Goal: Transaction & Acquisition: Obtain resource

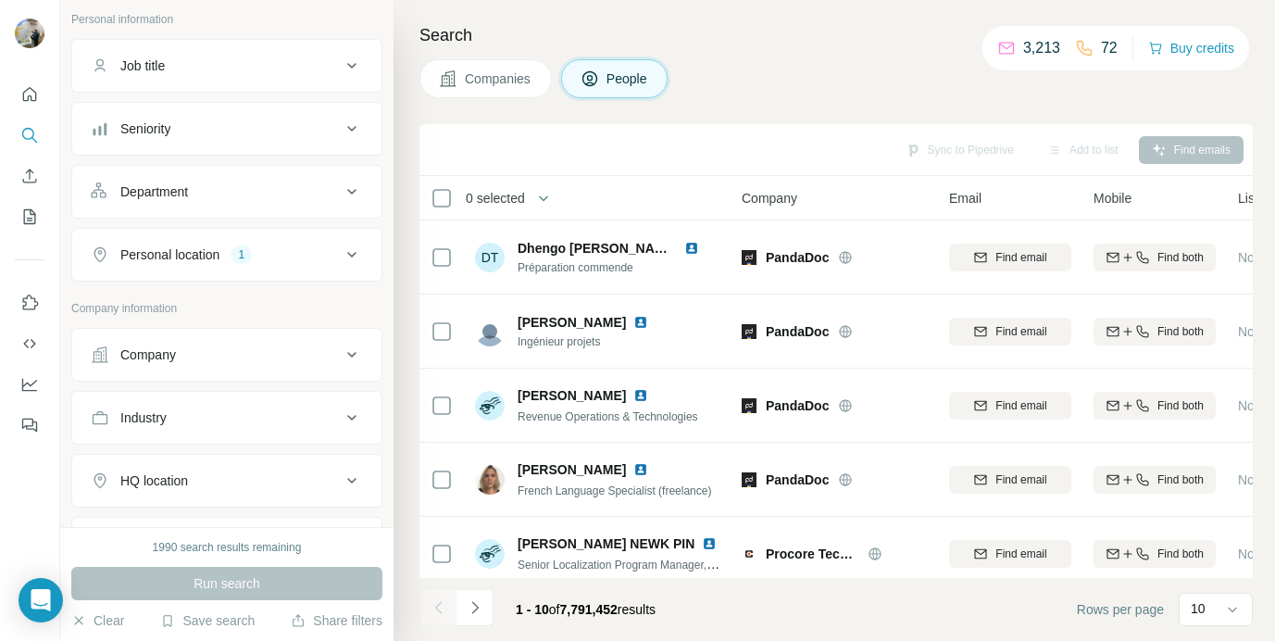
scroll to position [108, 0]
click at [226, 360] on div "Company" at bounding box center [216, 355] width 250 height 19
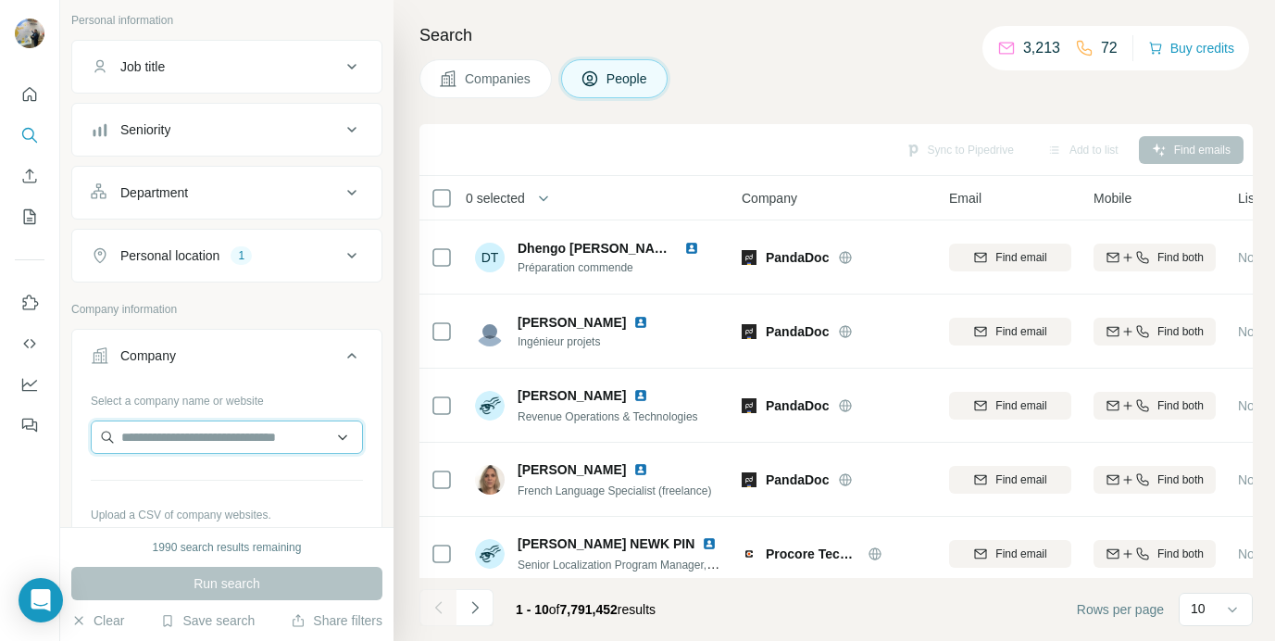
click at [195, 424] on input "text" at bounding box center [227, 437] width 272 height 33
paste input "**********"
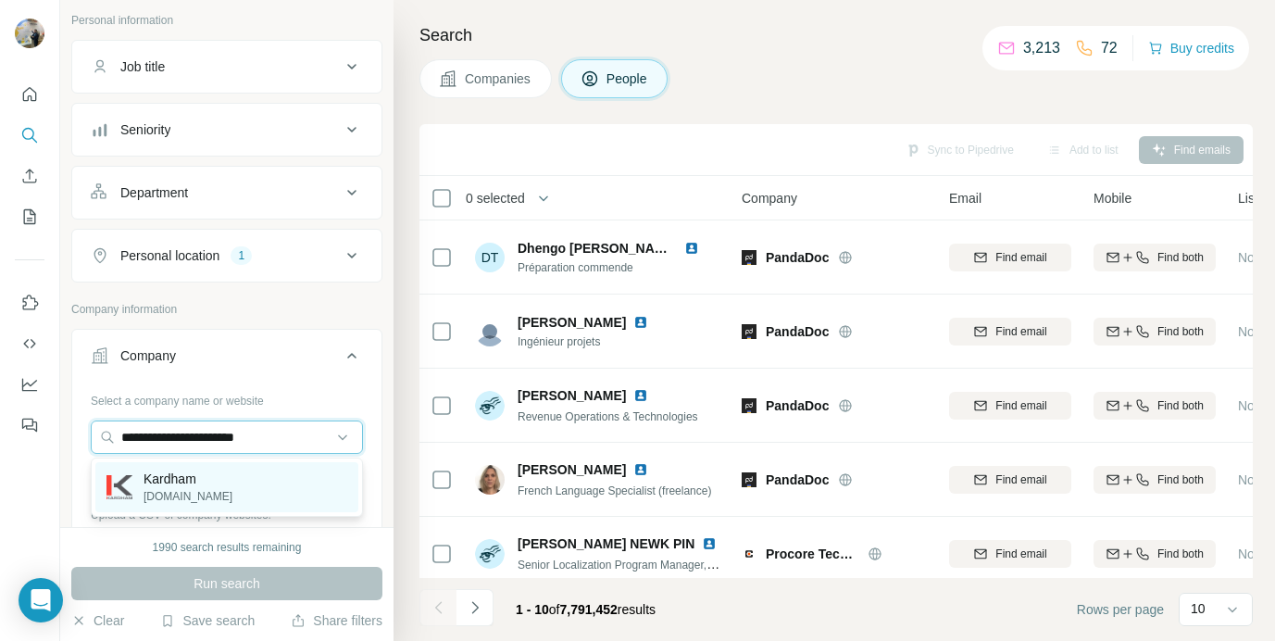
type input "**********"
click at [220, 489] on div "[PERSON_NAME][DOMAIN_NAME]" at bounding box center [226, 487] width 263 height 50
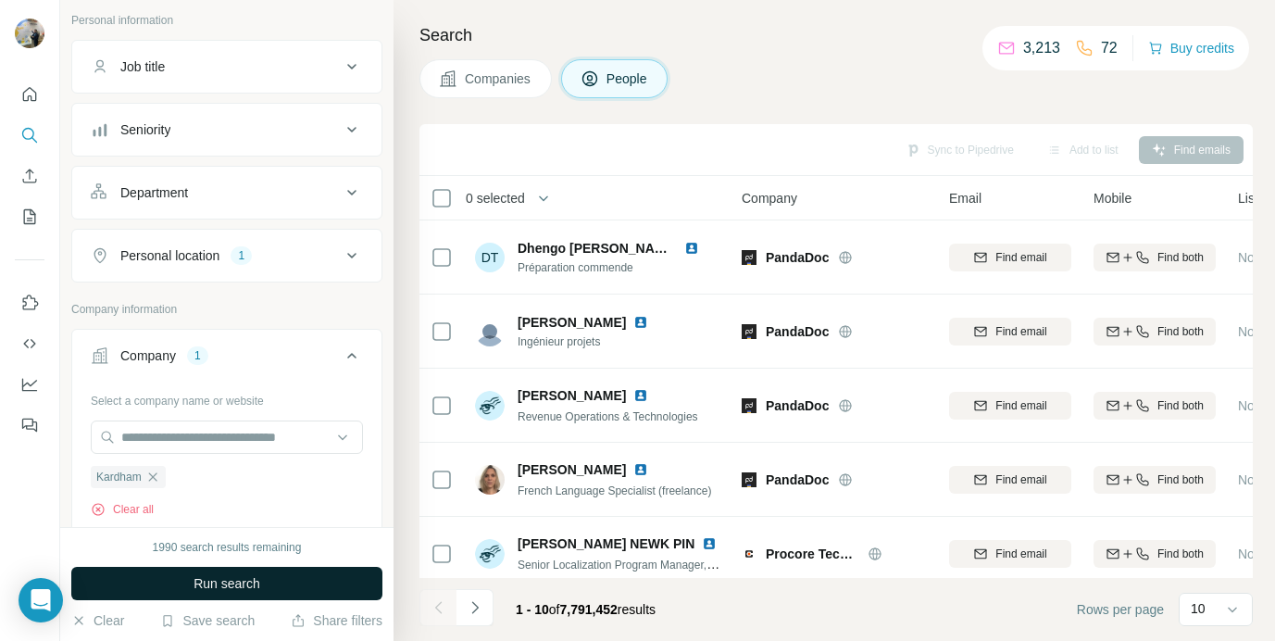
click at [202, 596] on button "Run search" at bounding box center [226, 583] width 311 height 33
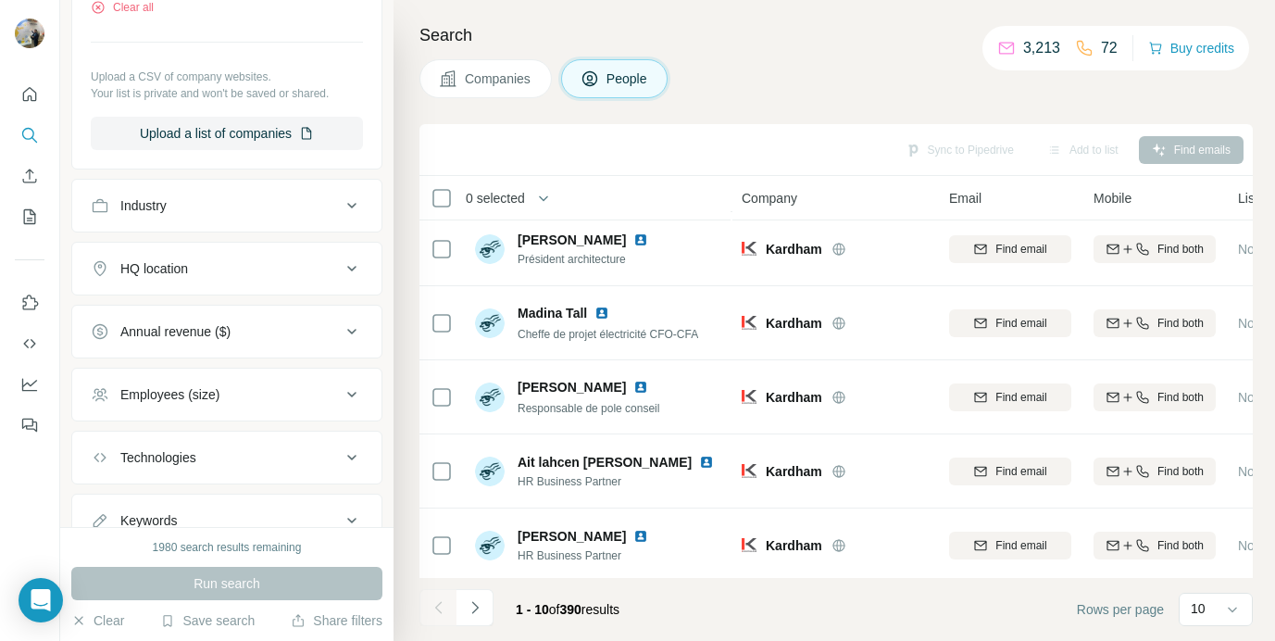
scroll to position [683, 0]
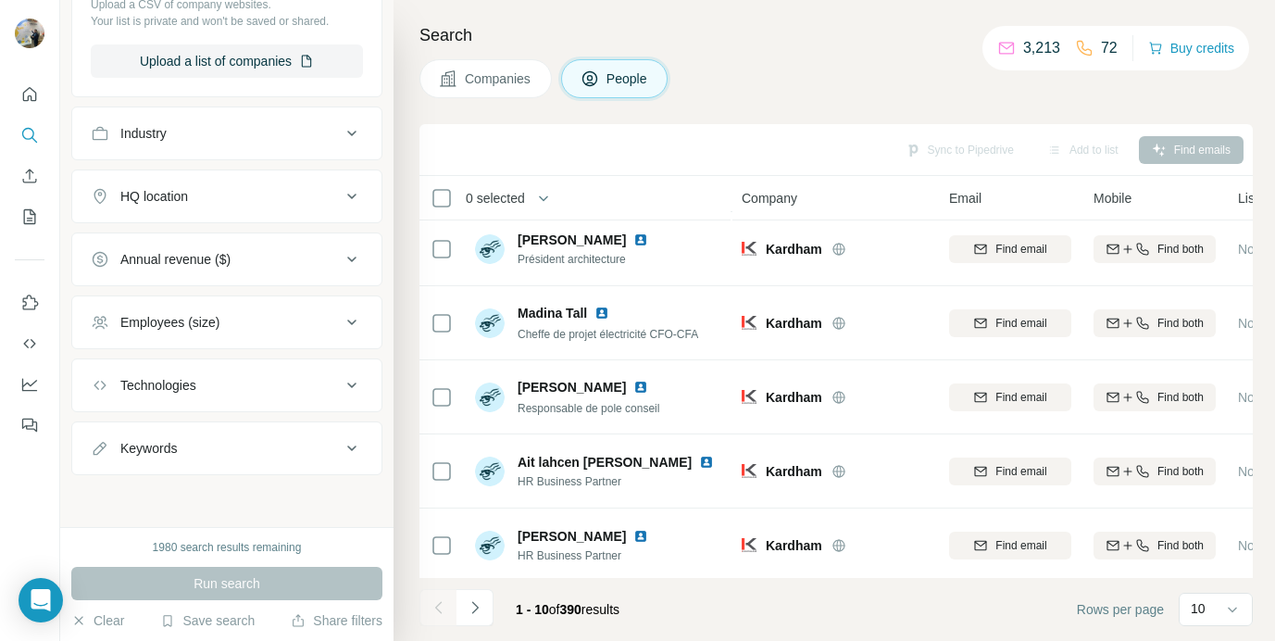
click at [223, 448] on div "Keywords" at bounding box center [216, 448] width 250 height 19
click at [207, 496] on input "text" at bounding box center [208, 494] width 235 height 33
type input "**********"
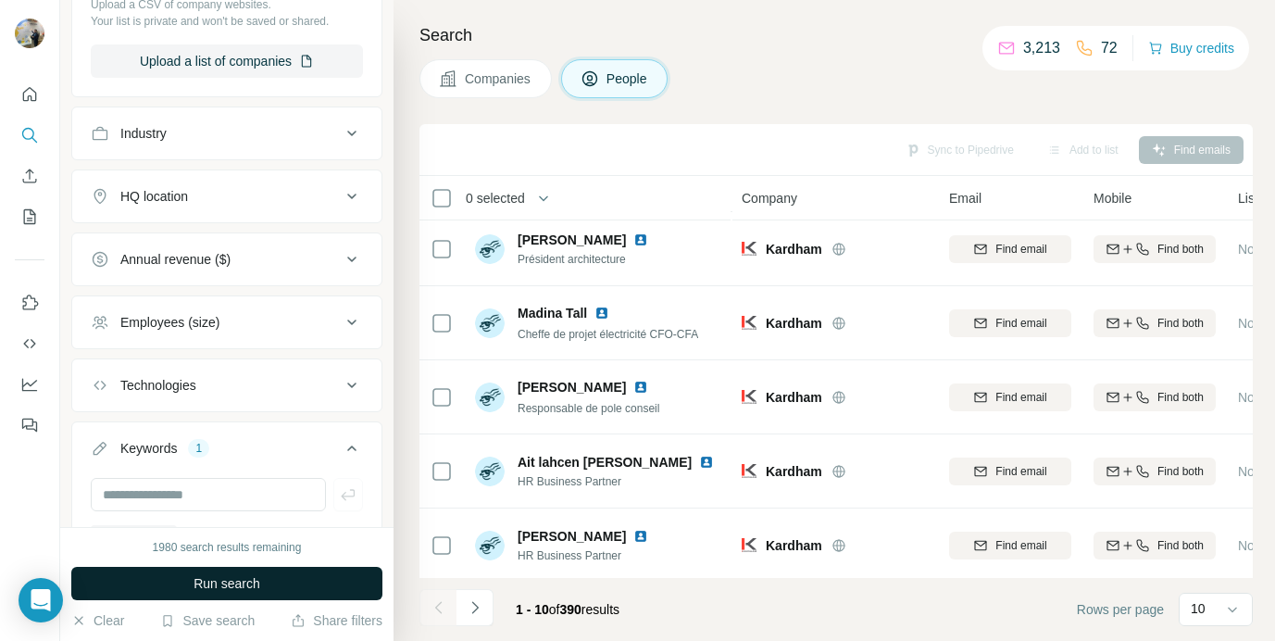
click at [261, 580] on button "Run search" at bounding box center [226, 583] width 311 height 33
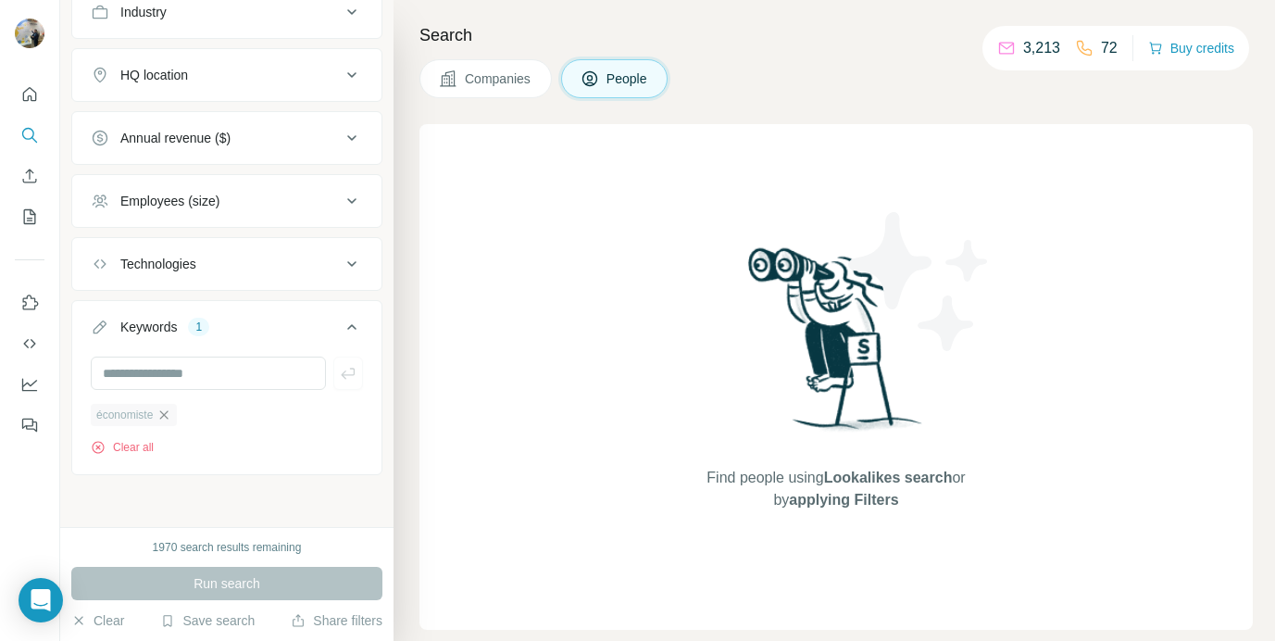
click at [171, 420] on icon "button" at bounding box center [164, 415] width 15 height 15
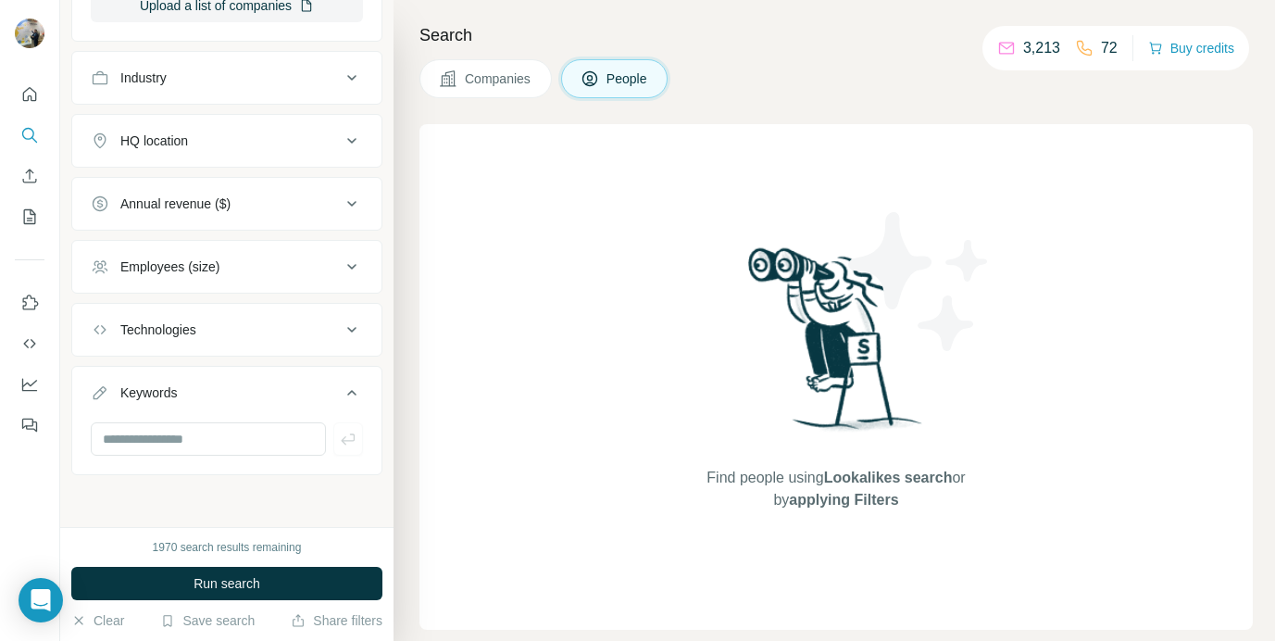
click at [174, 382] on button "Keywords" at bounding box center [226, 397] width 309 height 52
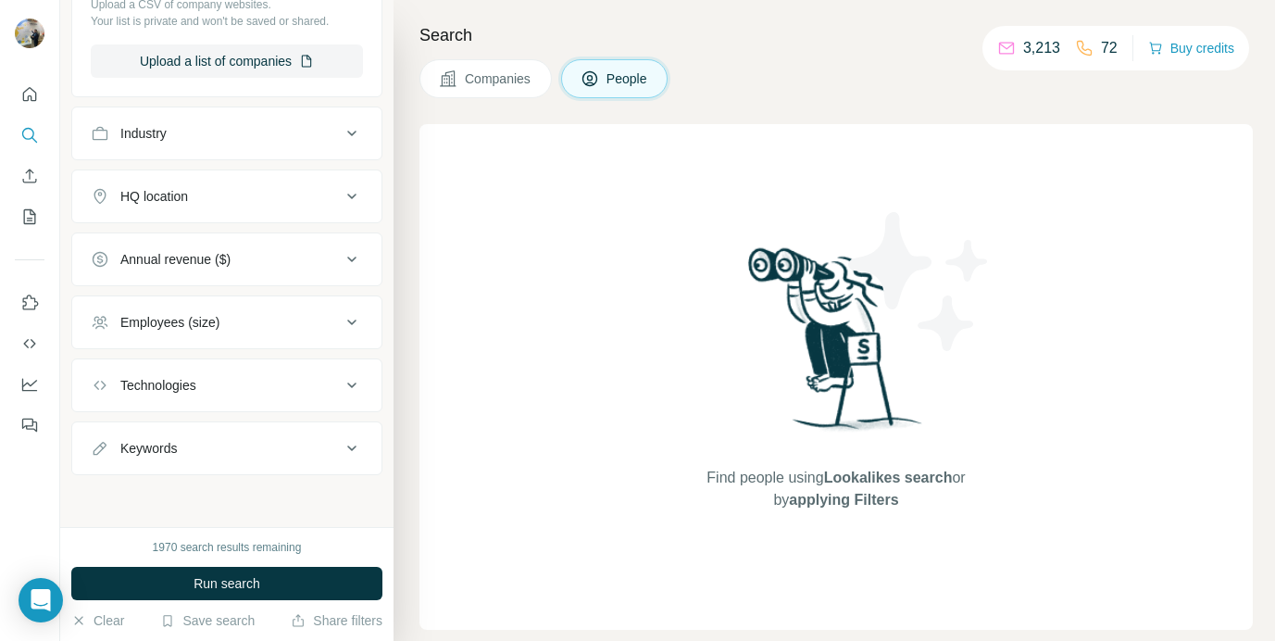
click at [266, 452] on div "Keywords" at bounding box center [216, 448] width 250 height 19
click at [200, 483] on input "text" at bounding box center [208, 494] width 235 height 33
type input "**********"
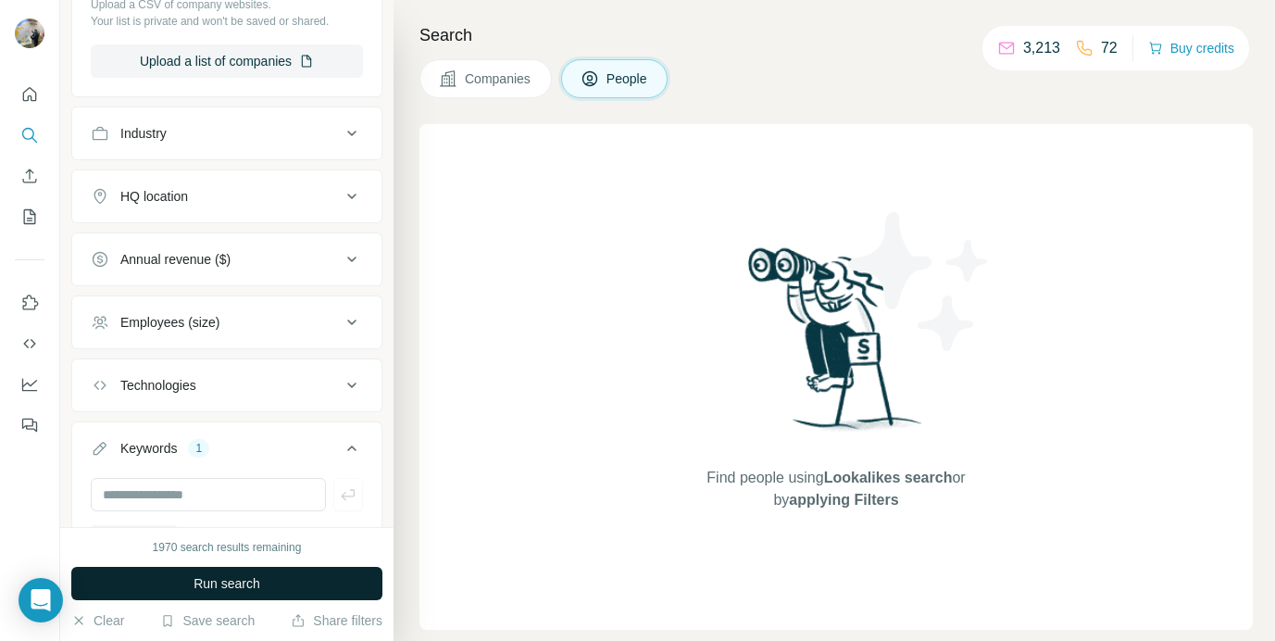
click at [226, 570] on button "Run search" at bounding box center [226, 583] width 311 height 33
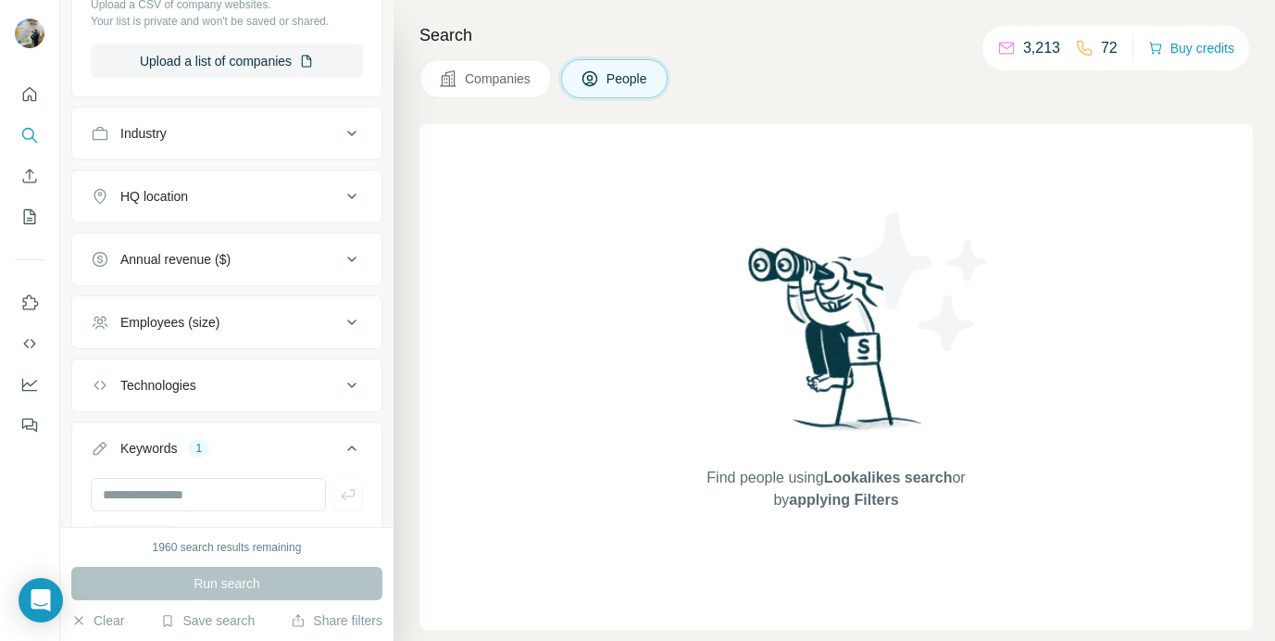
scroll to position [805, 0]
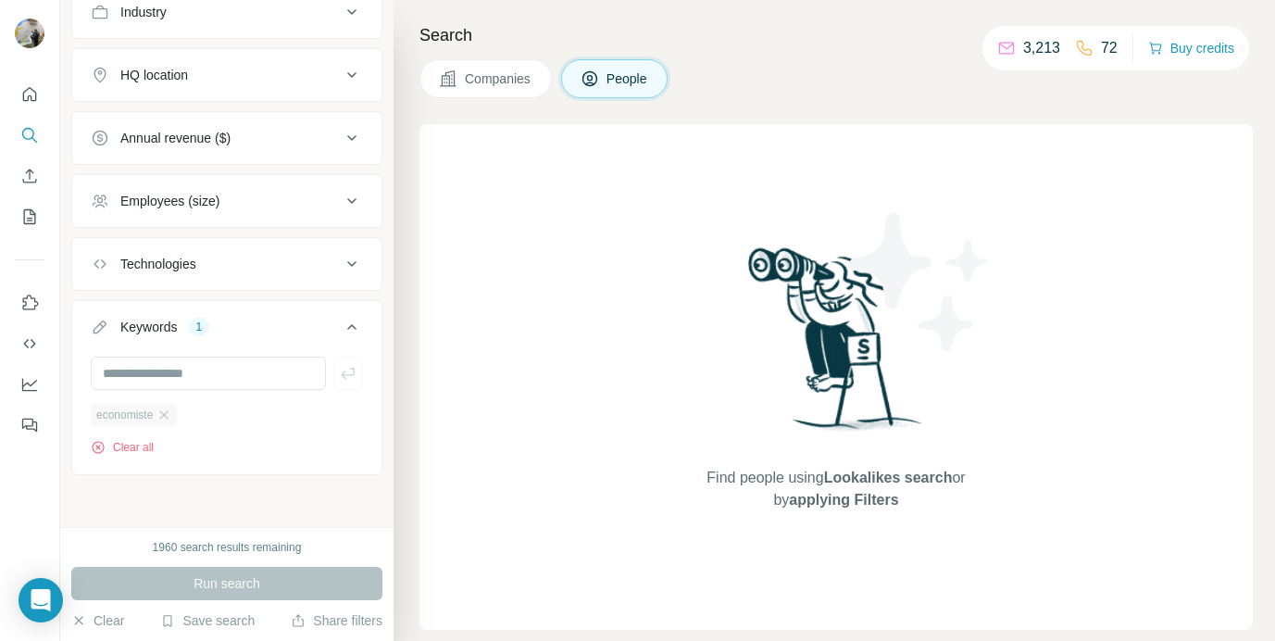
click at [171, 422] on div "economiste" at bounding box center [134, 415] width 86 height 22
click at [177, 412] on div "economiste" at bounding box center [134, 415] width 86 height 22
click at [170, 412] on icon "button" at bounding box center [164, 415] width 15 height 15
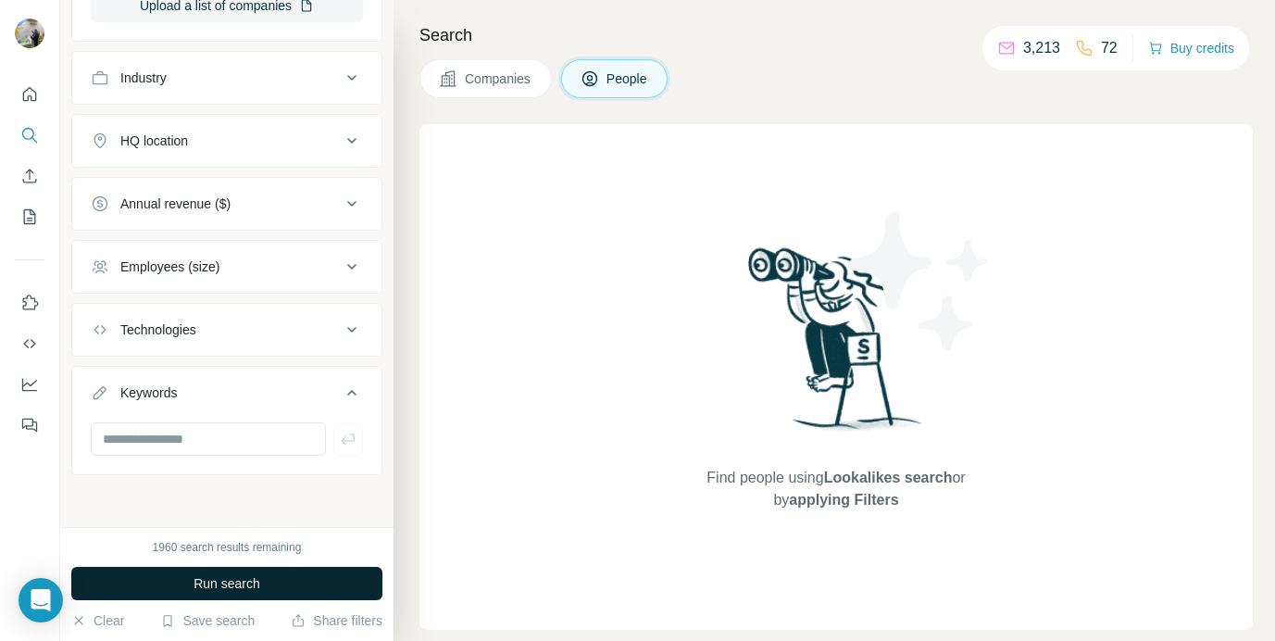
click at [205, 577] on span "Run search" at bounding box center [227, 583] width 67 height 19
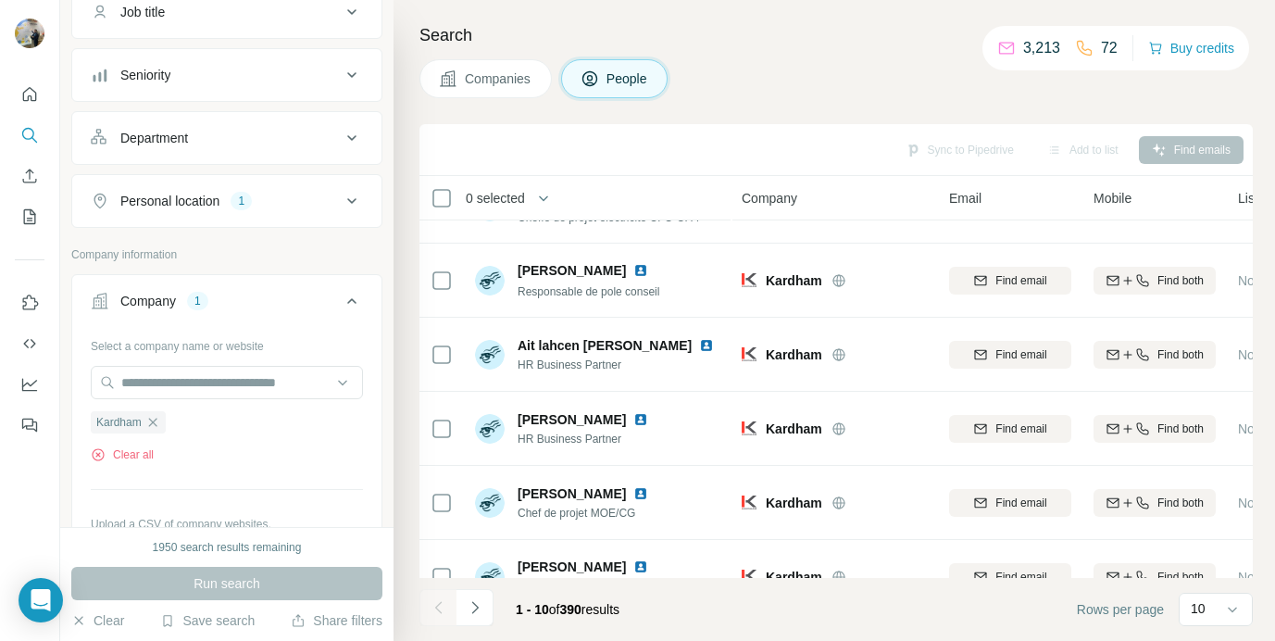
scroll to position [383, 0]
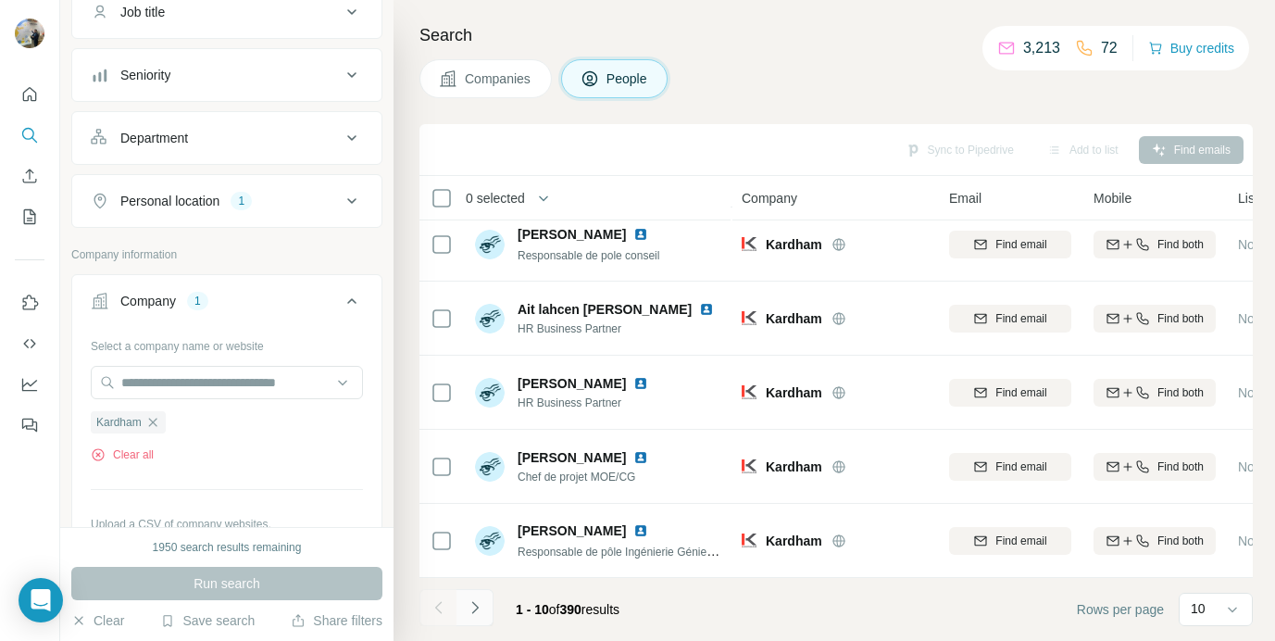
click at [483, 608] on icon "Navigate to next page" at bounding box center [475, 607] width 19 height 19
click at [484, 604] on icon "Navigate to next page" at bounding box center [475, 607] width 19 height 19
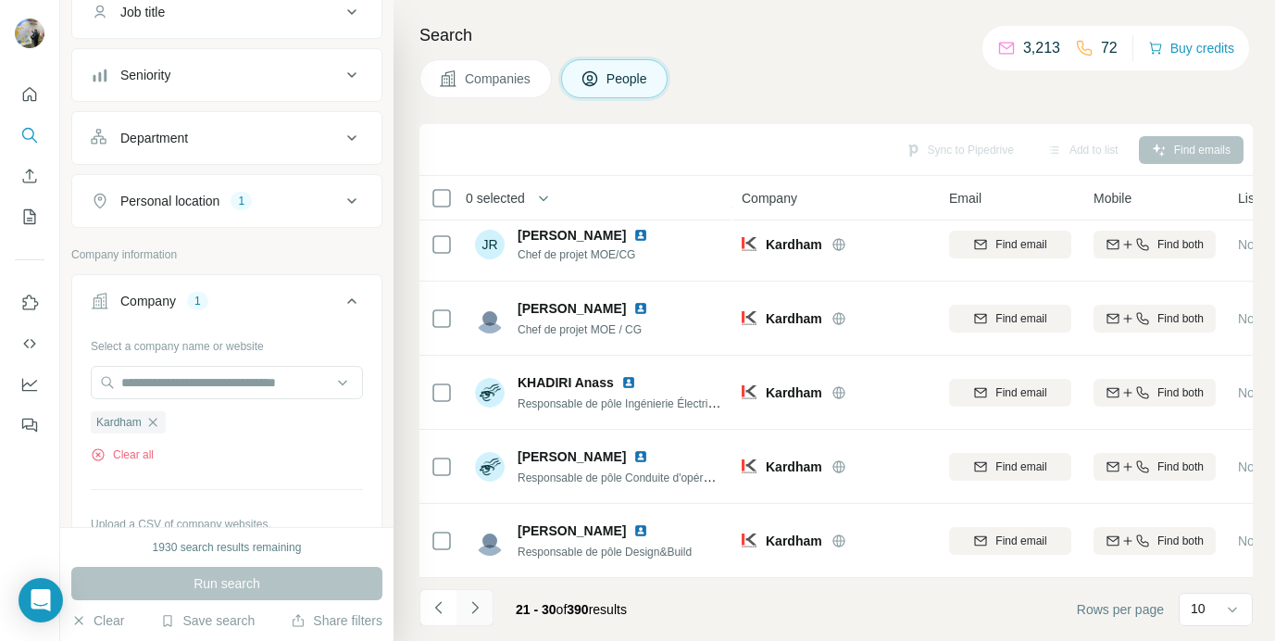
click at [481, 605] on icon "Navigate to next page" at bounding box center [475, 607] width 19 height 19
click at [468, 607] on icon "Navigate to next page" at bounding box center [475, 607] width 19 height 19
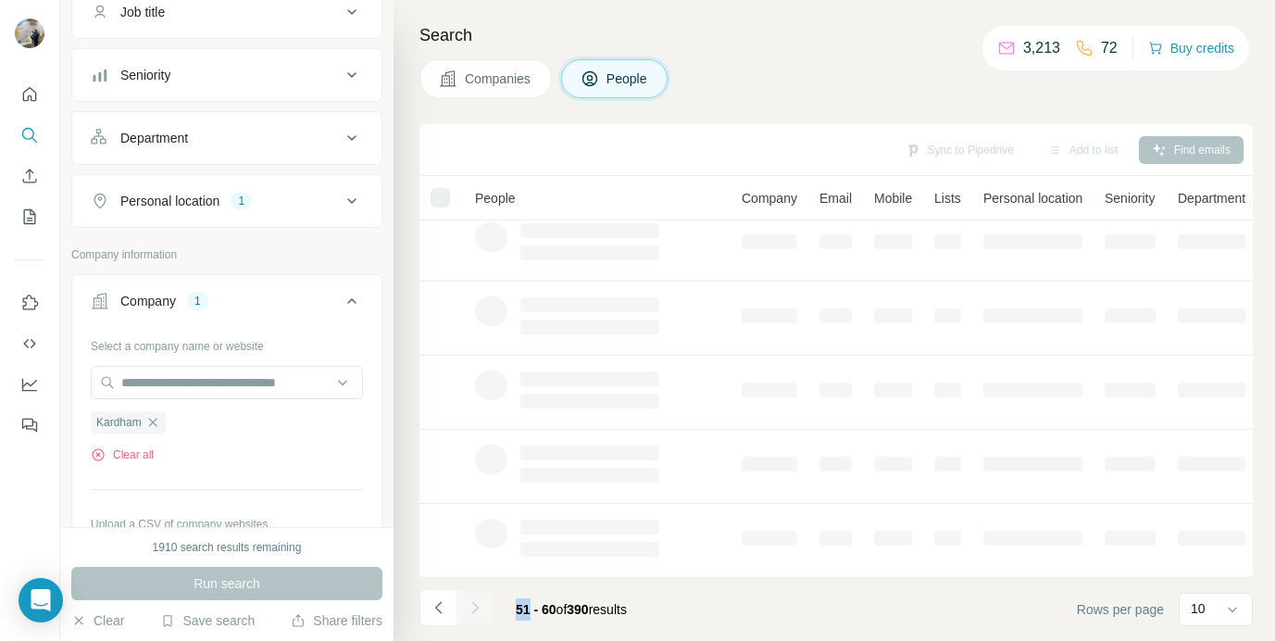
click at [468, 607] on div at bounding box center [475, 607] width 37 height 37
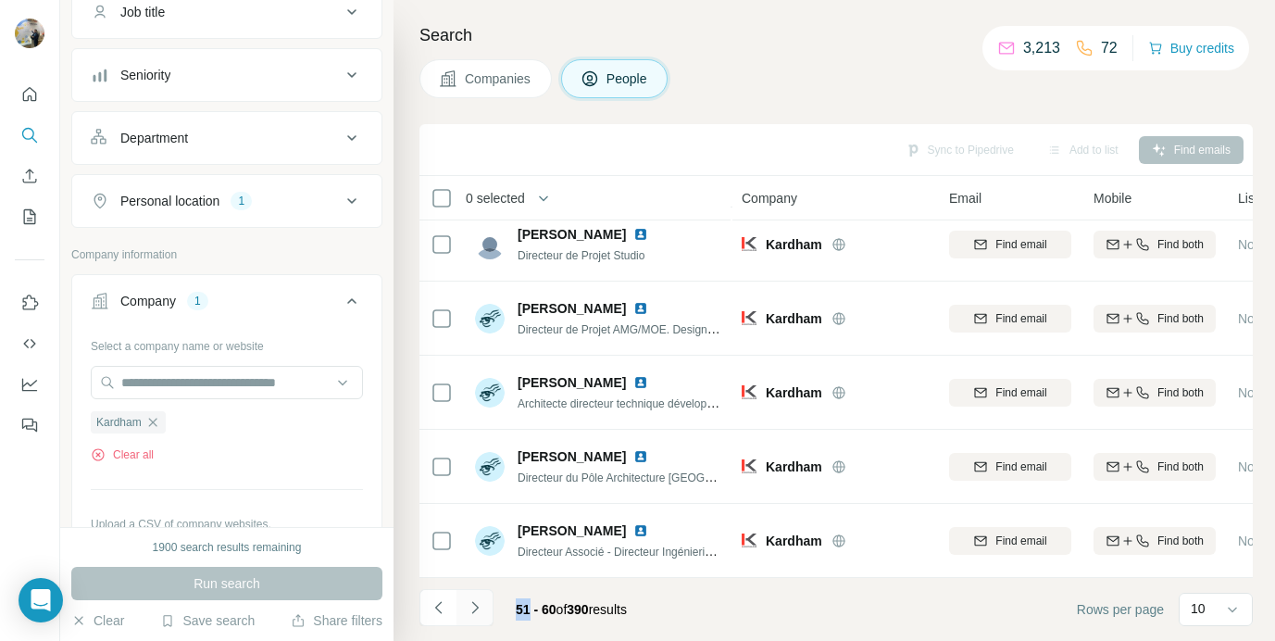
click at [471, 609] on icon "Navigate to next page" at bounding box center [475, 607] width 19 height 19
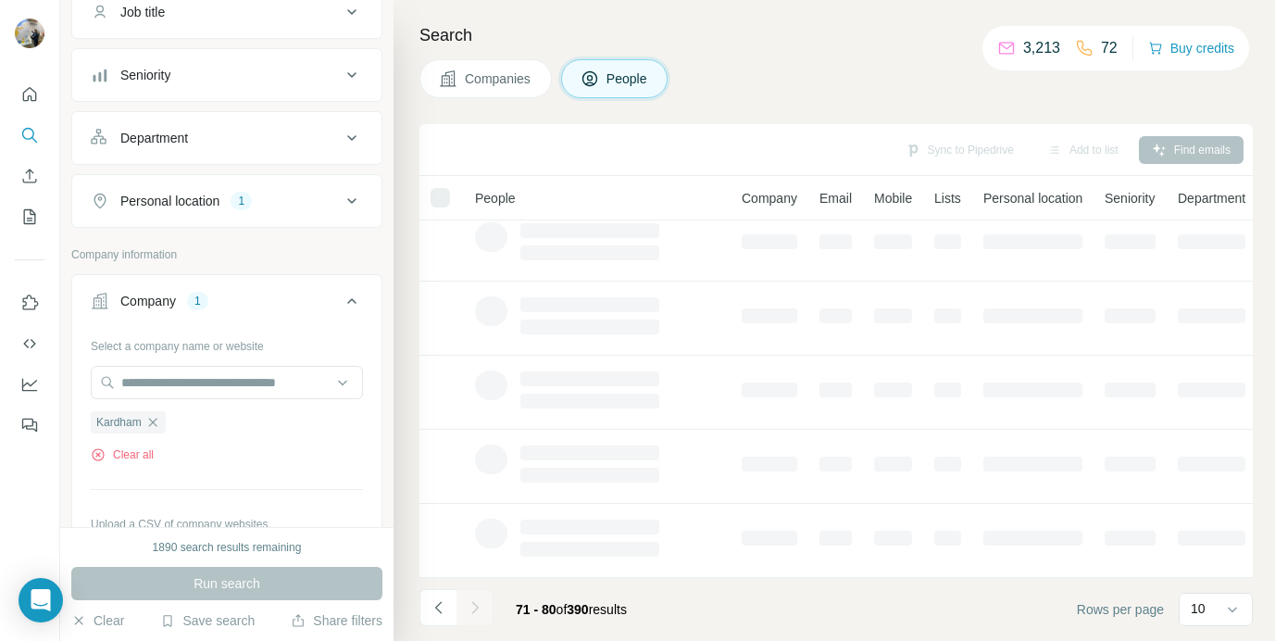
click at [471, 609] on div at bounding box center [475, 607] width 37 height 37
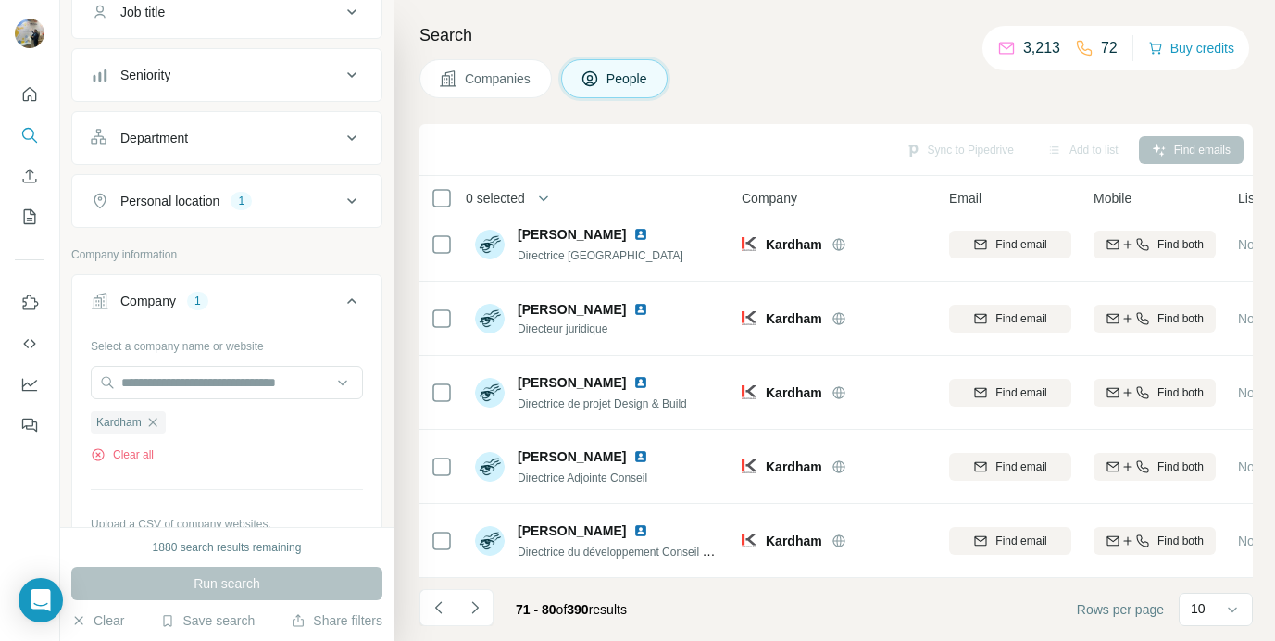
click at [471, 609] on icon "Navigate to next page" at bounding box center [475, 607] width 19 height 19
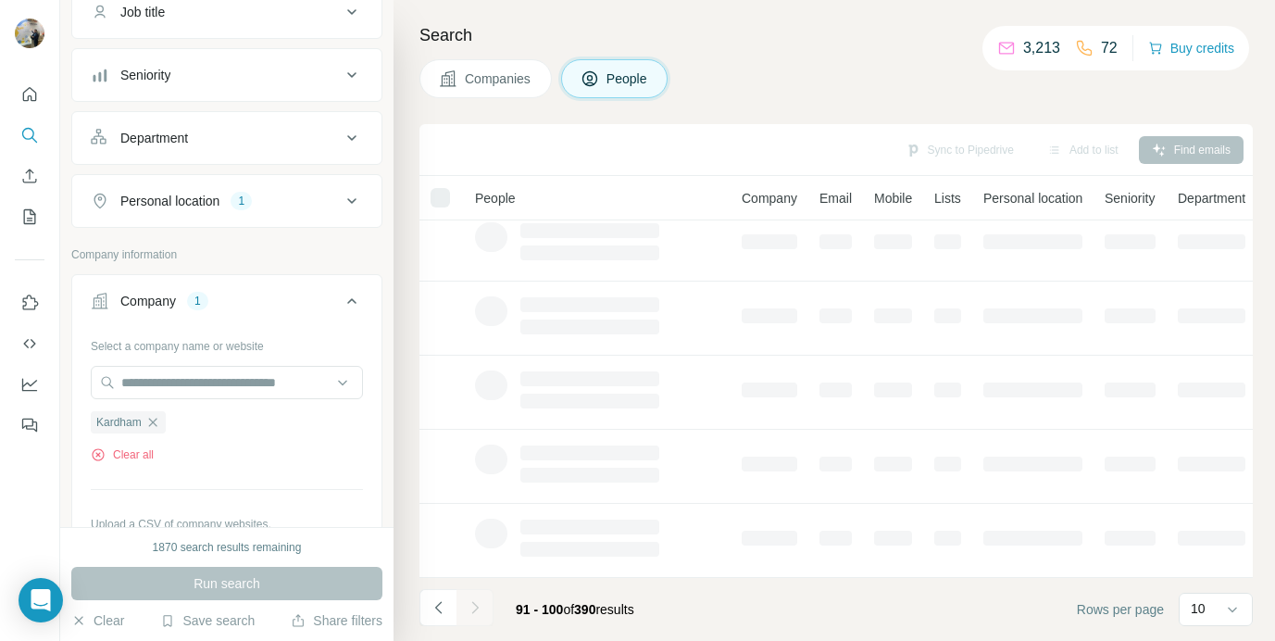
click at [471, 609] on div at bounding box center [475, 607] width 37 height 37
click at [446, 614] on icon "Navigate to previous page" at bounding box center [439, 607] width 19 height 19
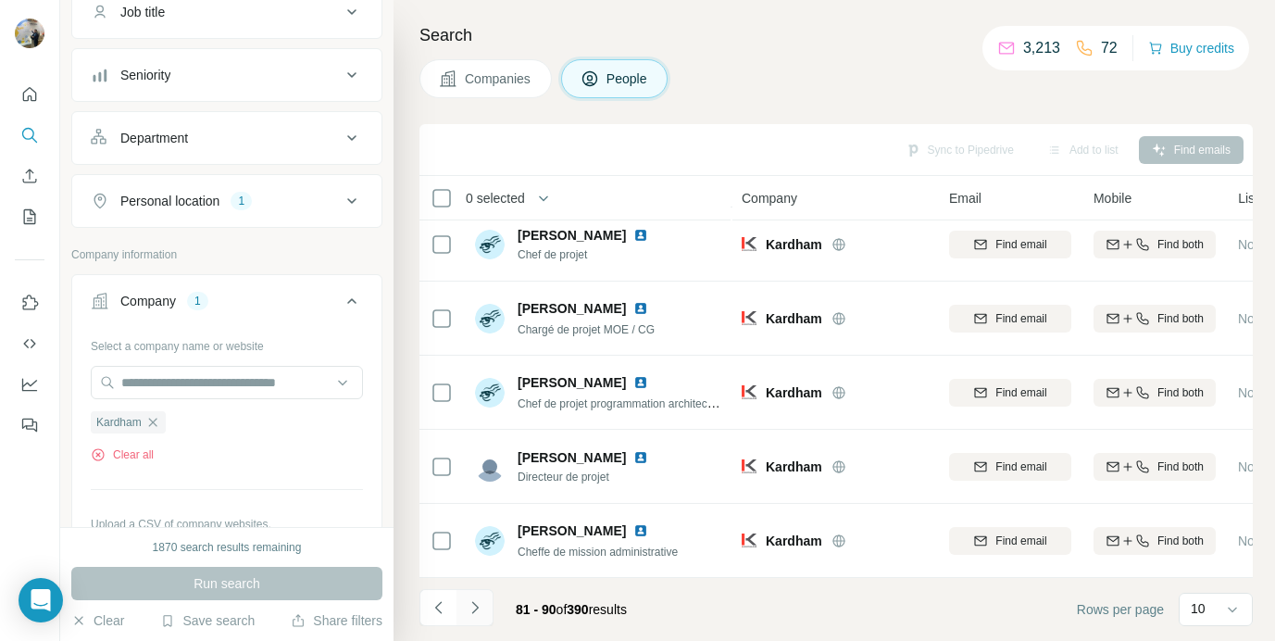
click at [493, 610] on button "Navigate to next page" at bounding box center [475, 607] width 37 height 37
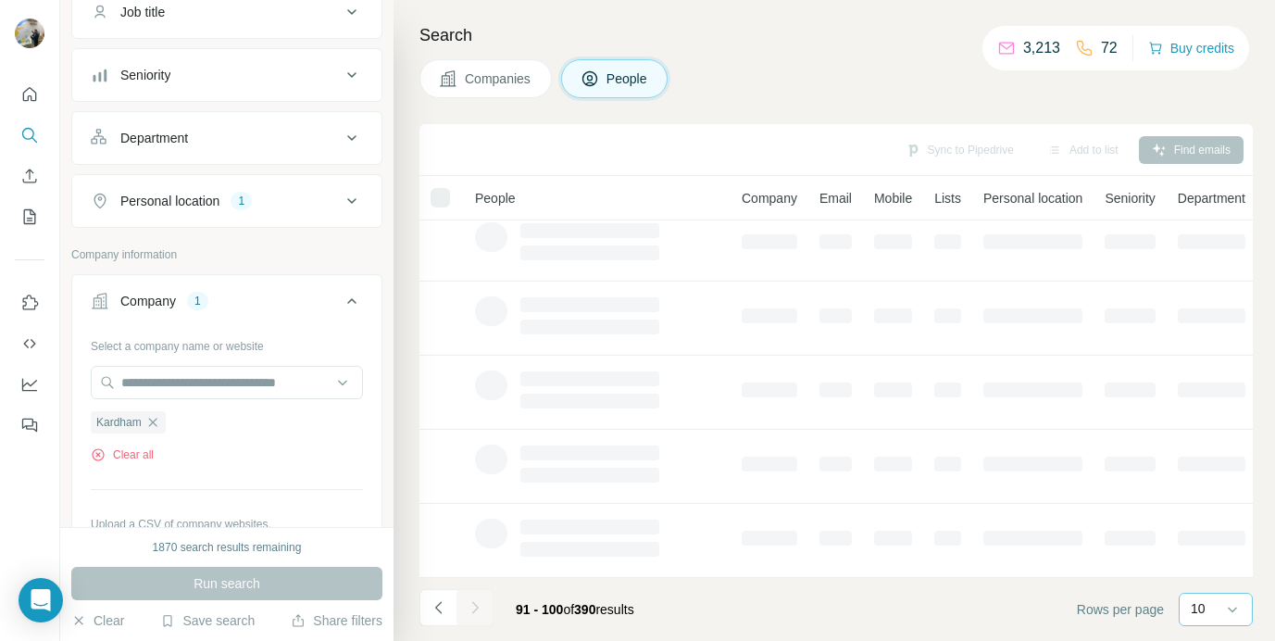
click at [1214, 618] on div "10" at bounding box center [1214, 609] width 46 height 31
click at [1212, 466] on div "60" at bounding box center [1216, 468] width 43 height 19
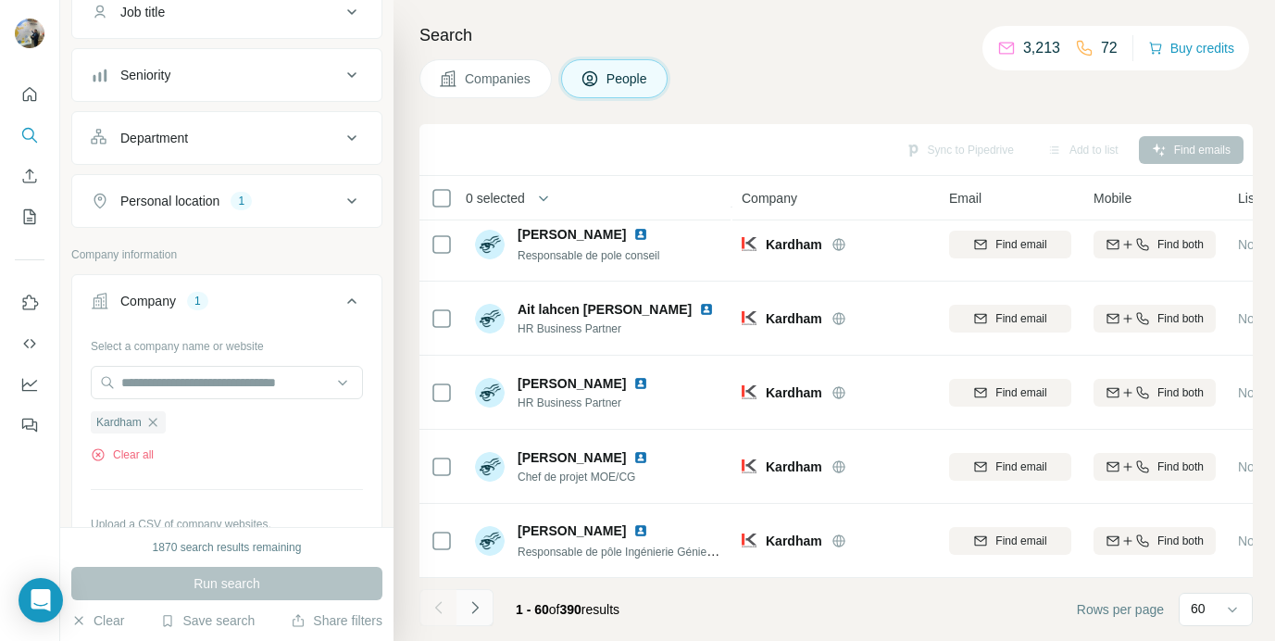
click at [485, 599] on button "Navigate to next page" at bounding box center [475, 607] width 37 height 37
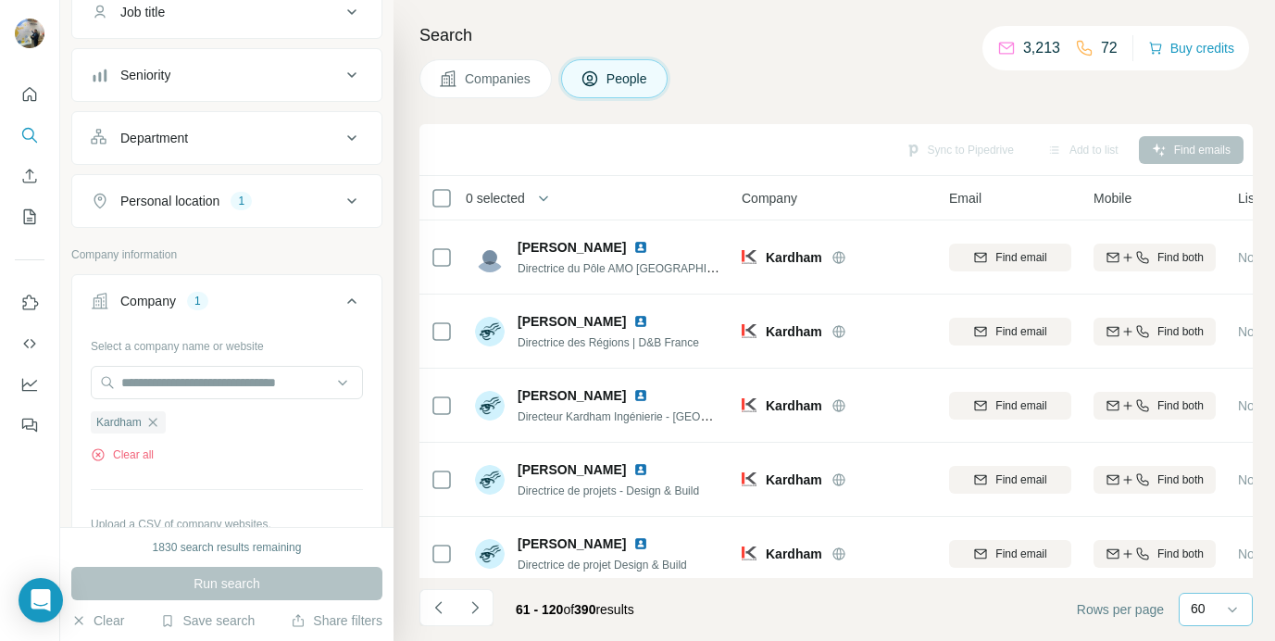
click at [877, 611] on footer "61 - 120 of 390 results Rows per page 60" at bounding box center [837, 609] width 834 height 63
click at [477, 597] on button "Navigate to next page" at bounding box center [475, 607] width 37 height 37
click at [475, 618] on button "Navigate to next page" at bounding box center [475, 607] width 37 height 37
click at [471, 612] on icon "Navigate to next page" at bounding box center [474, 607] width 6 height 12
click at [480, 597] on button "Navigate to next page" at bounding box center [475, 607] width 37 height 37
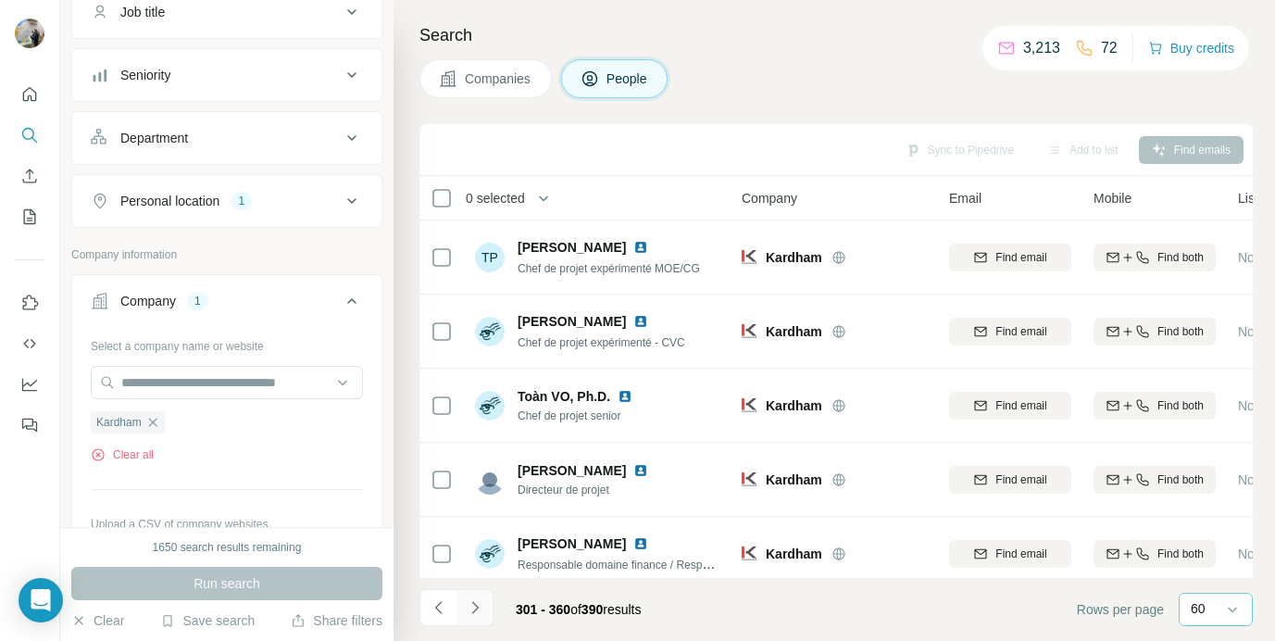
click at [480, 607] on icon "Navigate to next page" at bounding box center [475, 607] width 19 height 19
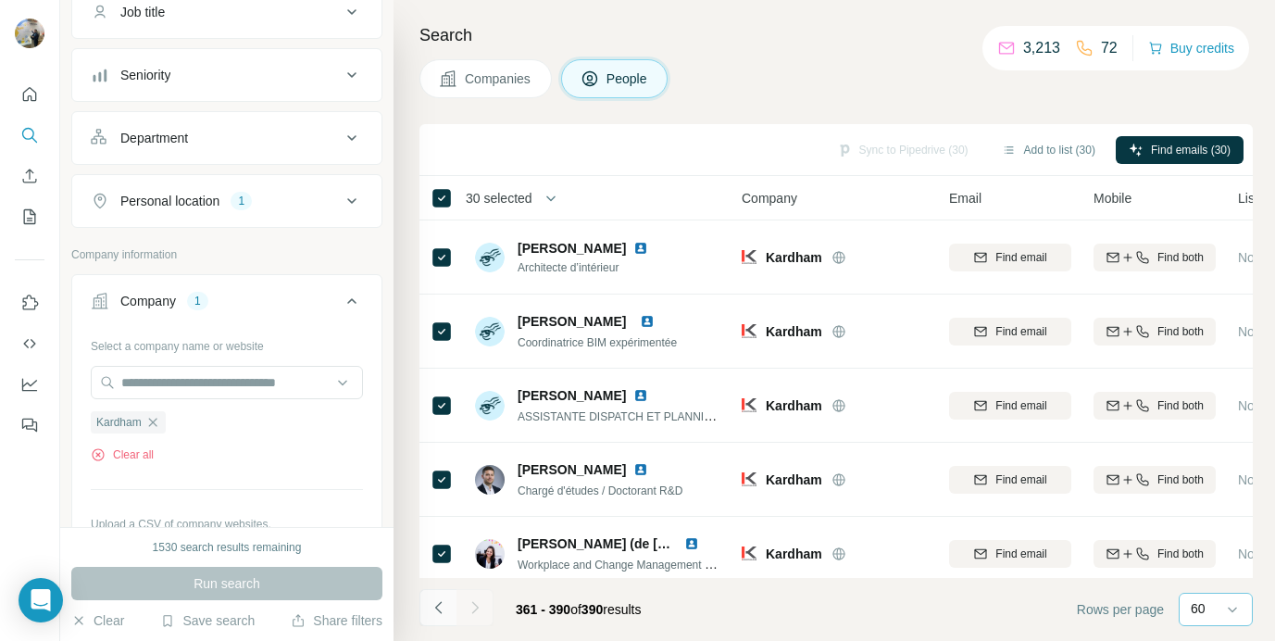
click at [446, 598] on icon "Navigate to previous page" at bounding box center [439, 607] width 19 height 19
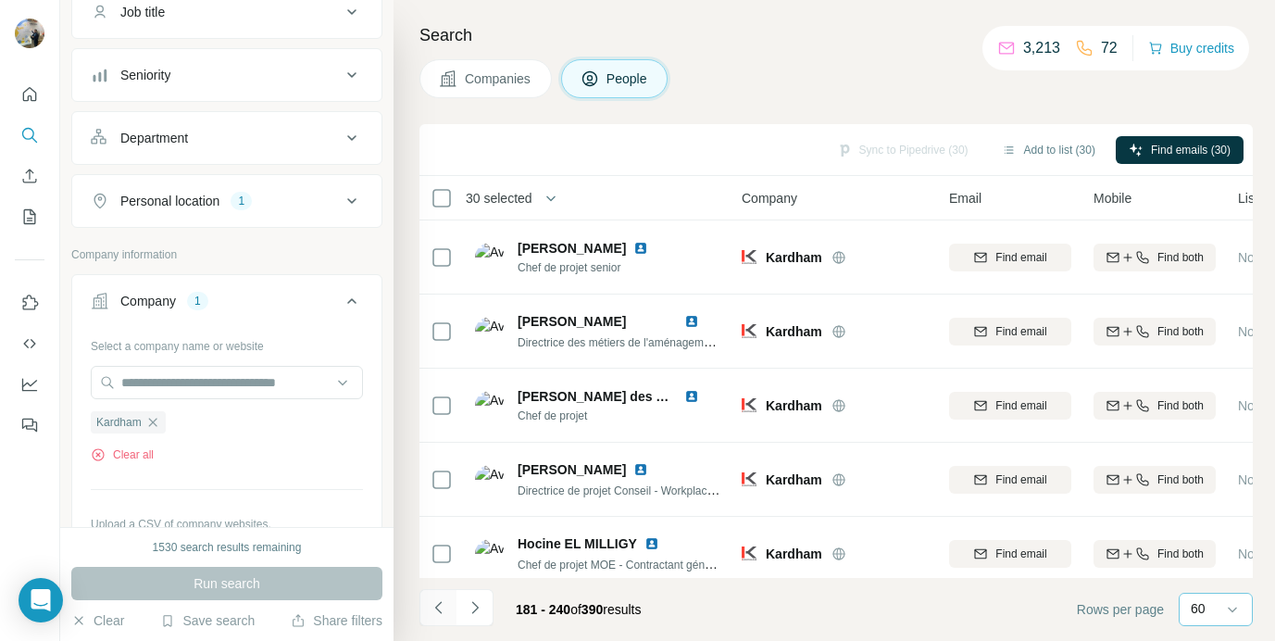
click at [446, 598] on icon "Navigate to previous page" at bounding box center [439, 607] width 19 height 19
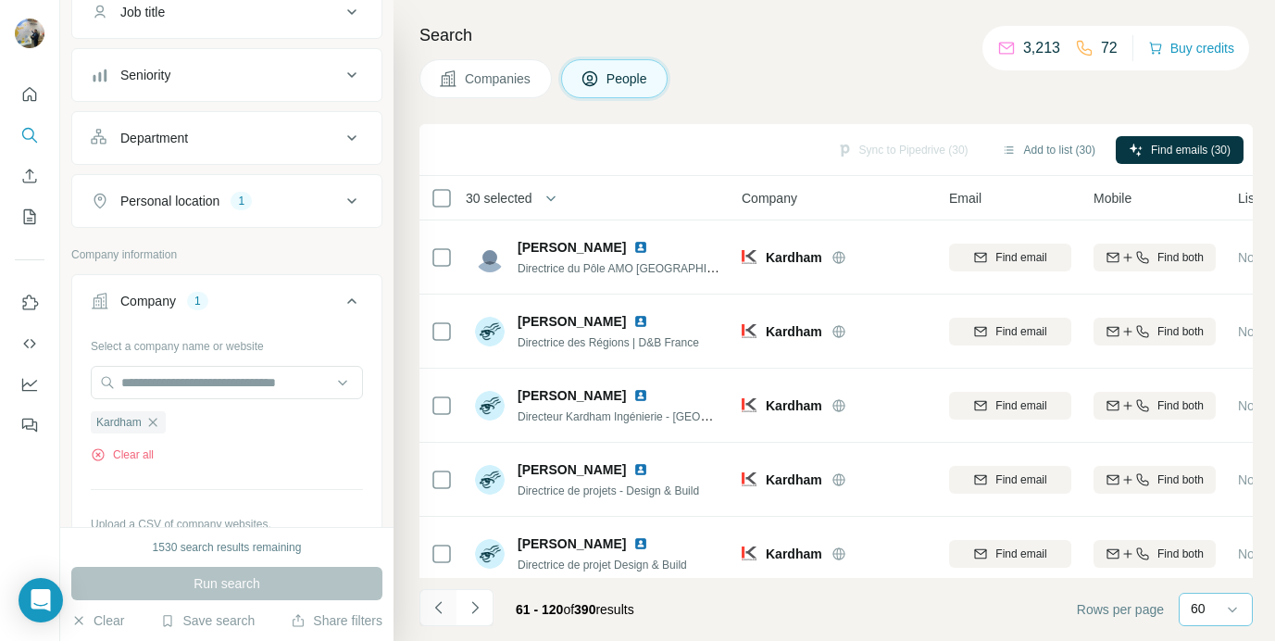
click at [446, 598] on icon "Navigate to previous page" at bounding box center [439, 607] width 19 height 19
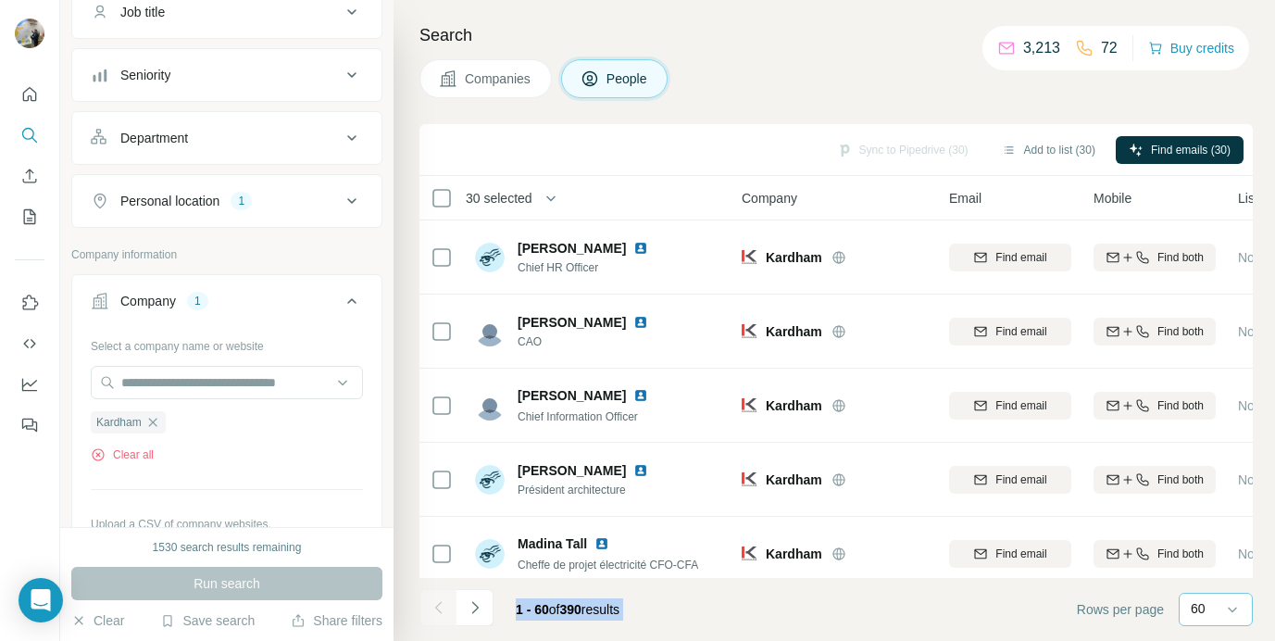
click at [446, 598] on div at bounding box center [438, 607] width 37 height 37
click at [547, 185] on th "90 selected" at bounding box center [568, 198] width 296 height 44
click at [557, 192] on icon "button" at bounding box center [551, 198] width 19 height 19
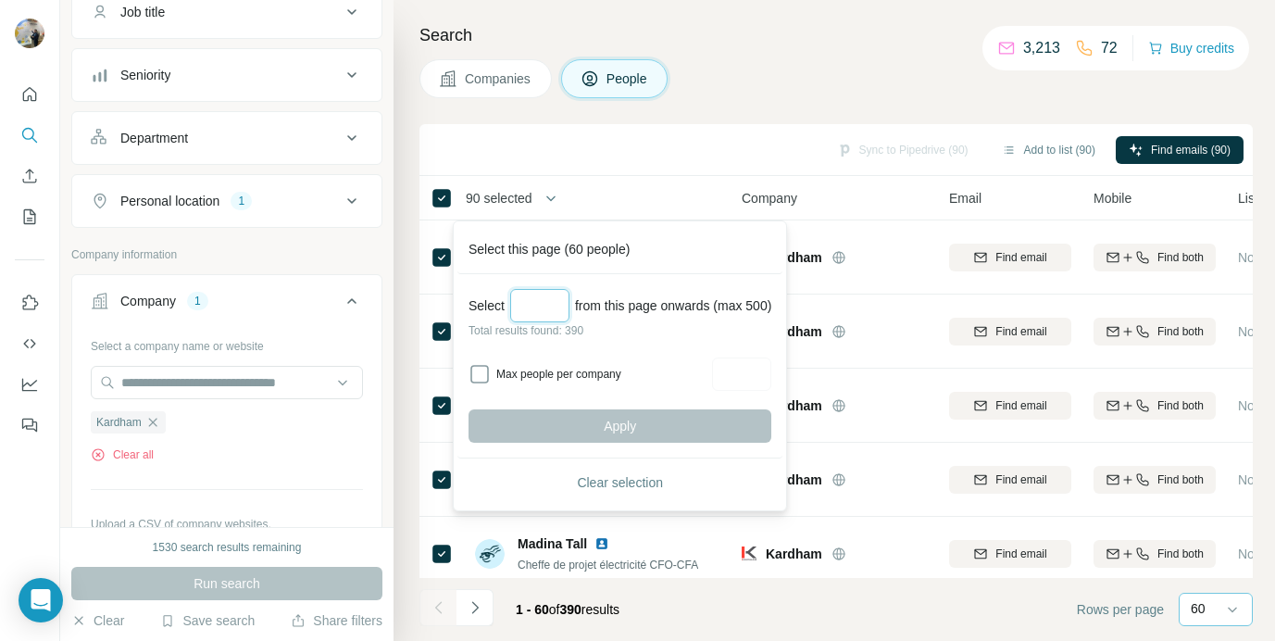
click at [529, 315] on input "Select a number (up to 500)" at bounding box center [539, 305] width 59 height 33
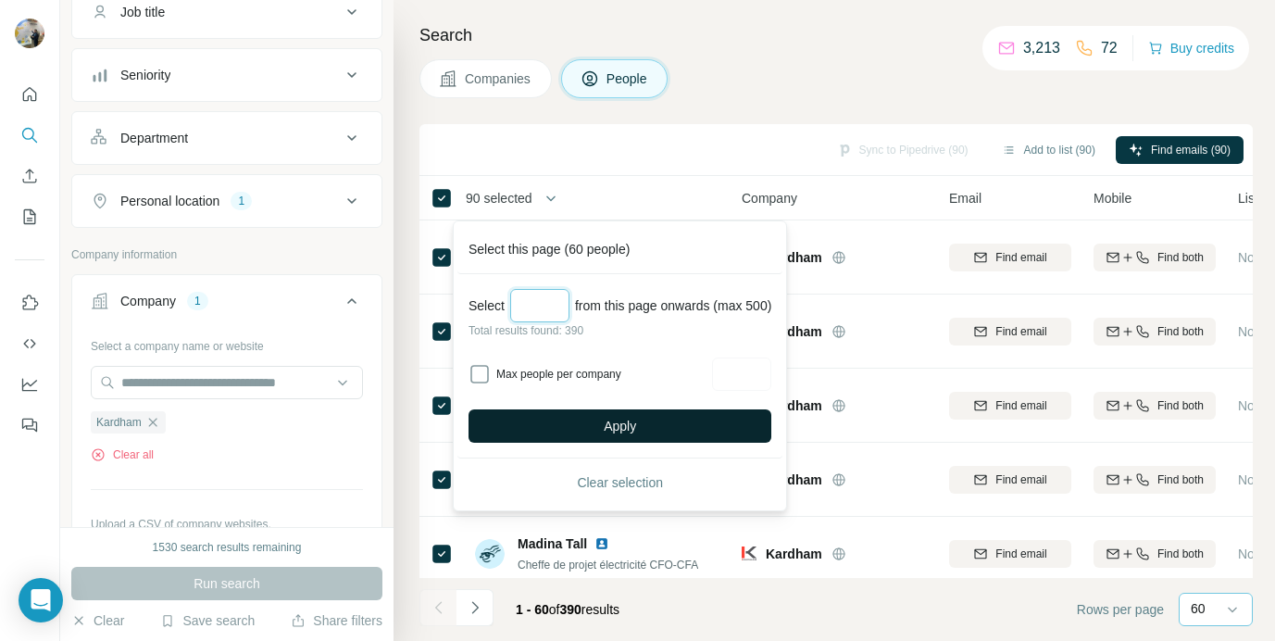
type input "***"
click at [563, 415] on button "Apply" at bounding box center [620, 425] width 303 height 33
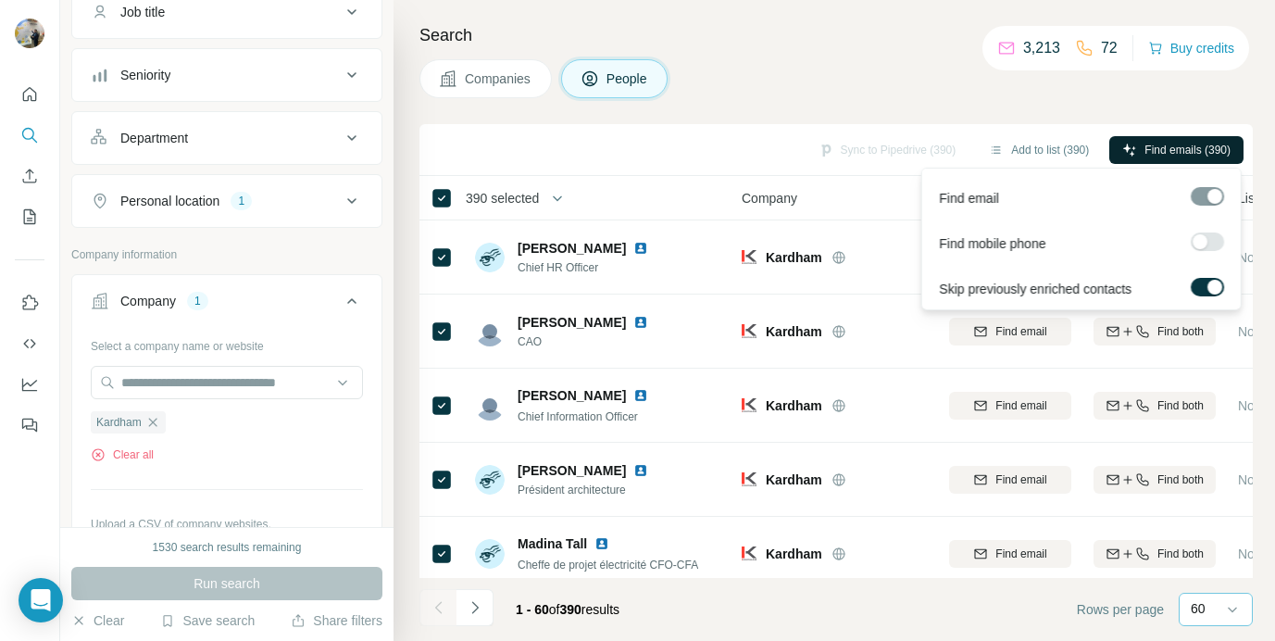
click at [1191, 149] on span "Find emails (390)" at bounding box center [1188, 150] width 86 height 17
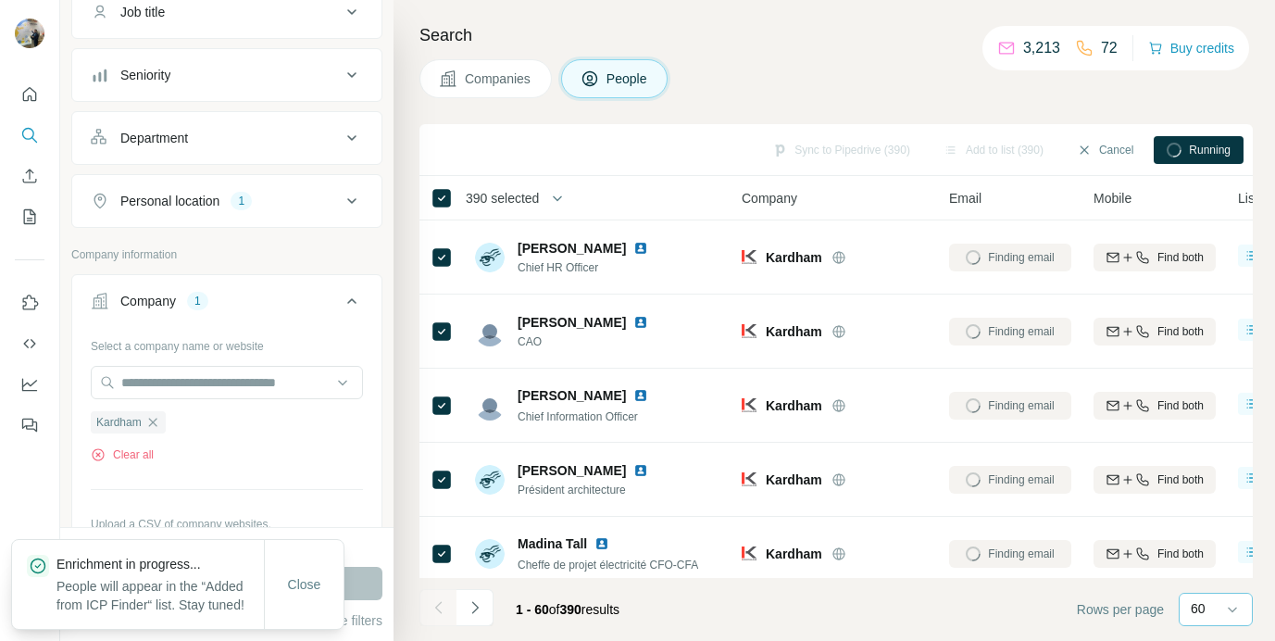
click at [315, 547] on div "Close" at bounding box center [304, 584] width 80 height 89
click at [308, 575] on span "Close" at bounding box center [304, 584] width 33 height 19
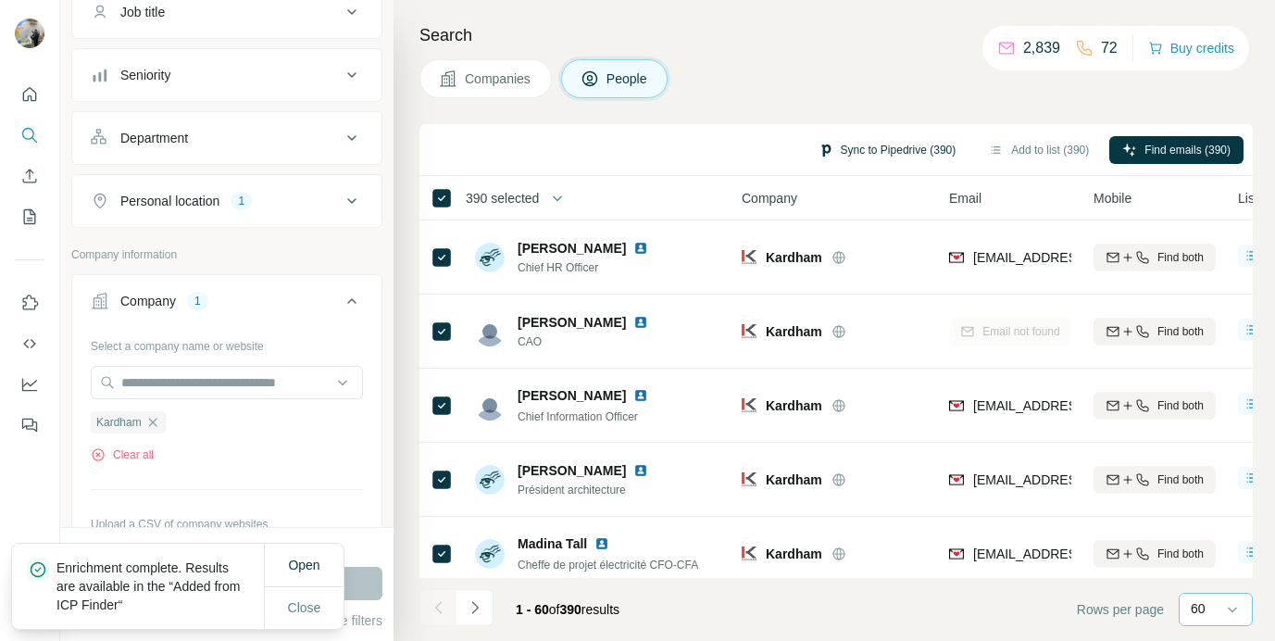
click at [905, 144] on button "Sync to Pipedrive (390)" at bounding box center [888, 150] width 164 height 28
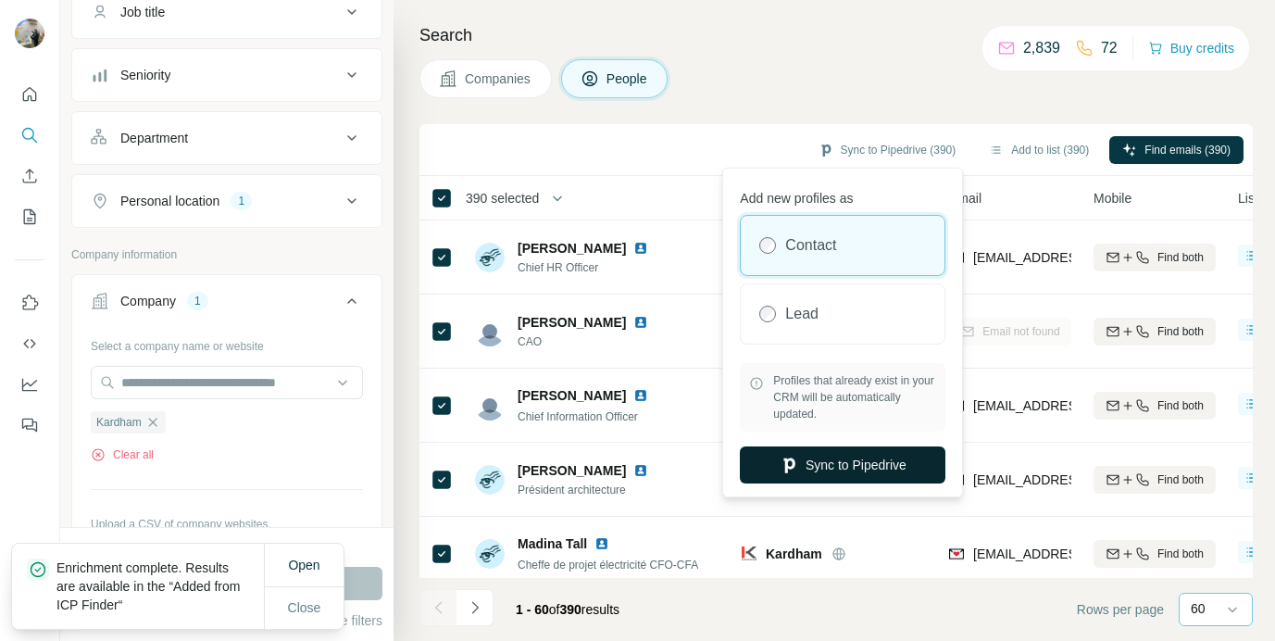
click at [864, 460] on button "Sync to Pipedrive" at bounding box center [843, 464] width 206 height 37
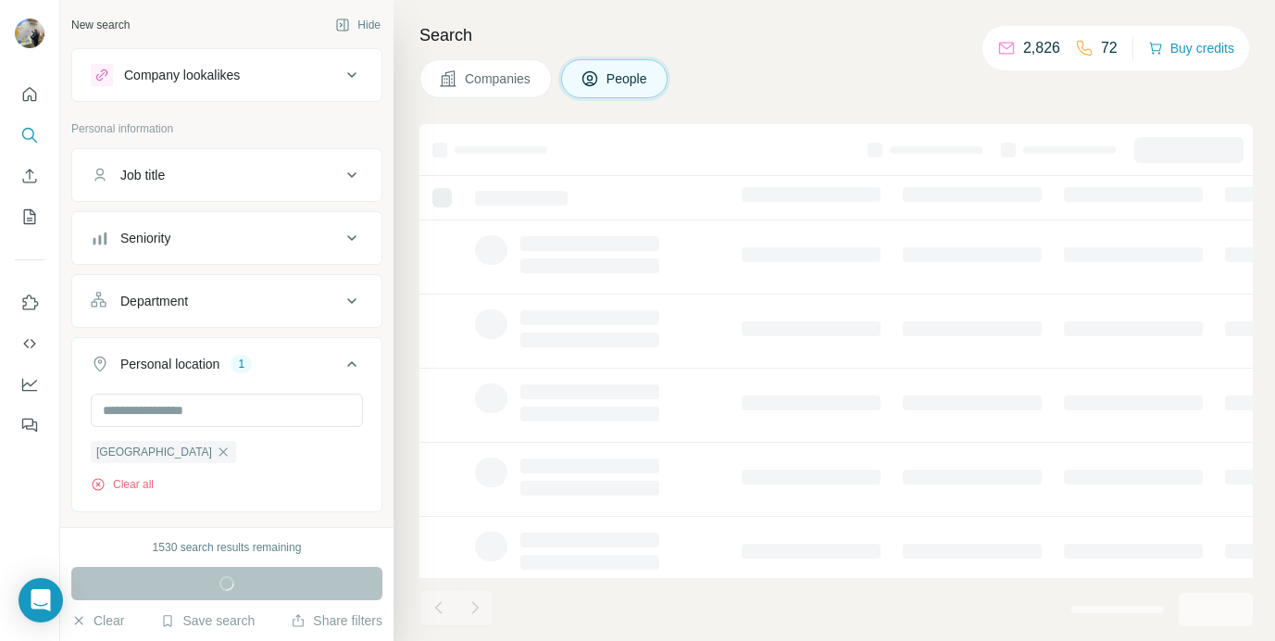
click at [303, 375] on button "Personal location 1" at bounding box center [226, 368] width 309 height 52
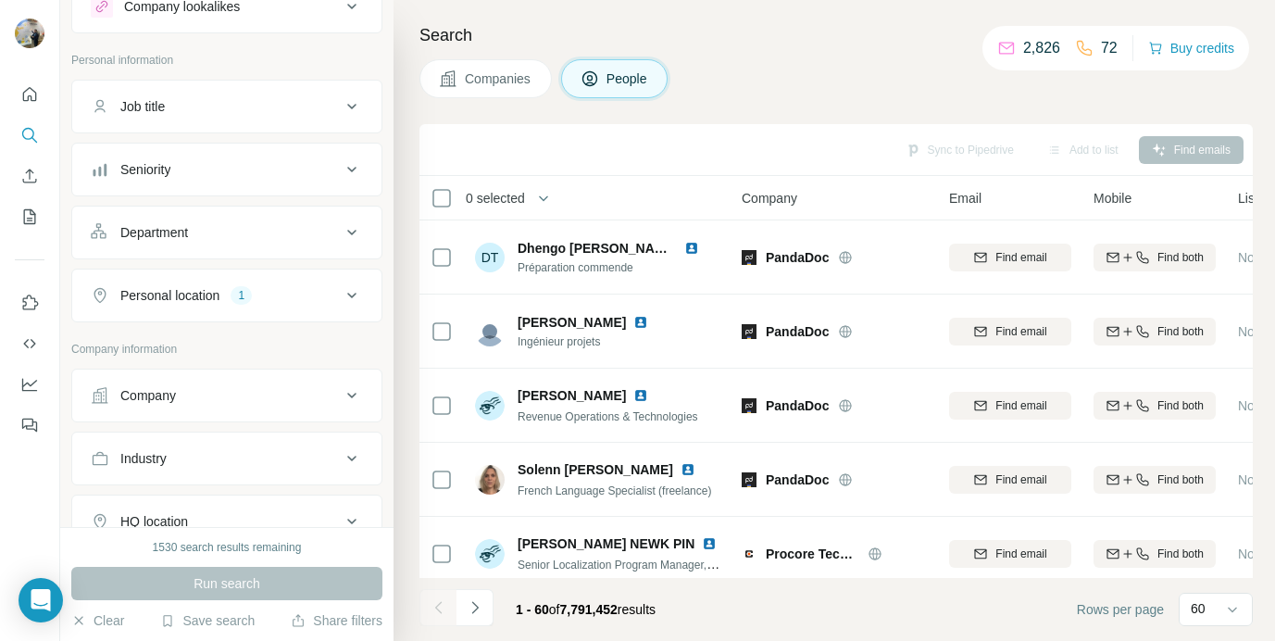
scroll to position [73, 0]
click at [213, 406] on button "Company" at bounding box center [226, 391] width 309 height 44
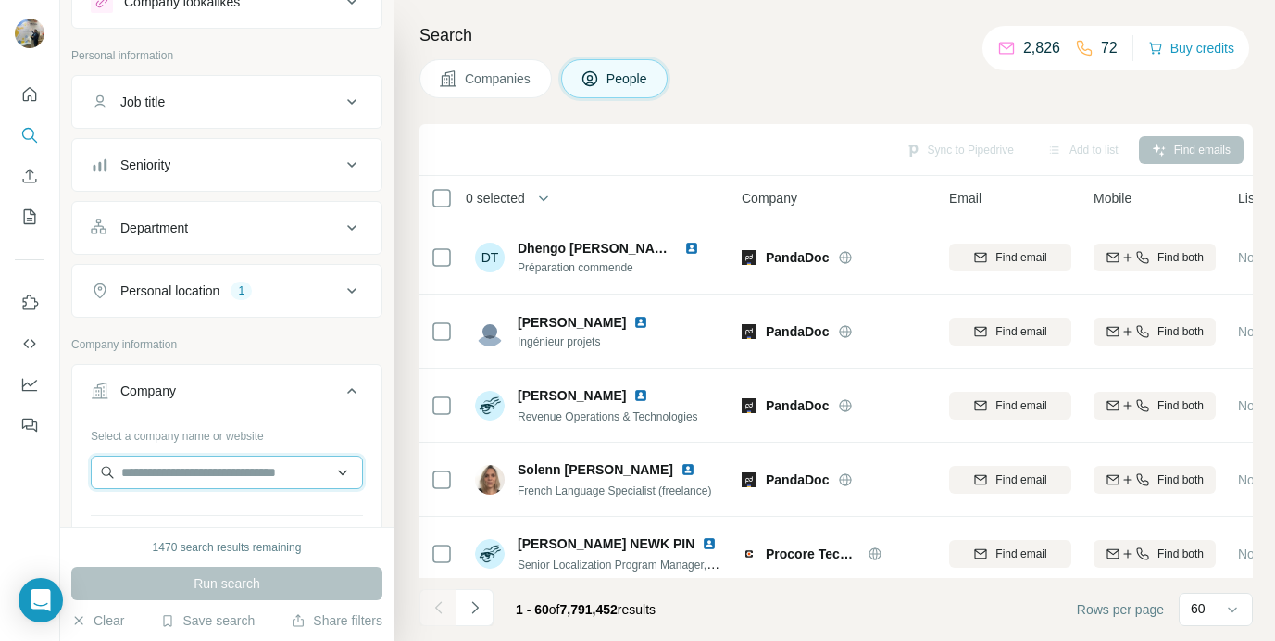
click at [195, 466] on input "text" at bounding box center [227, 472] width 272 height 33
paste input "**********"
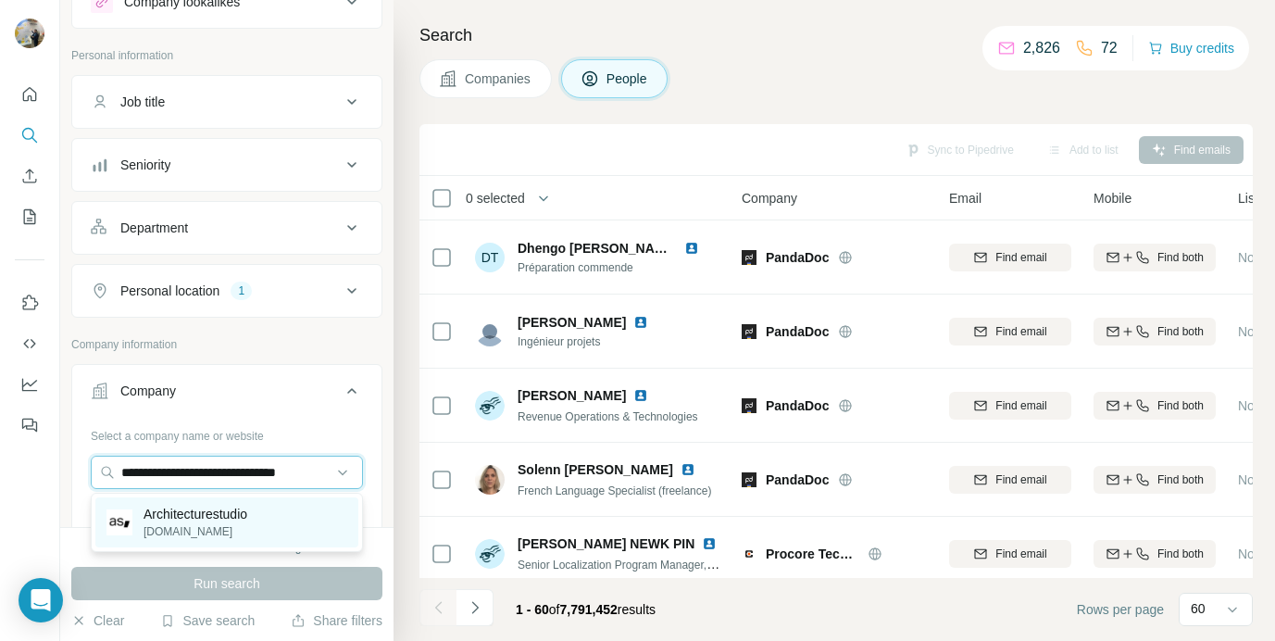
type input "**********"
click at [230, 518] on p "Architecturestudio" at bounding box center [196, 514] width 104 height 19
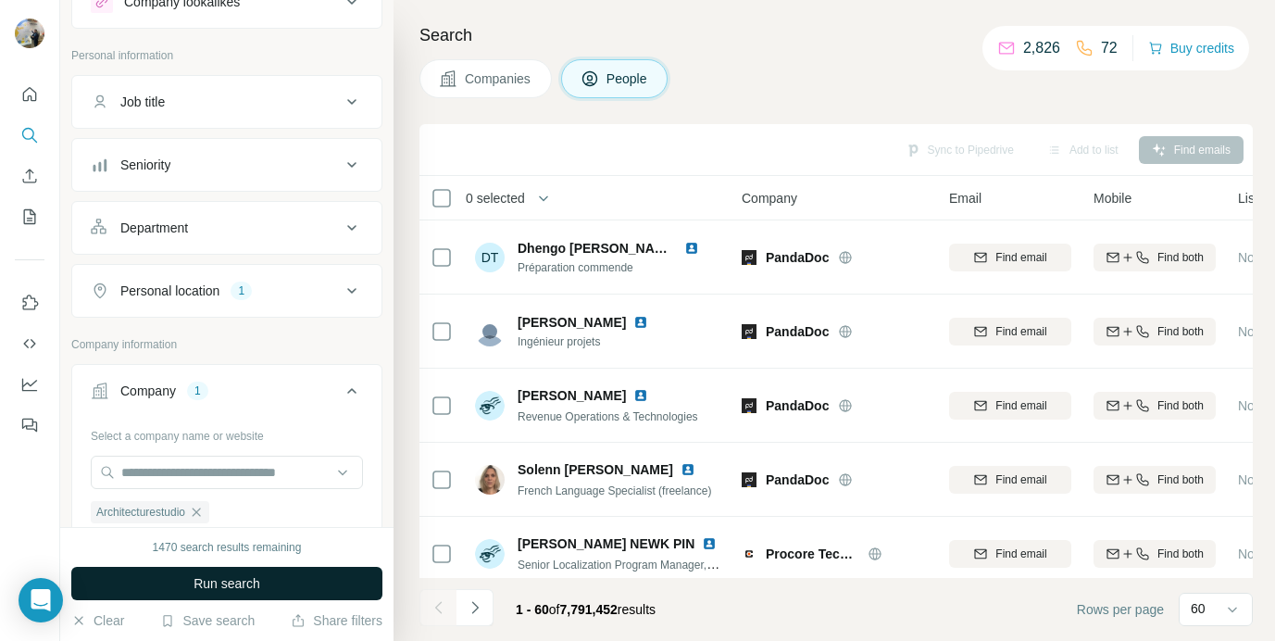
click at [225, 597] on button "Run search" at bounding box center [226, 583] width 311 height 33
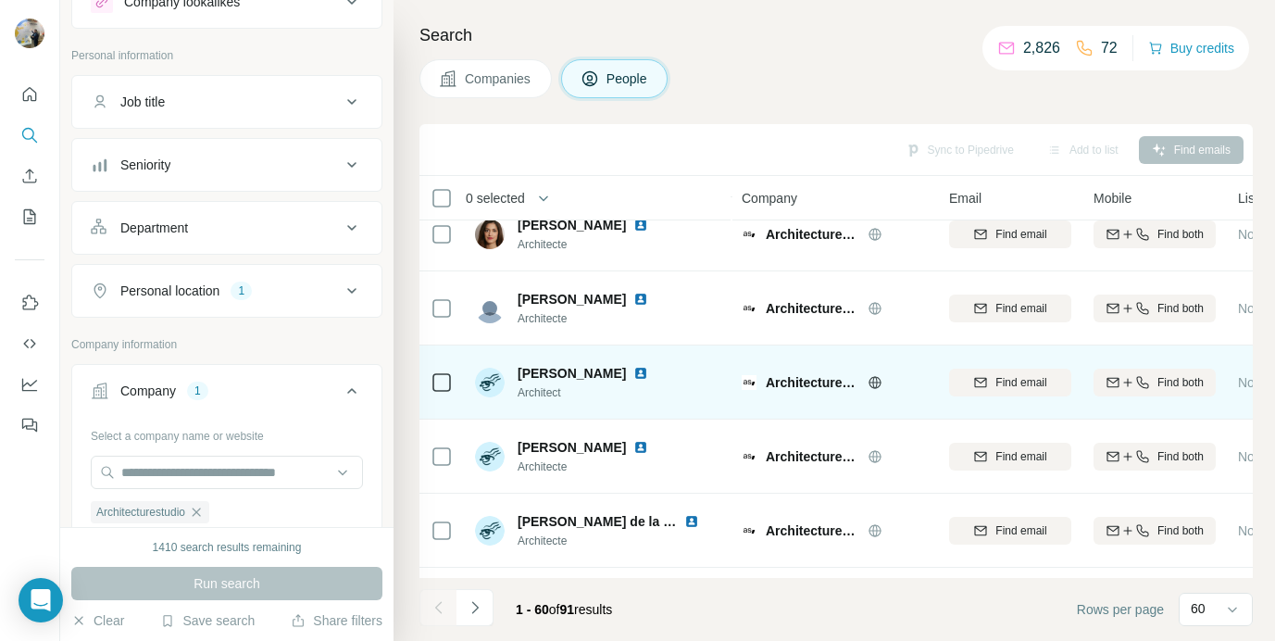
scroll to position [4089, 0]
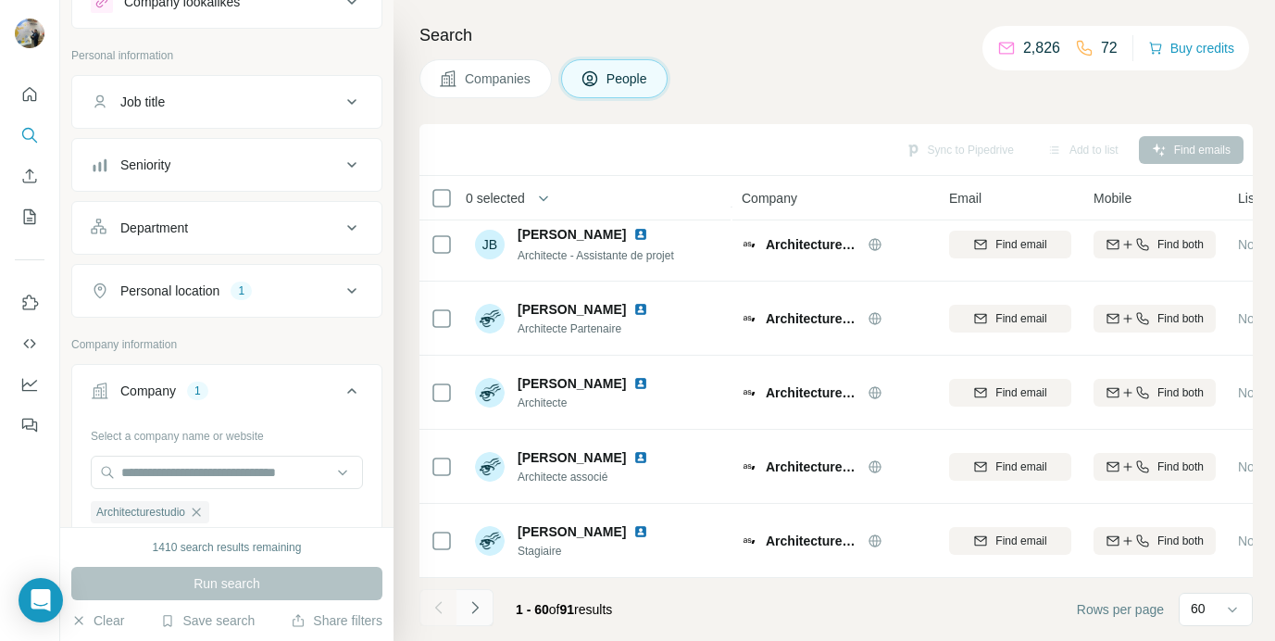
click at [471, 620] on button "Navigate to next page" at bounding box center [475, 607] width 37 height 37
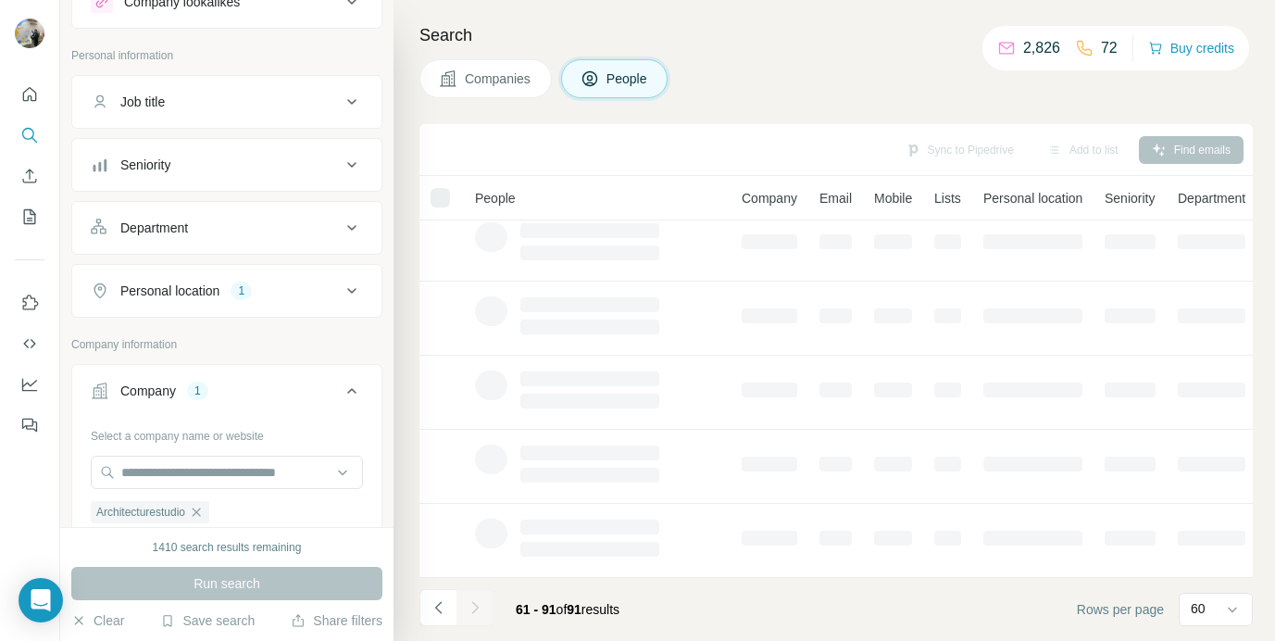
scroll to position [383, 0]
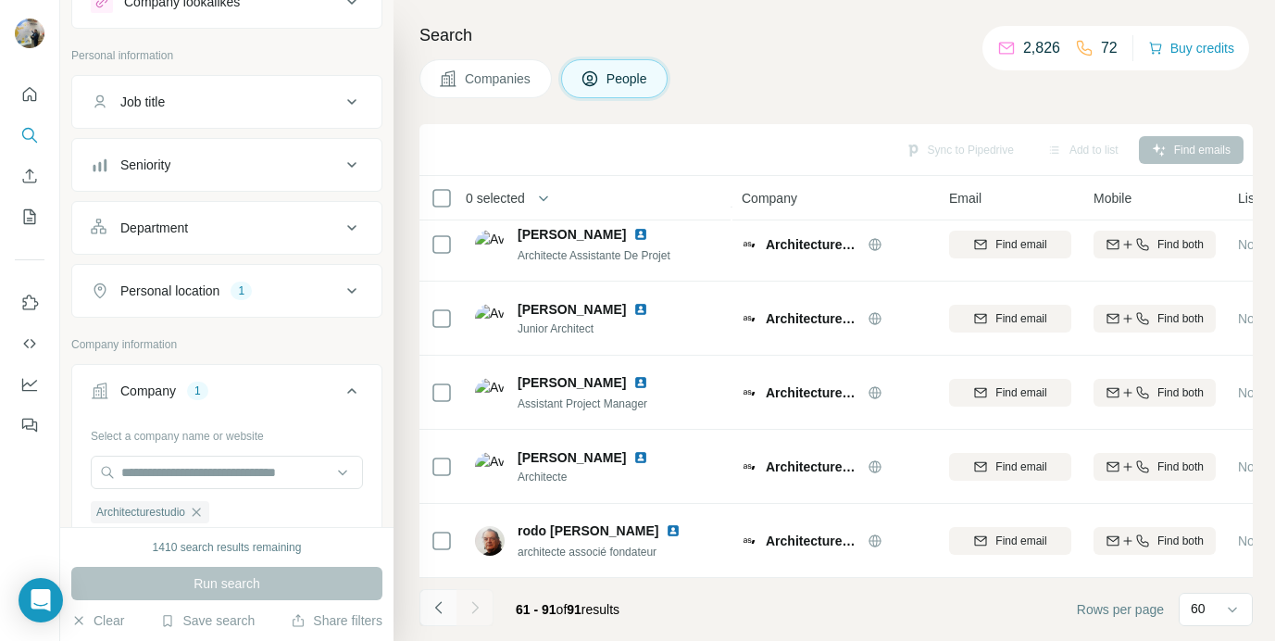
click at [441, 610] on icon "Navigate to previous page" at bounding box center [439, 607] width 19 height 19
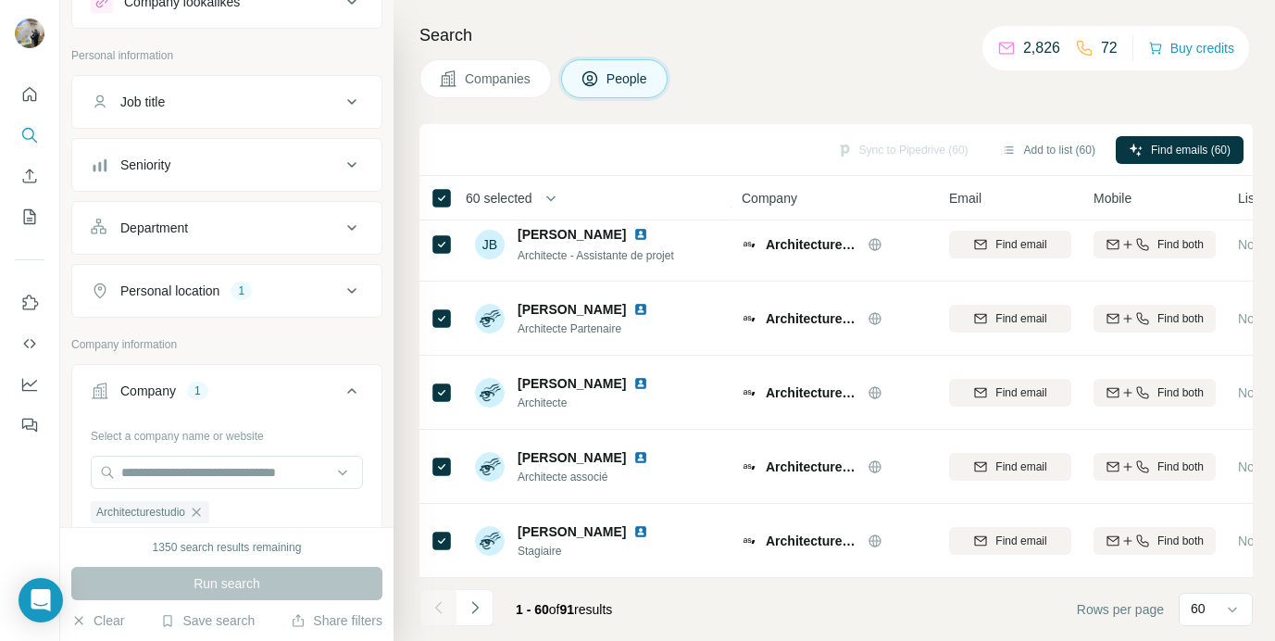
click at [548, 202] on icon "button" at bounding box center [551, 198] width 19 height 19
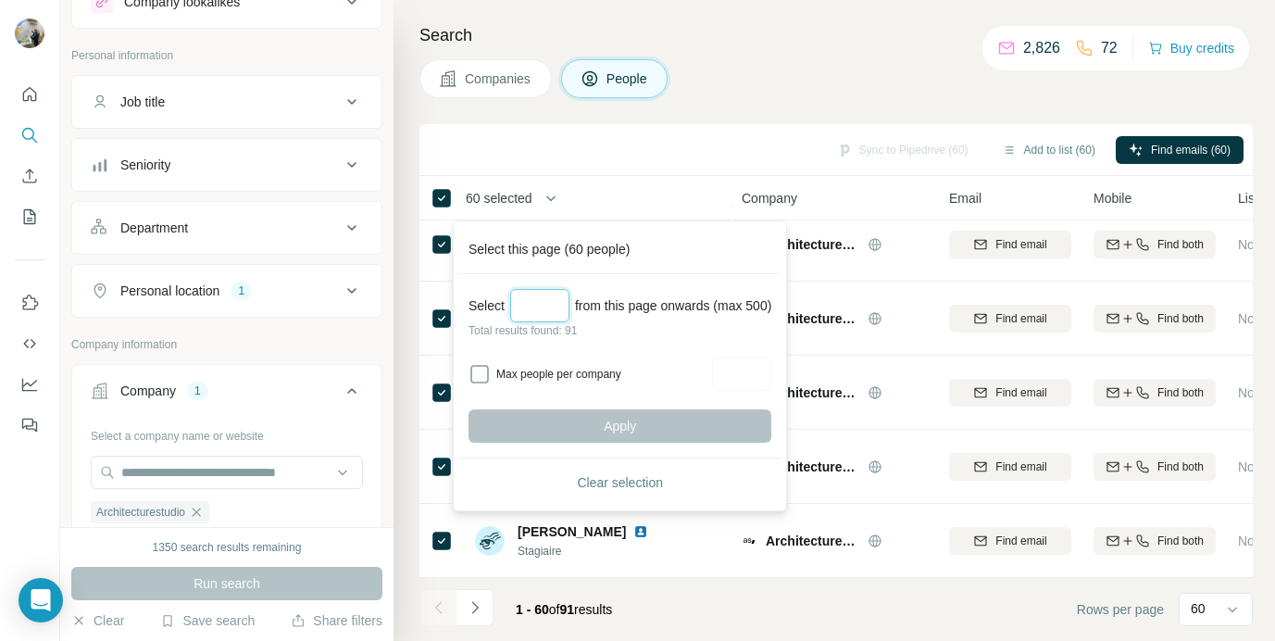
click at [529, 301] on input "Select a number (up to 500)" at bounding box center [539, 305] width 59 height 33
type input "*"
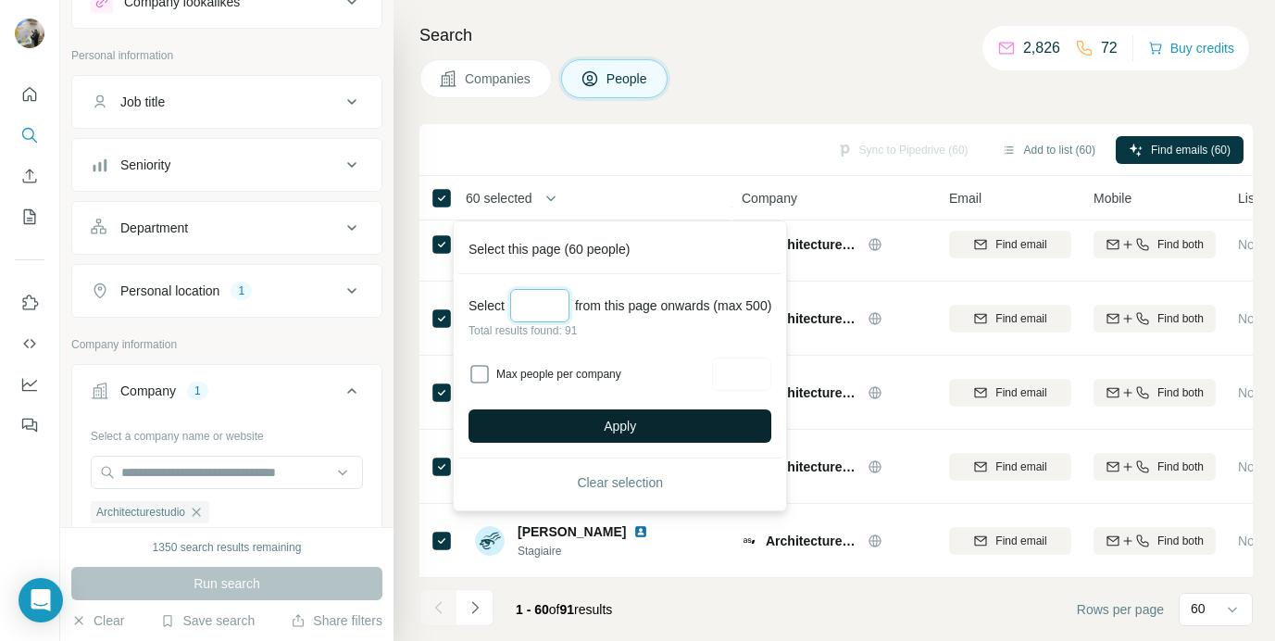
type input "**"
click at [563, 410] on button "Apply" at bounding box center [620, 425] width 303 height 33
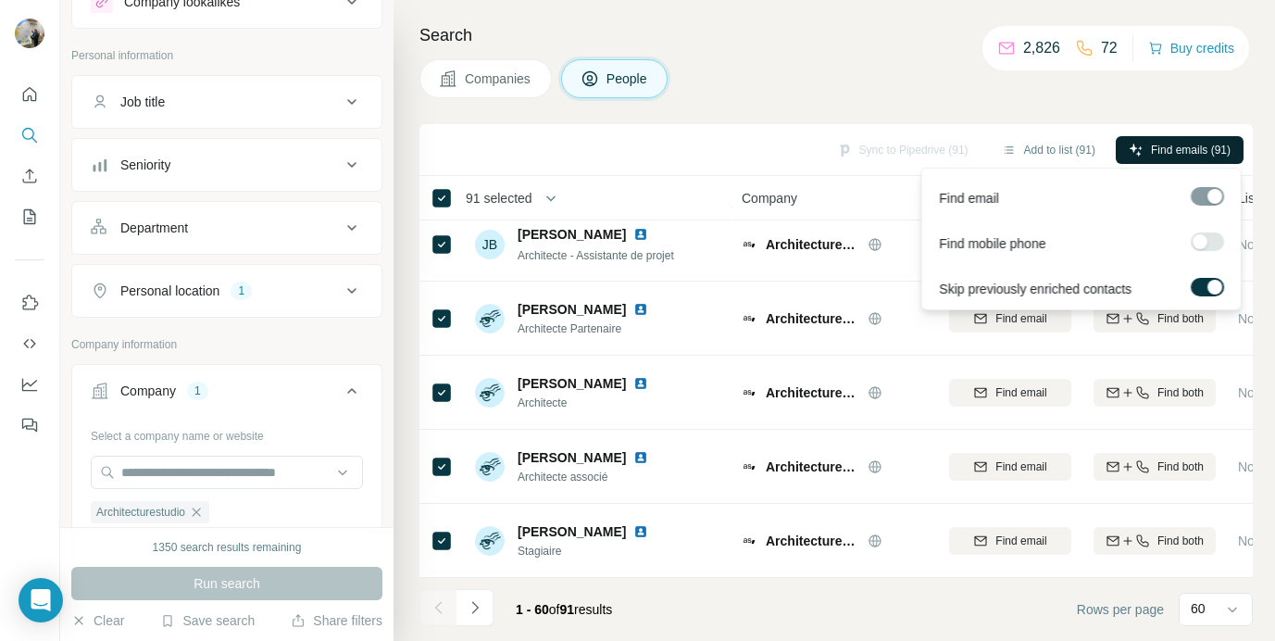
click at [1183, 154] on span "Find emails (91)" at bounding box center [1191, 150] width 80 height 17
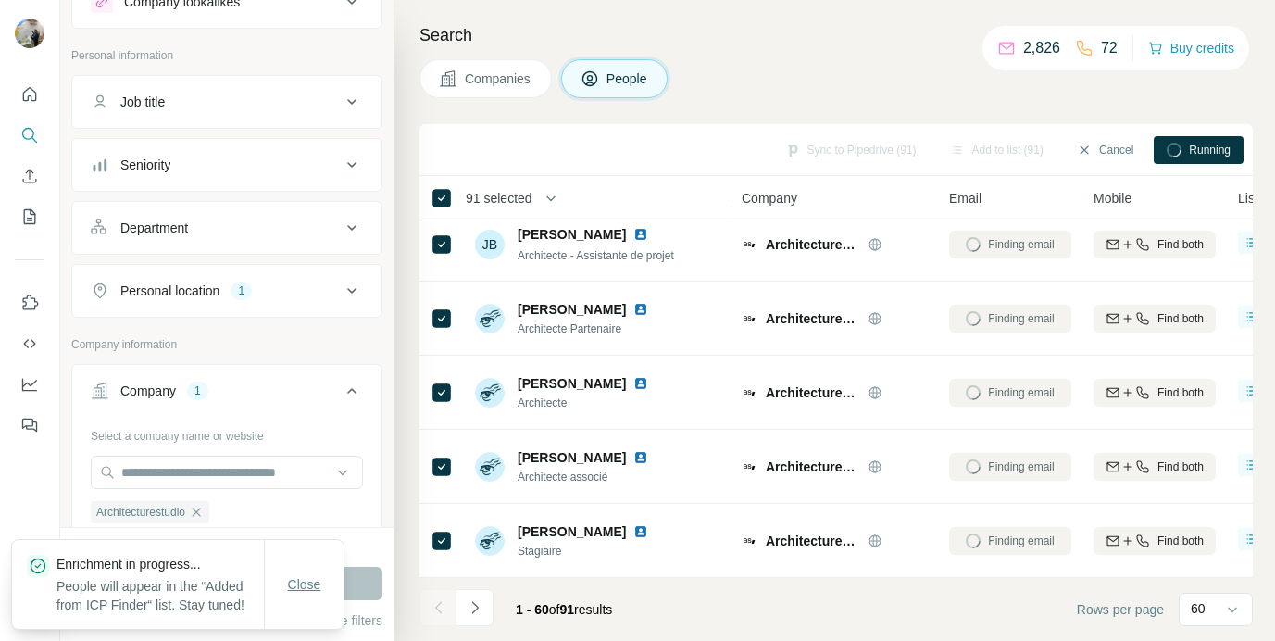
click at [306, 575] on span "Close" at bounding box center [304, 584] width 33 height 19
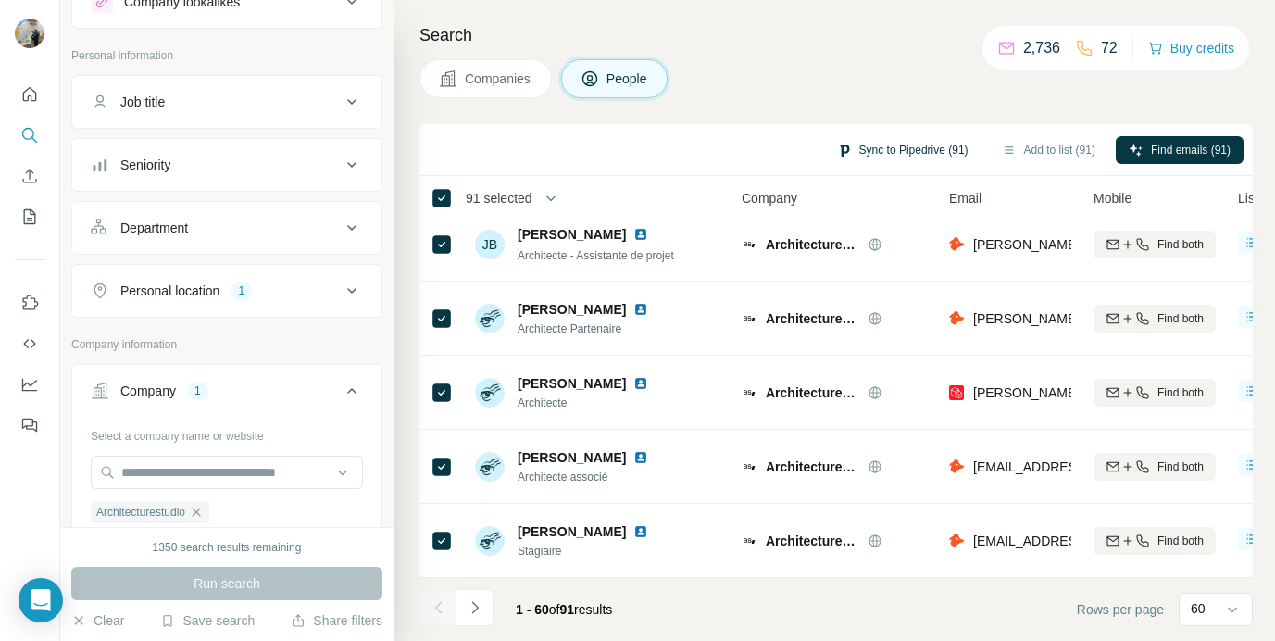
click at [906, 146] on button "Sync to Pipedrive (91)" at bounding box center [902, 150] width 157 height 28
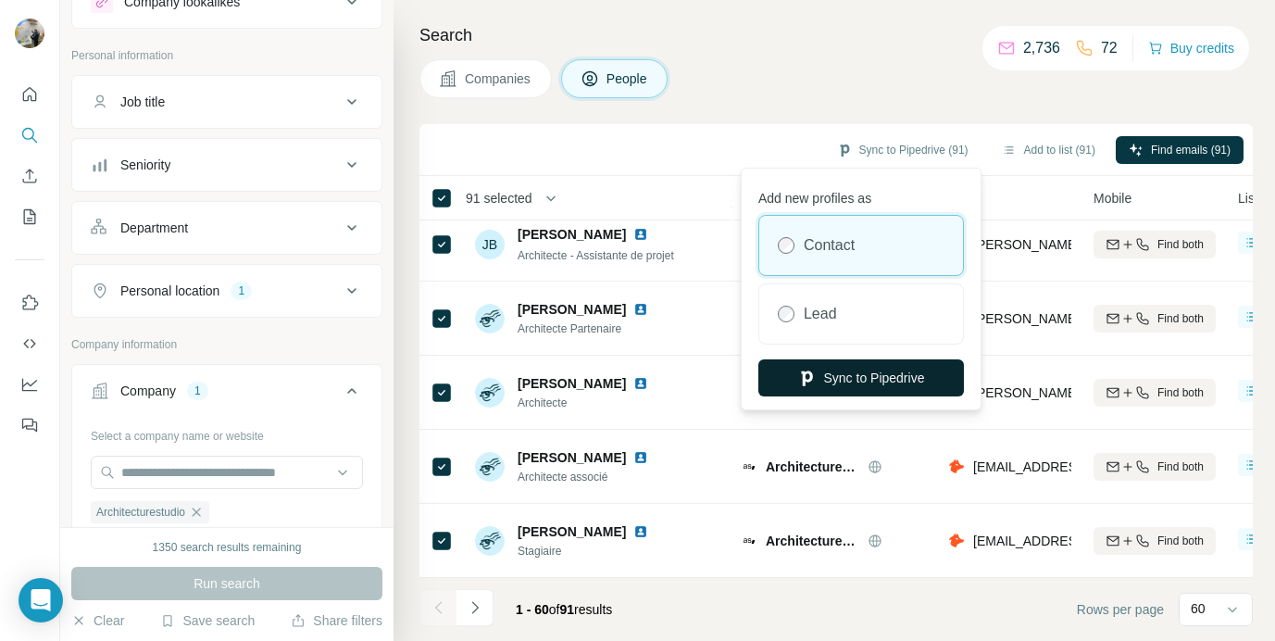
click at [877, 370] on button "Sync to Pipedrive" at bounding box center [862, 377] width 206 height 37
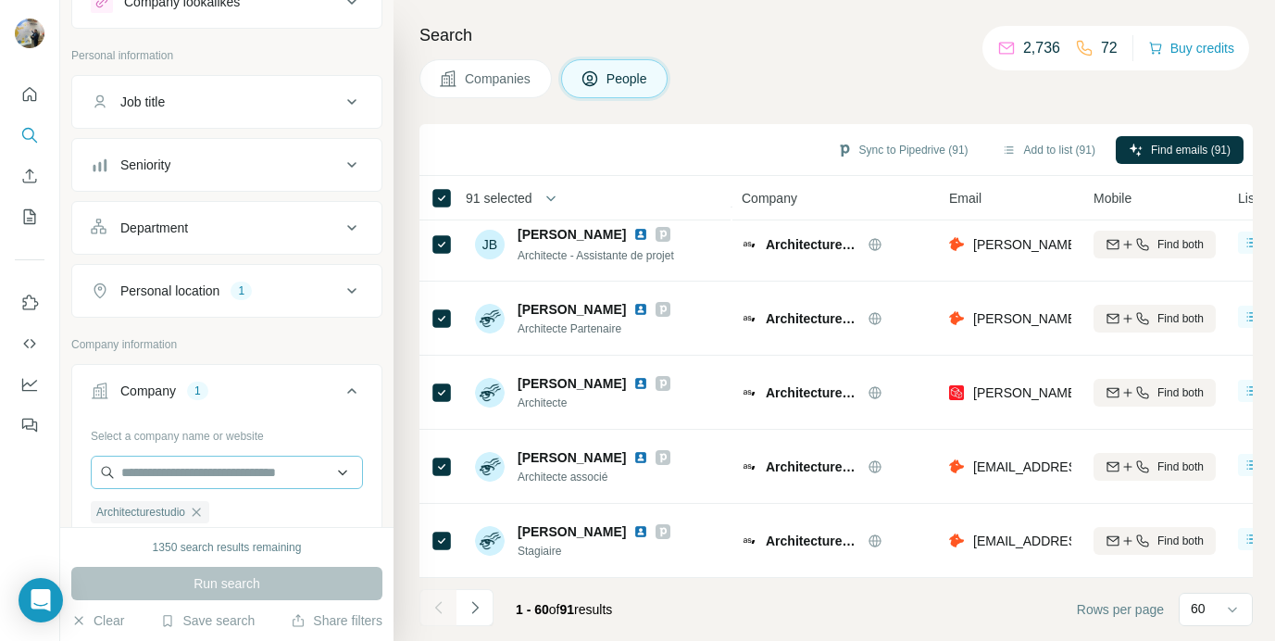
click at [204, 508] on icon "button" at bounding box center [196, 512] width 15 height 15
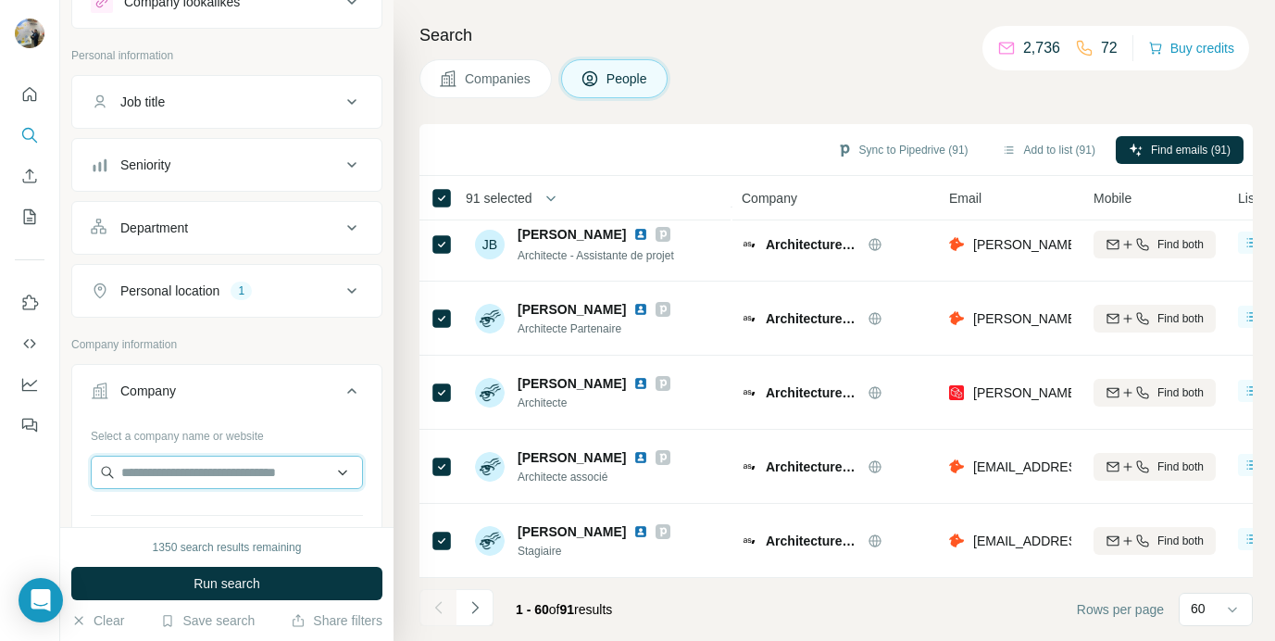
click at [198, 460] on input "text" at bounding box center [227, 472] width 272 height 33
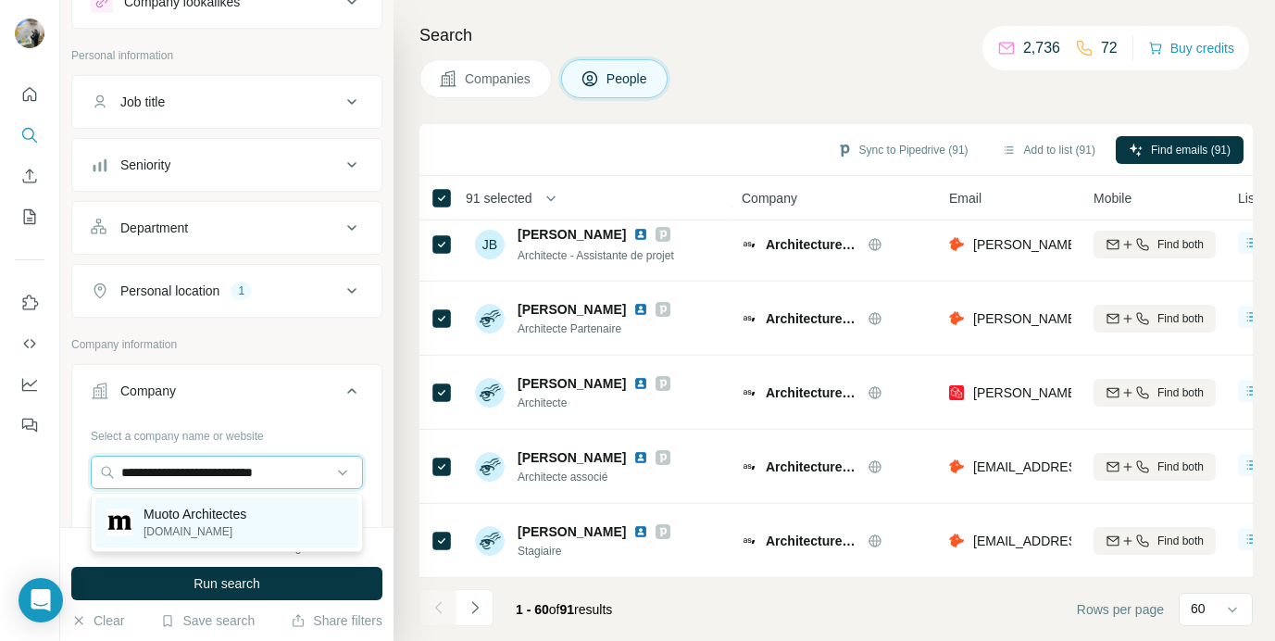
type input "**********"
click at [220, 509] on p "Muoto Architectes" at bounding box center [195, 514] width 103 height 19
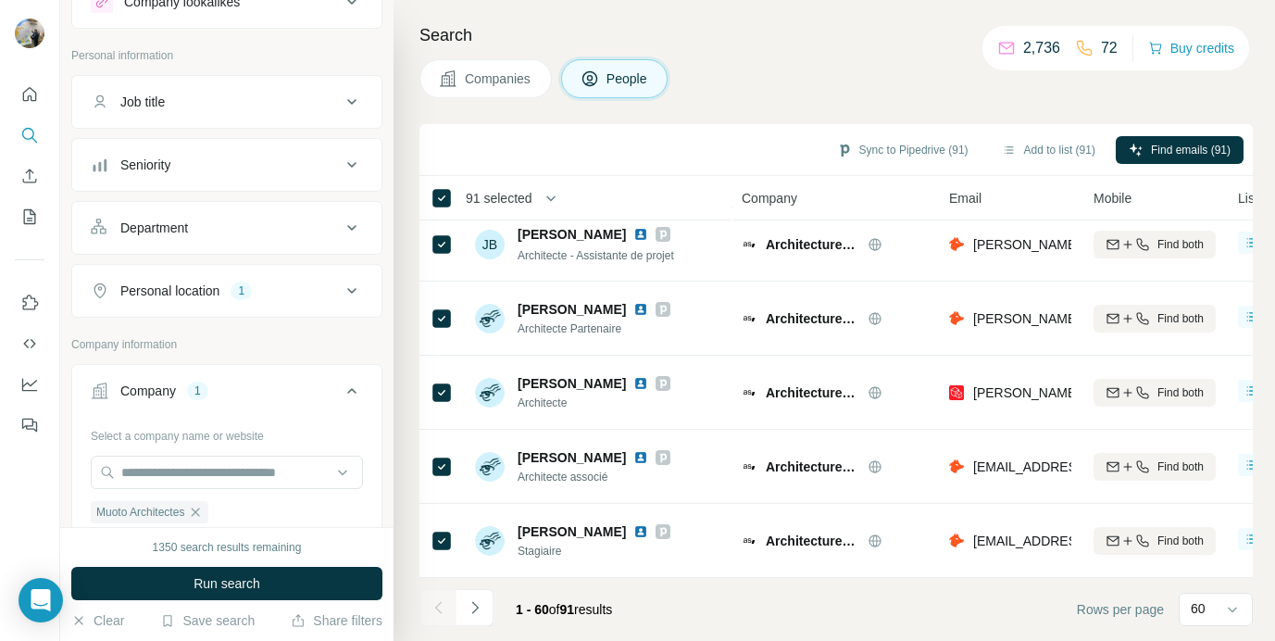
click at [231, 560] on div "1350 search results remaining Run search Clear Save search Share filters" at bounding box center [226, 584] width 333 height 114
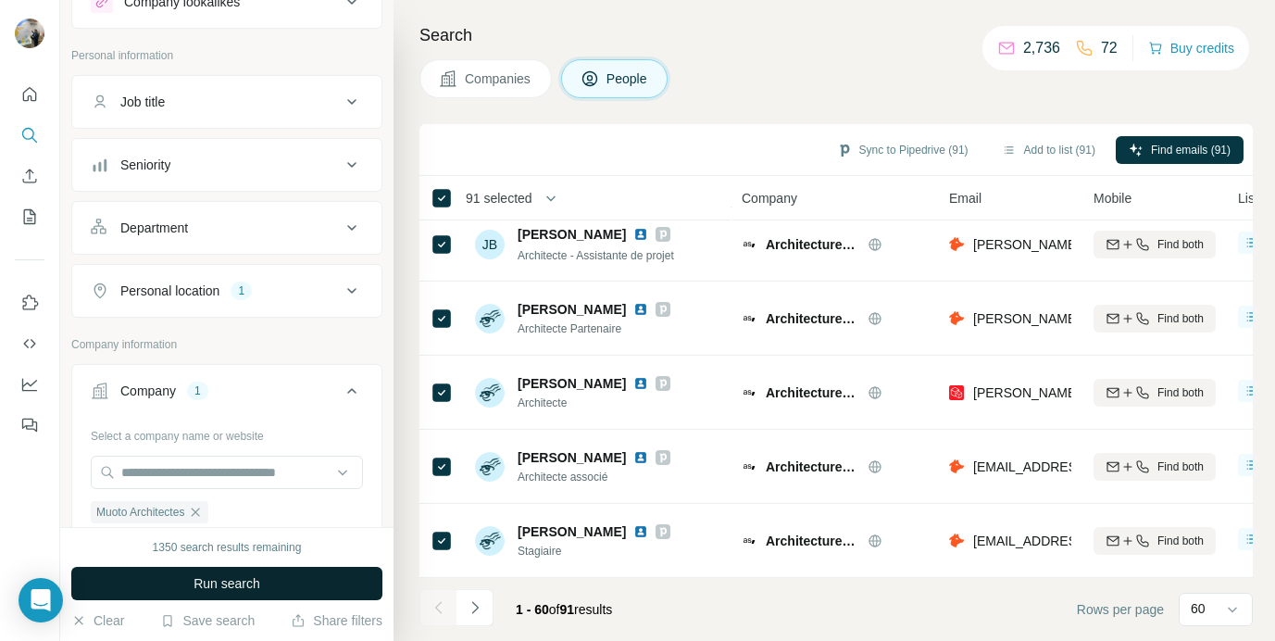
click at [230, 574] on span "Run search" at bounding box center [227, 583] width 67 height 19
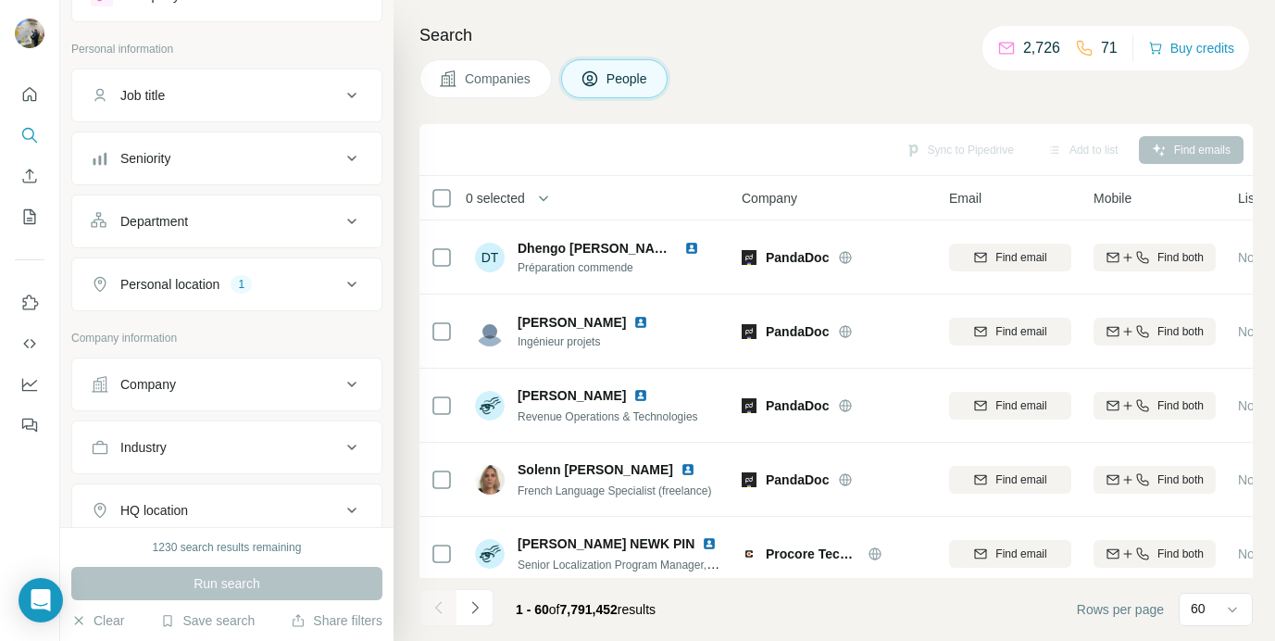
click at [187, 421] on div "Industry" at bounding box center [226, 448] width 311 height 54
click at [185, 390] on div "Company" at bounding box center [216, 382] width 250 height 19
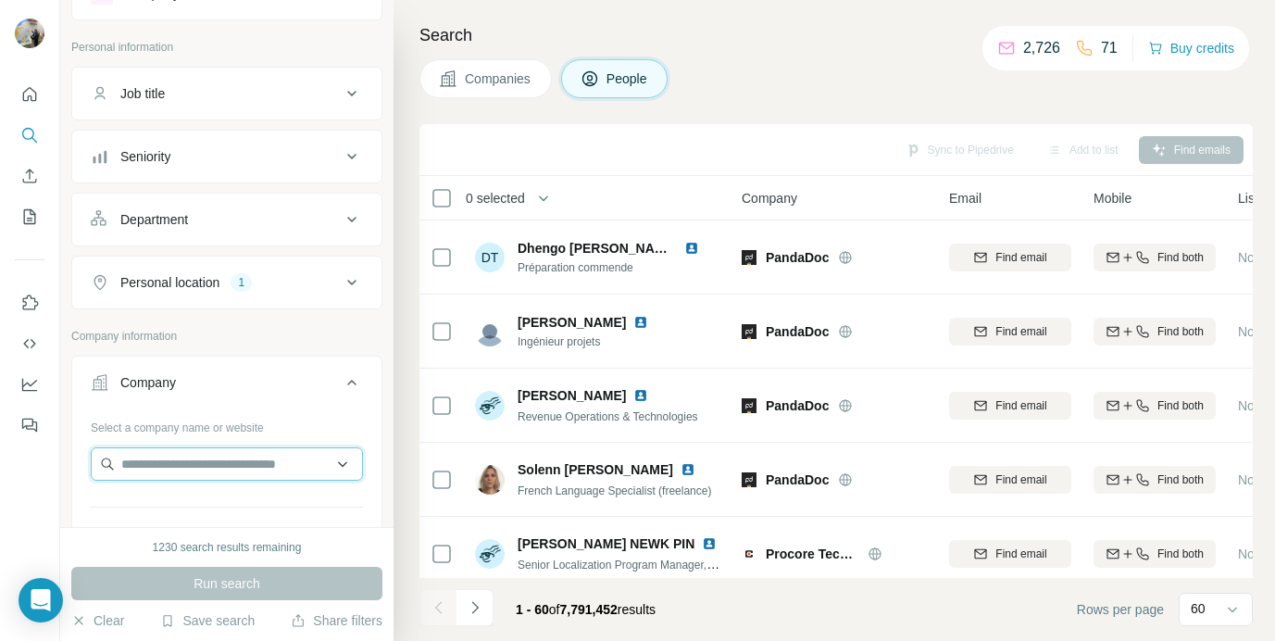
click at [187, 460] on input "text" at bounding box center [227, 463] width 272 height 33
paste input "**********"
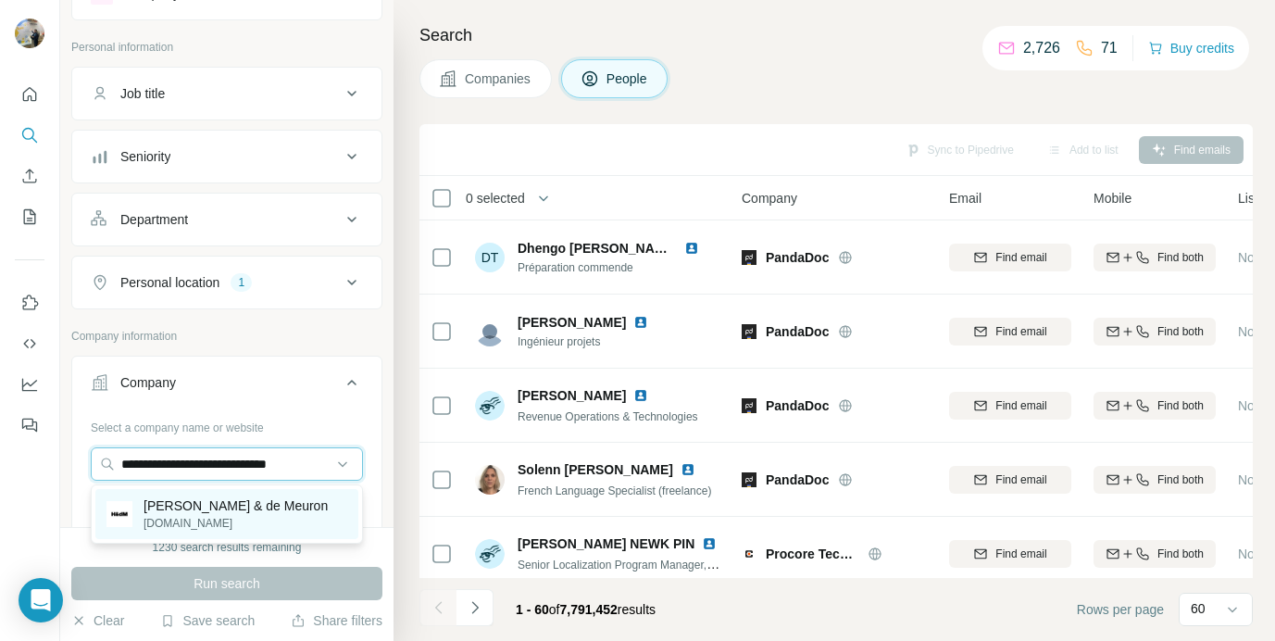
type input "**********"
click at [242, 517] on p "herzogdemeuron.com" at bounding box center [236, 523] width 184 height 17
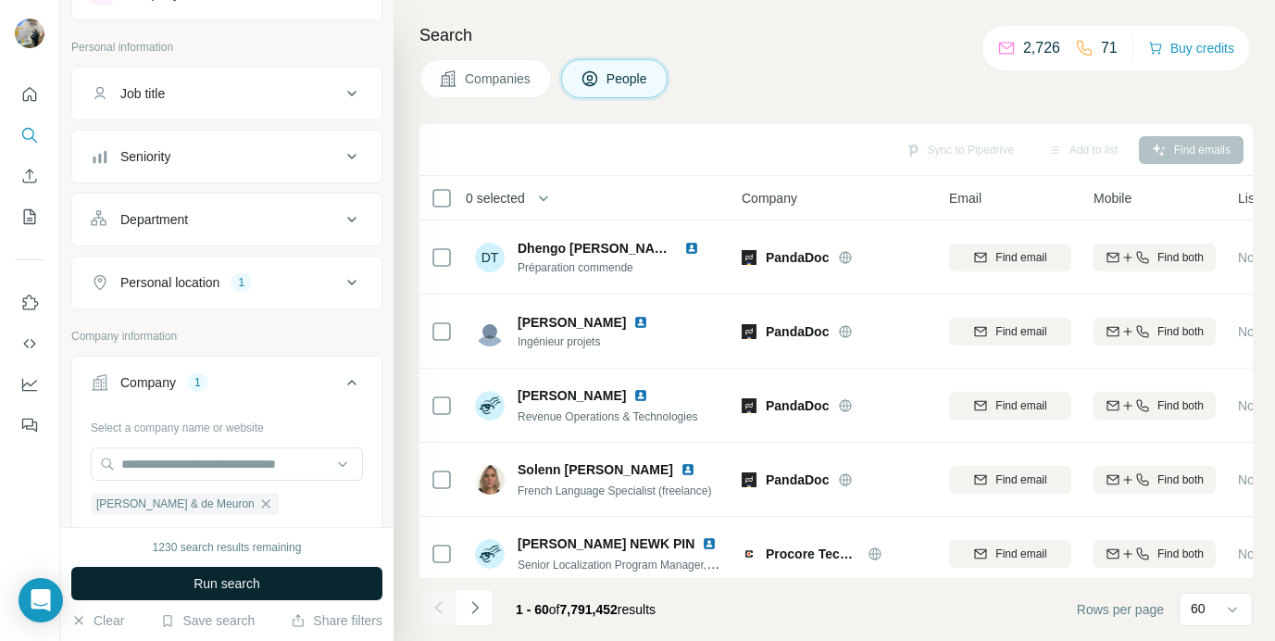
click at [220, 572] on button "Run search" at bounding box center [226, 583] width 311 height 33
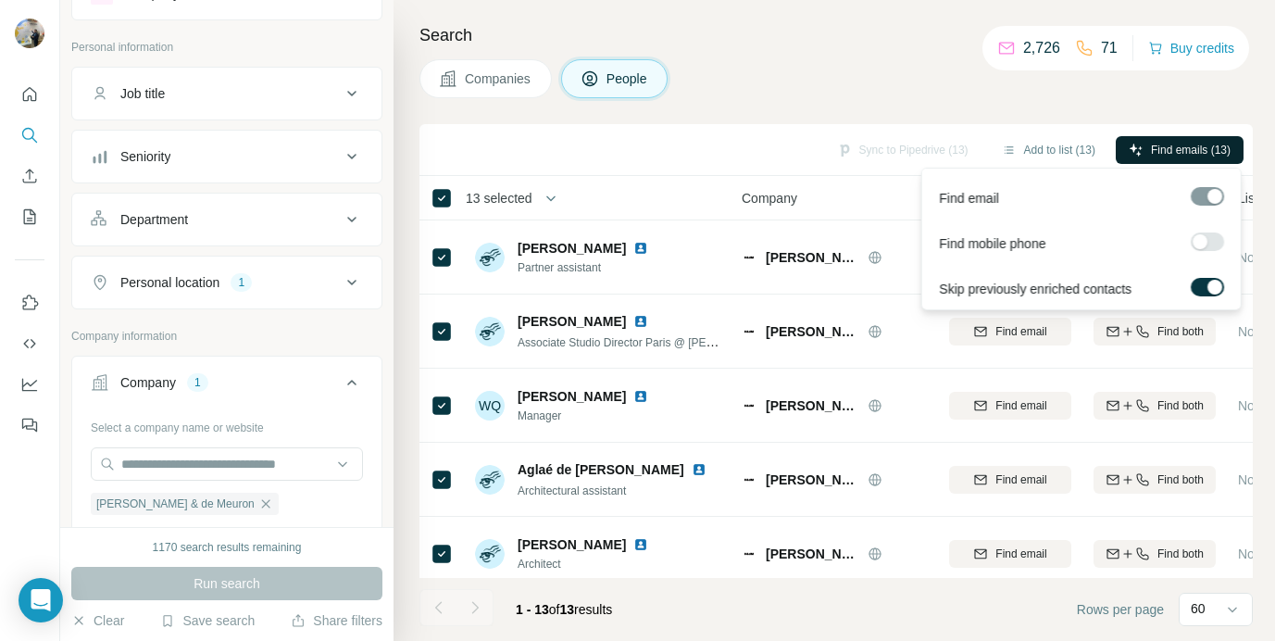
click at [1172, 147] on span "Find emails (13)" at bounding box center [1191, 150] width 80 height 17
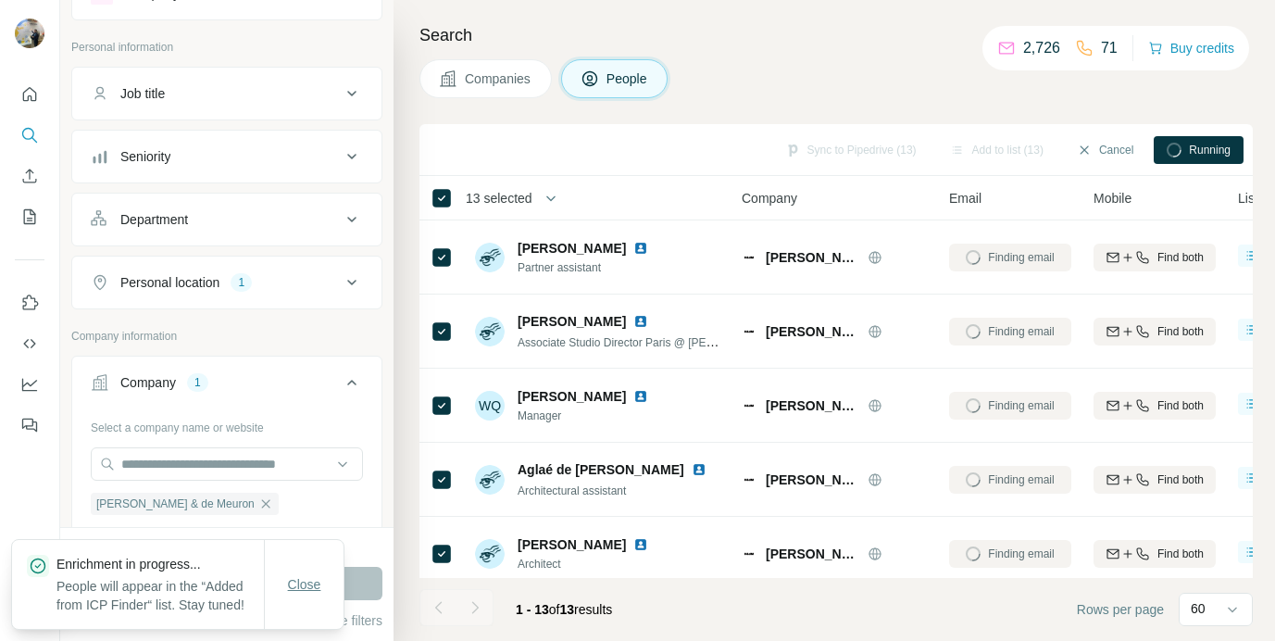
click at [300, 575] on span "Close" at bounding box center [304, 584] width 33 height 19
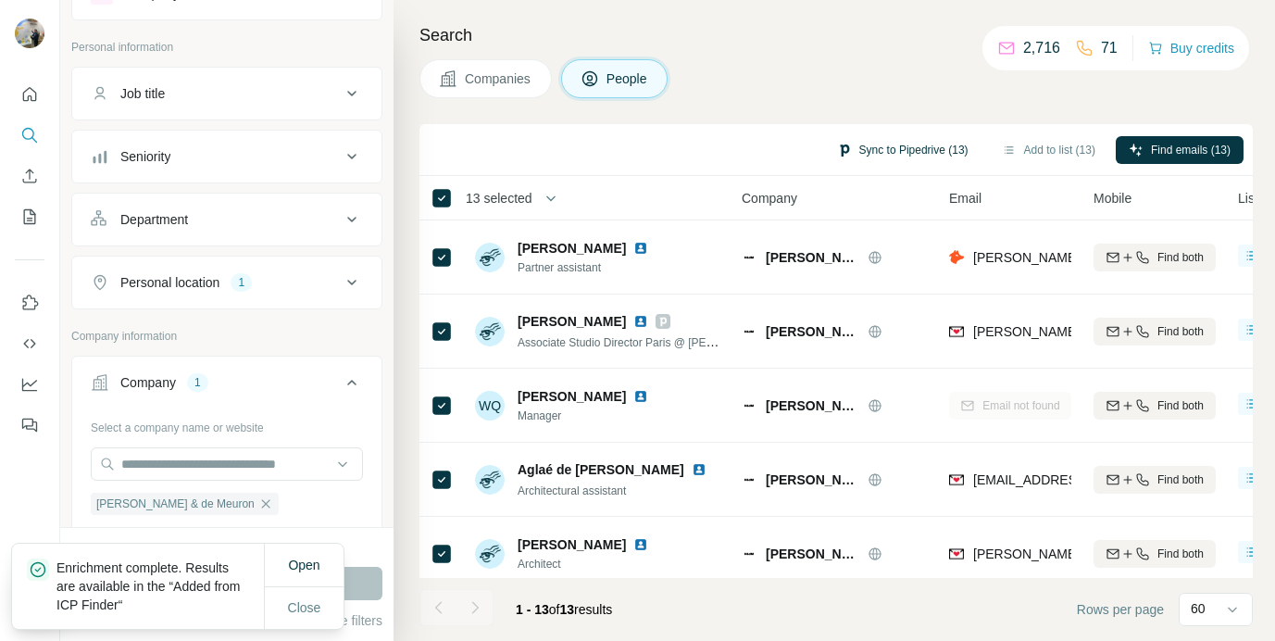
click at [905, 146] on button "Sync to Pipedrive (13)" at bounding box center [902, 150] width 157 height 28
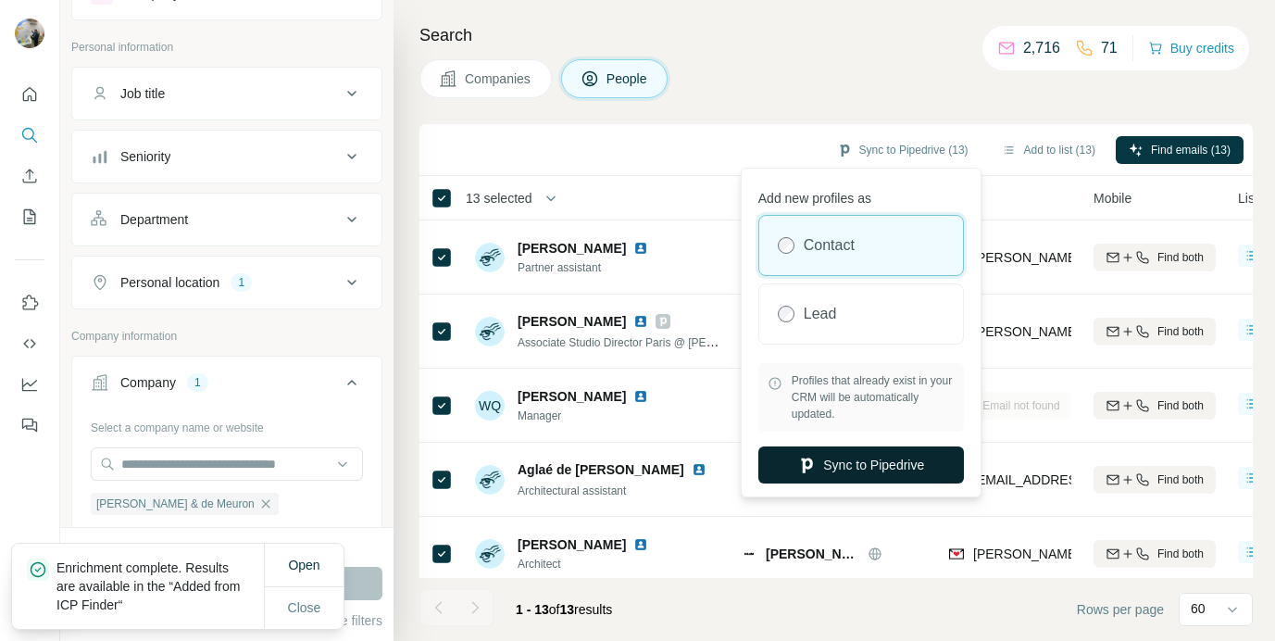
click at [827, 463] on button "Sync to Pipedrive" at bounding box center [862, 464] width 206 height 37
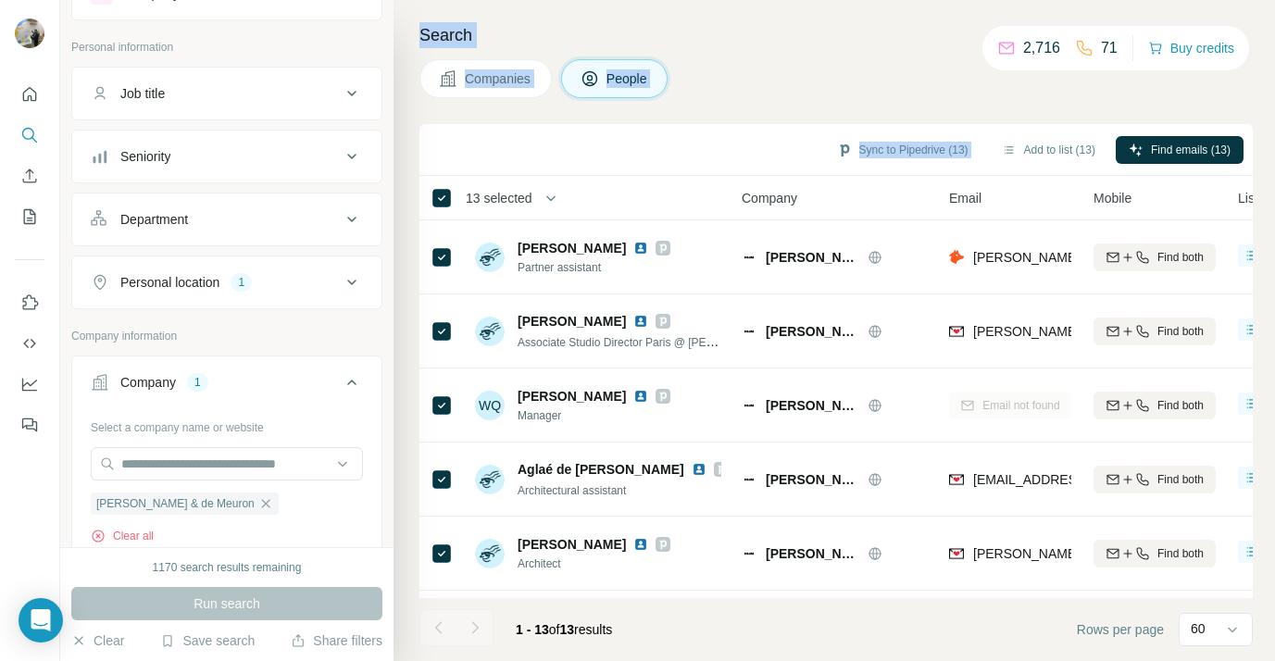
drag, startPoint x: 442, startPoint y: 142, endPoint x: 442, endPoint y: -10, distance: 151.9
click at [442, 0] on html "New search Hide Company lookalikes Personal information Job title Seniority Dep…" at bounding box center [637, 330] width 1275 height 661
click at [775, 61] on div "Companies People" at bounding box center [837, 78] width 834 height 39
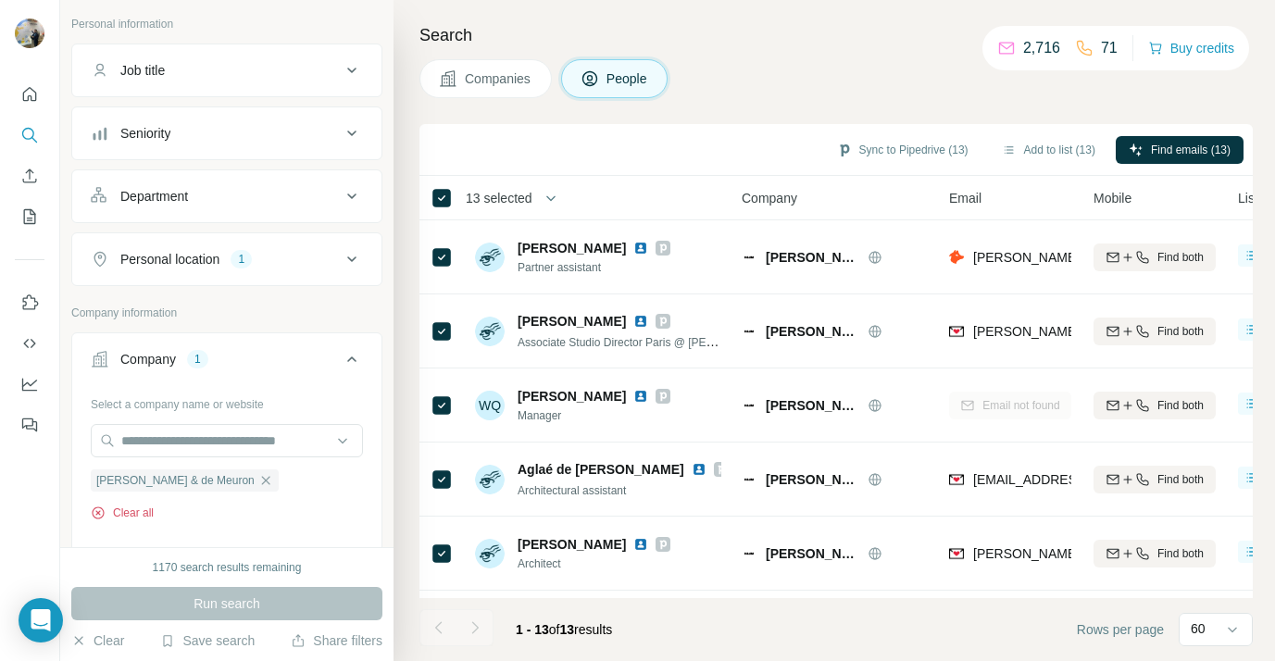
scroll to position [107, 0]
click at [220, 470] on div "Herzog & de Meuron" at bounding box center [185, 478] width 188 height 22
click at [208, 447] on input "text" at bounding box center [227, 437] width 272 height 33
click at [232, 513] on div "Clear all" at bounding box center [227, 510] width 272 height 17
click at [224, 489] on div "Herzog & de Meuron" at bounding box center [185, 478] width 188 height 22
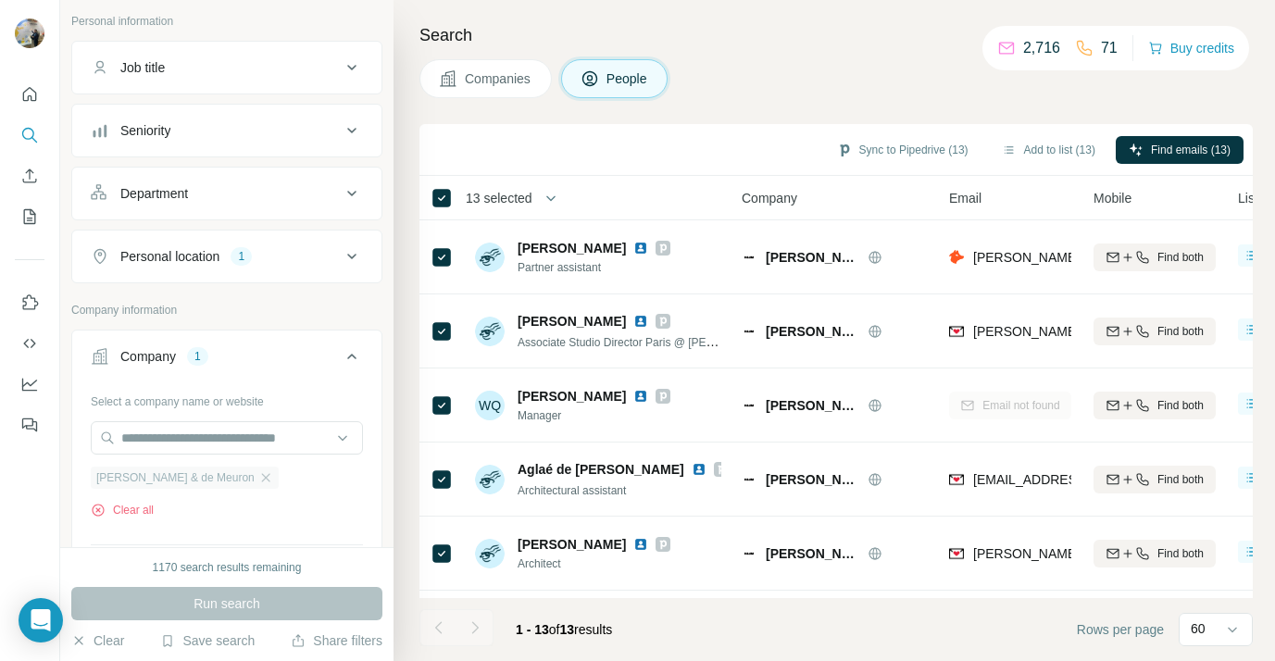
click at [219, 485] on div "Herzog & de Meuron" at bounding box center [185, 478] width 188 height 22
click at [258, 474] on icon "button" at bounding box center [265, 478] width 15 height 15
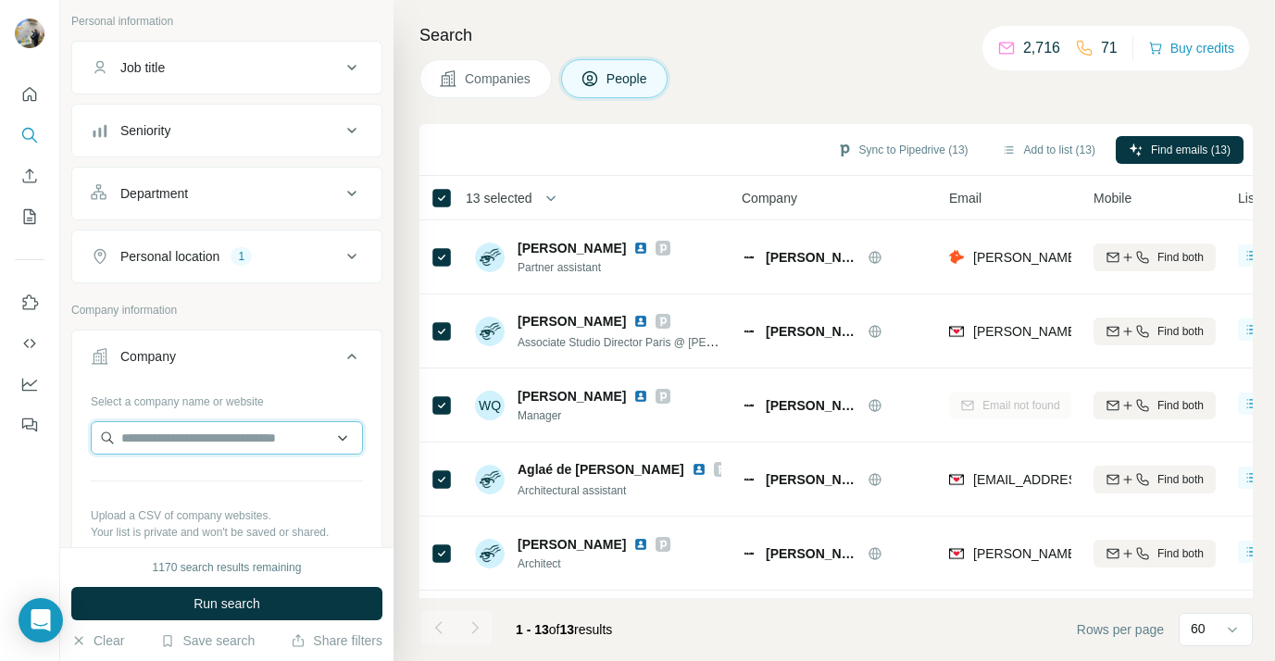
click at [197, 435] on input "text" at bounding box center [227, 437] width 272 height 33
paste input "**********"
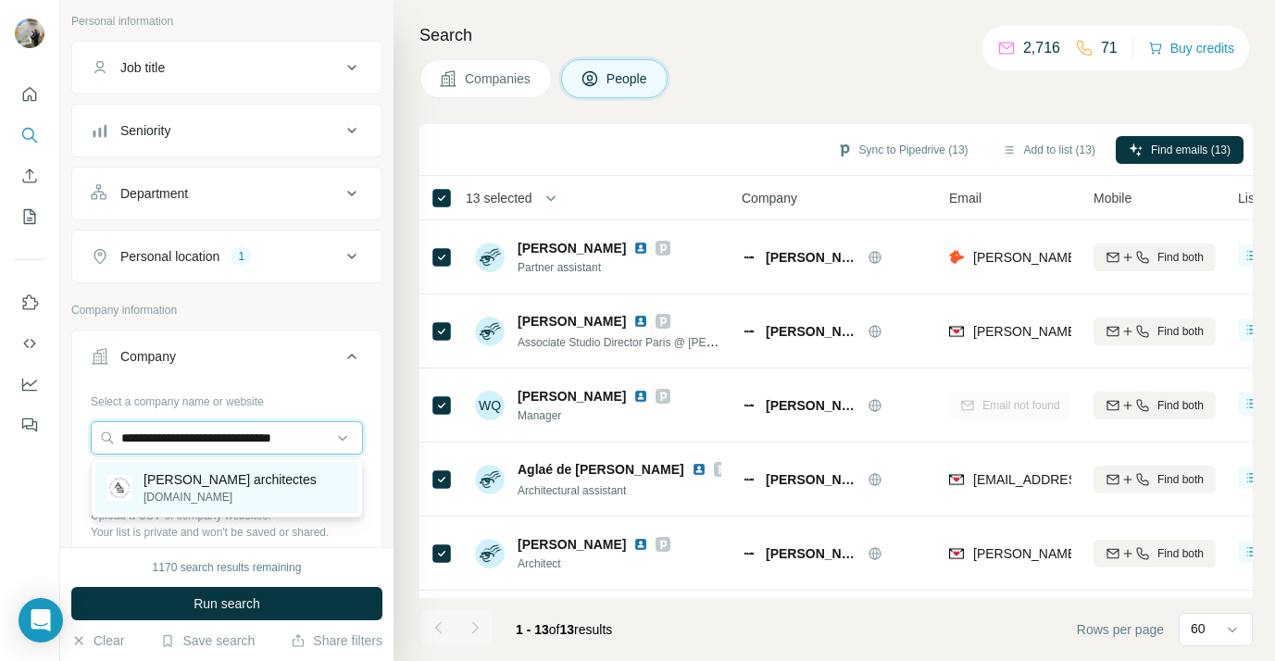
type input "**********"
click at [230, 488] on p "Axel Schoenert architectes" at bounding box center [230, 480] width 173 height 19
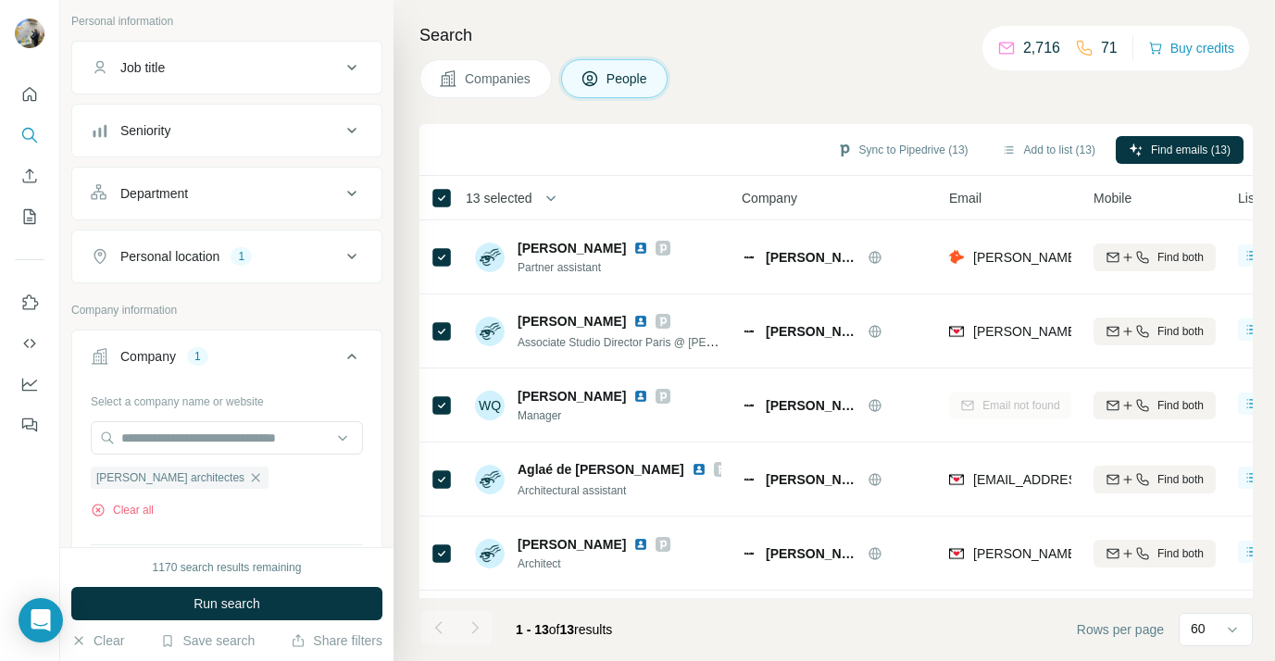
scroll to position [0, 0]
click at [223, 604] on span "Run search" at bounding box center [227, 604] width 67 height 19
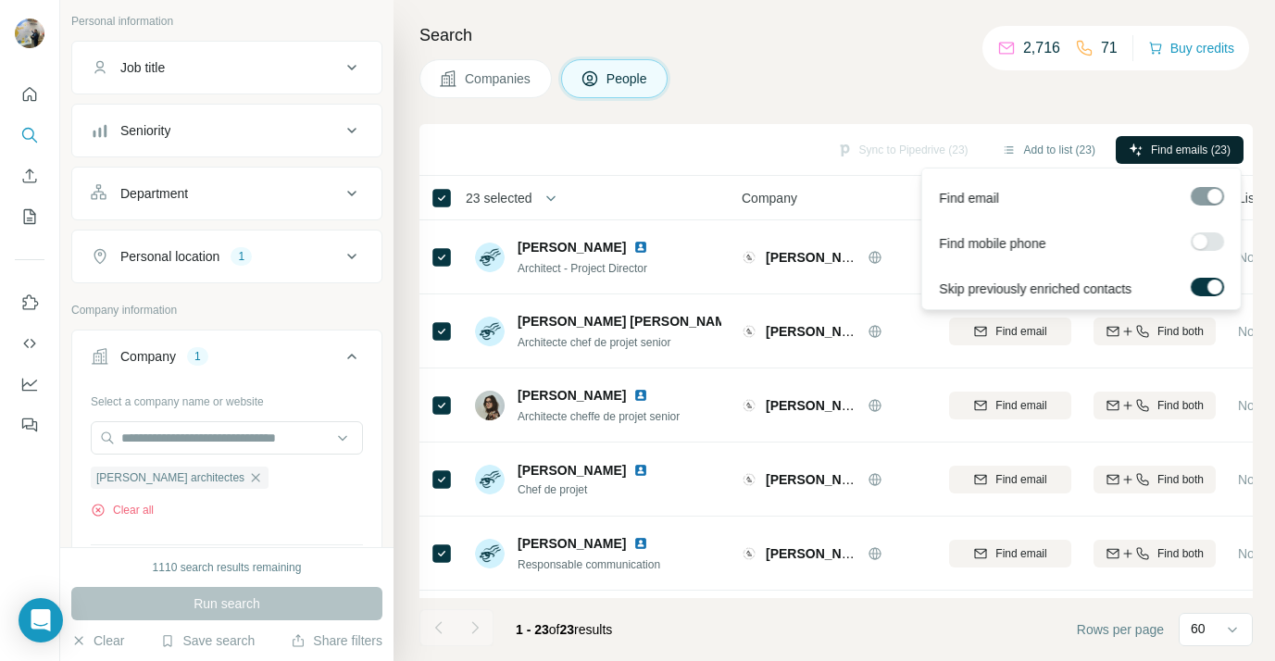
click at [1175, 157] on span "Find emails (23)" at bounding box center [1191, 150] width 80 height 17
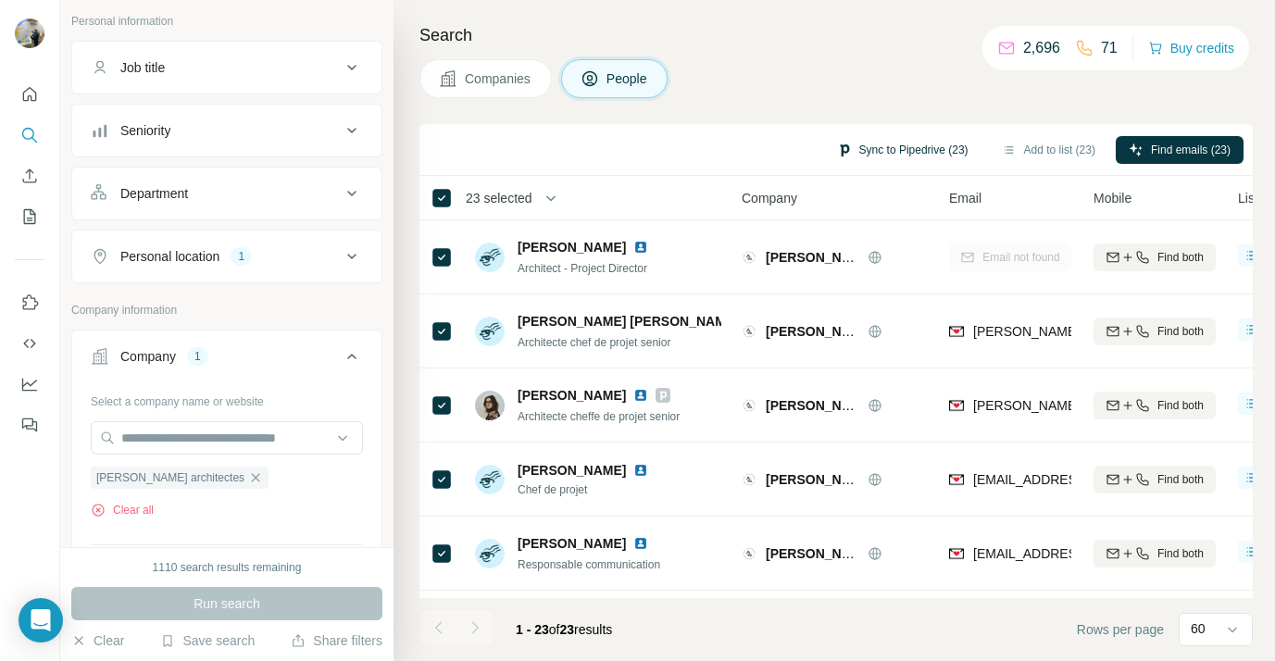
click at [930, 152] on button "Sync to Pipedrive (23)" at bounding box center [902, 150] width 157 height 28
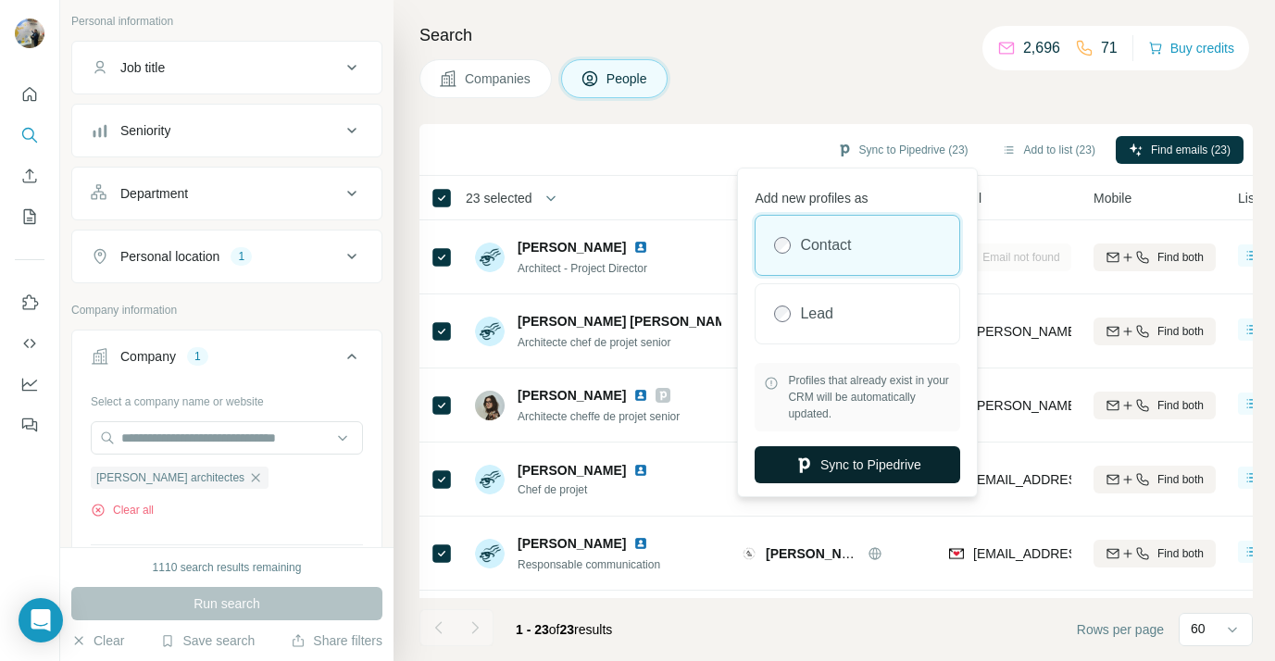
click at [835, 476] on button "Sync to Pipedrive" at bounding box center [858, 464] width 206 height 37
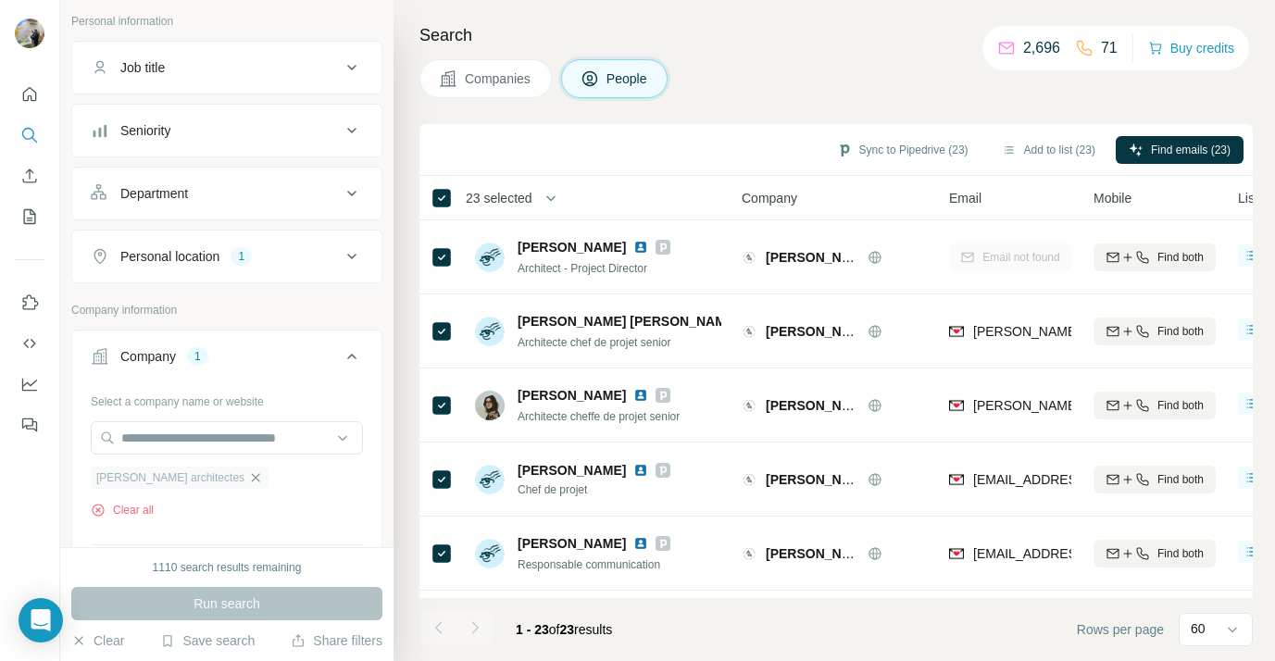
click at [248, 476] on icon "button" at bounding box center [255, 478] width 15 height 15
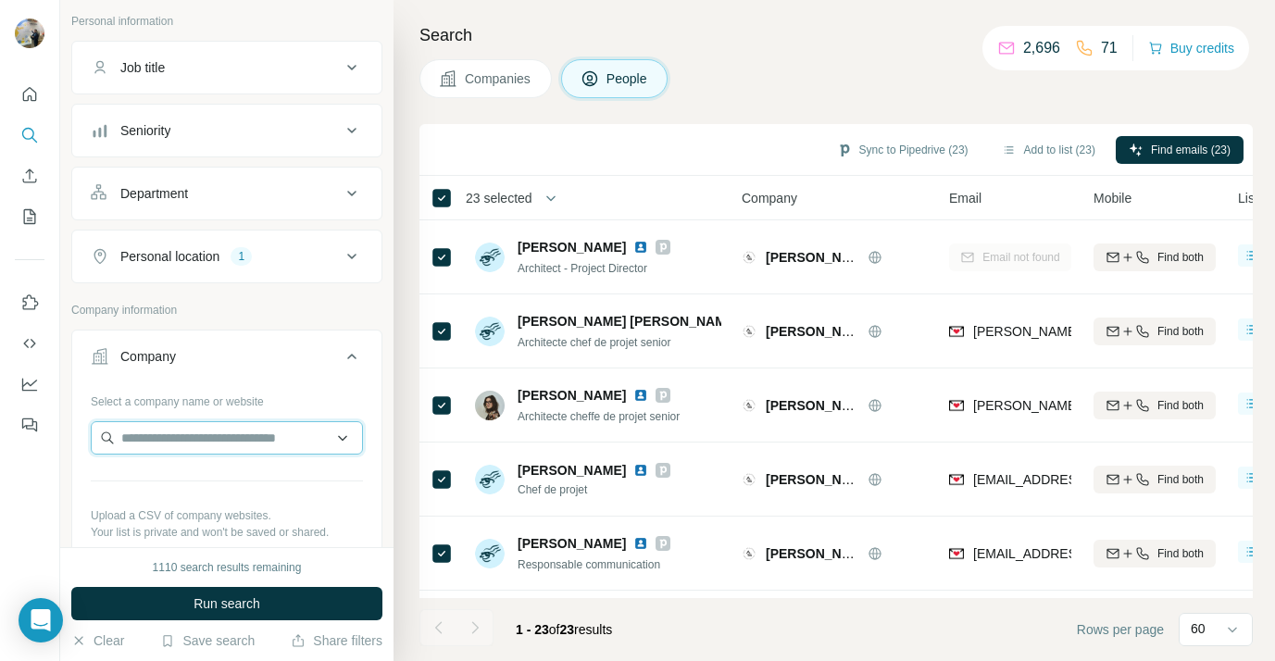
click at [213, 448] on input "text" at bounding box center [227, 437] width 272 height 33
paste input "**********"
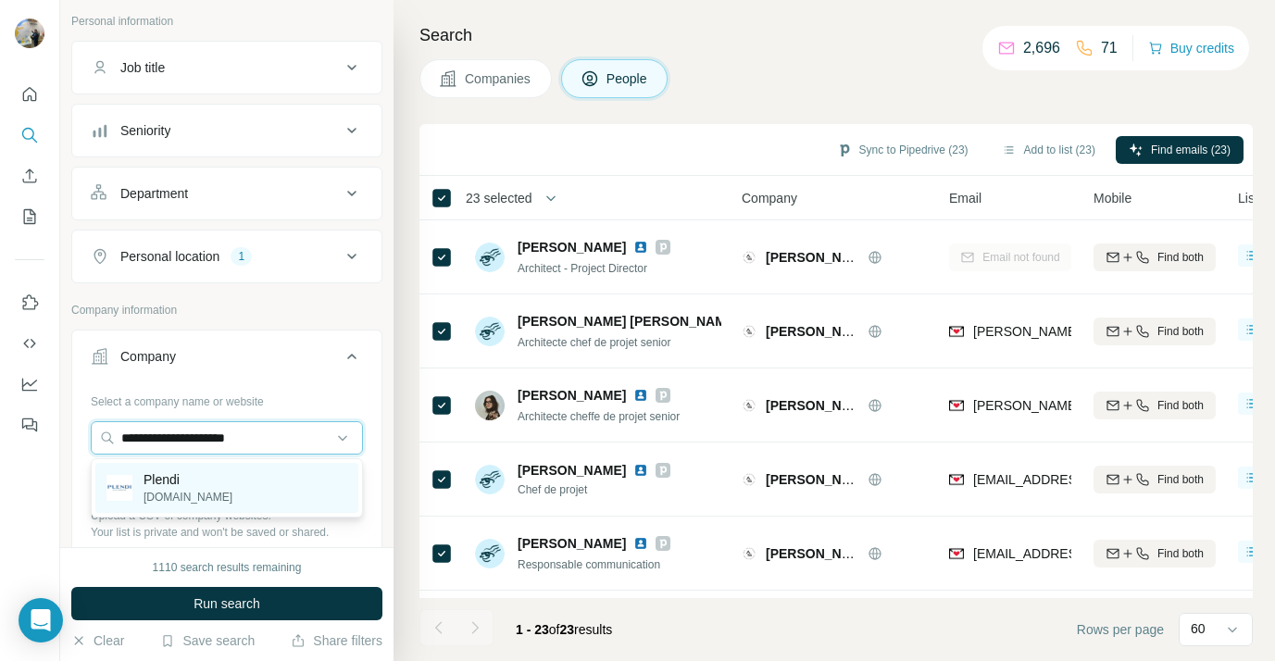
type input "**********"
click at [224, 478] on div "Plendi plendi.com" at bounding box center [226, 488] width 263 height 50
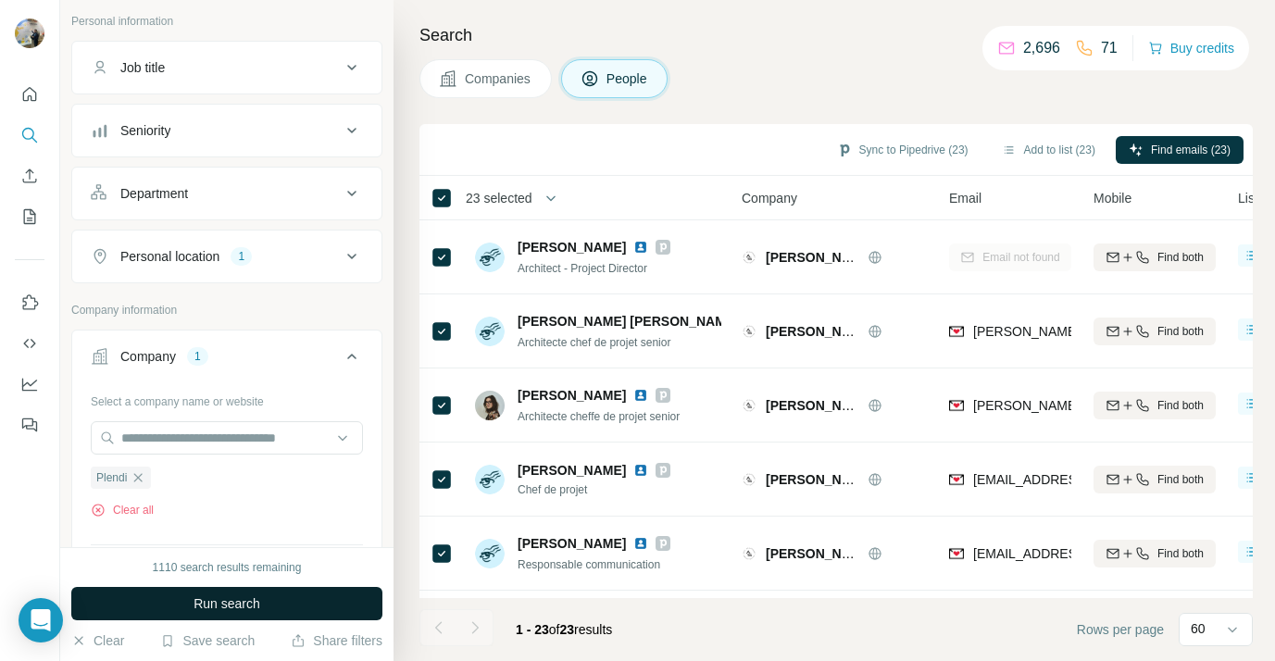
click at [255, 597] on span "Run search" at bounding box center [227, 604] width 67 height 19
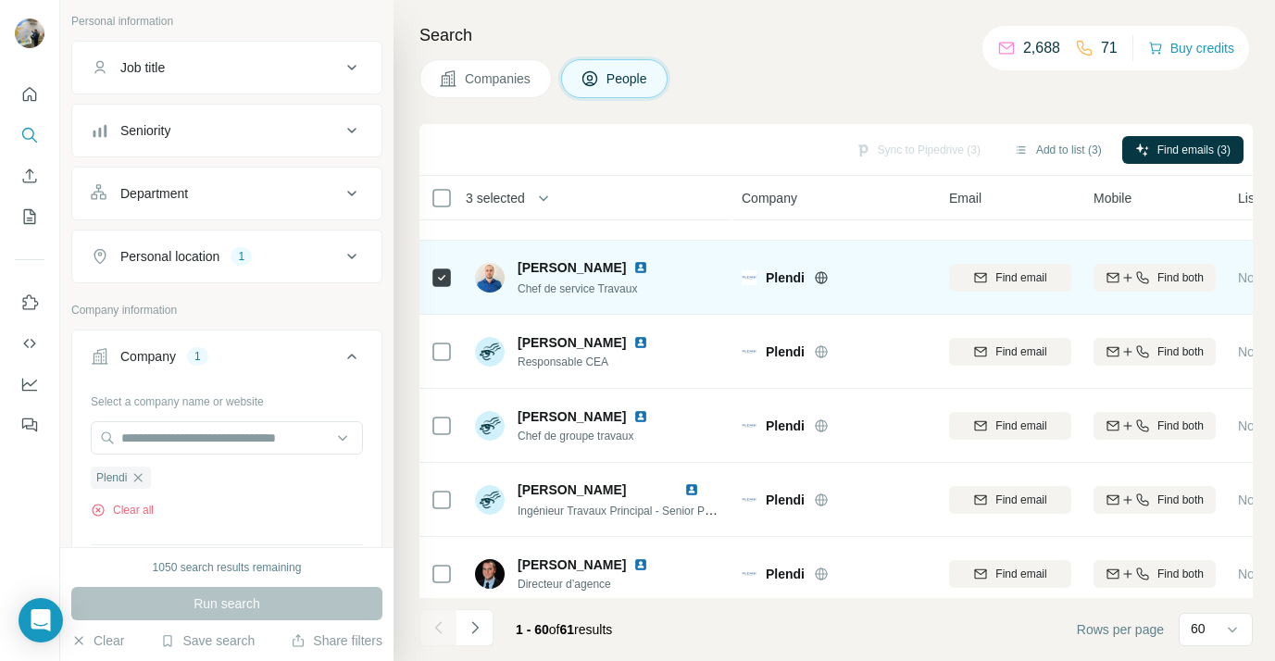
scroll to position [648, 0]
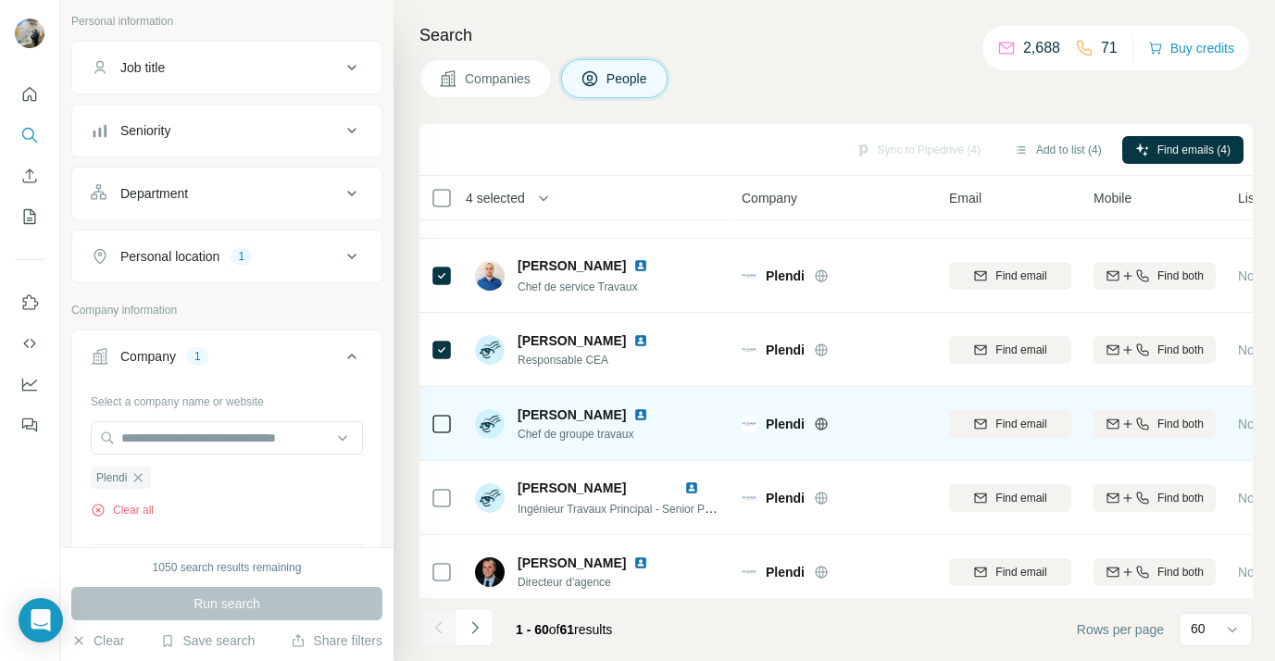
click at [453, 420] on td at bounding box center [442, 424] width 44 height 74
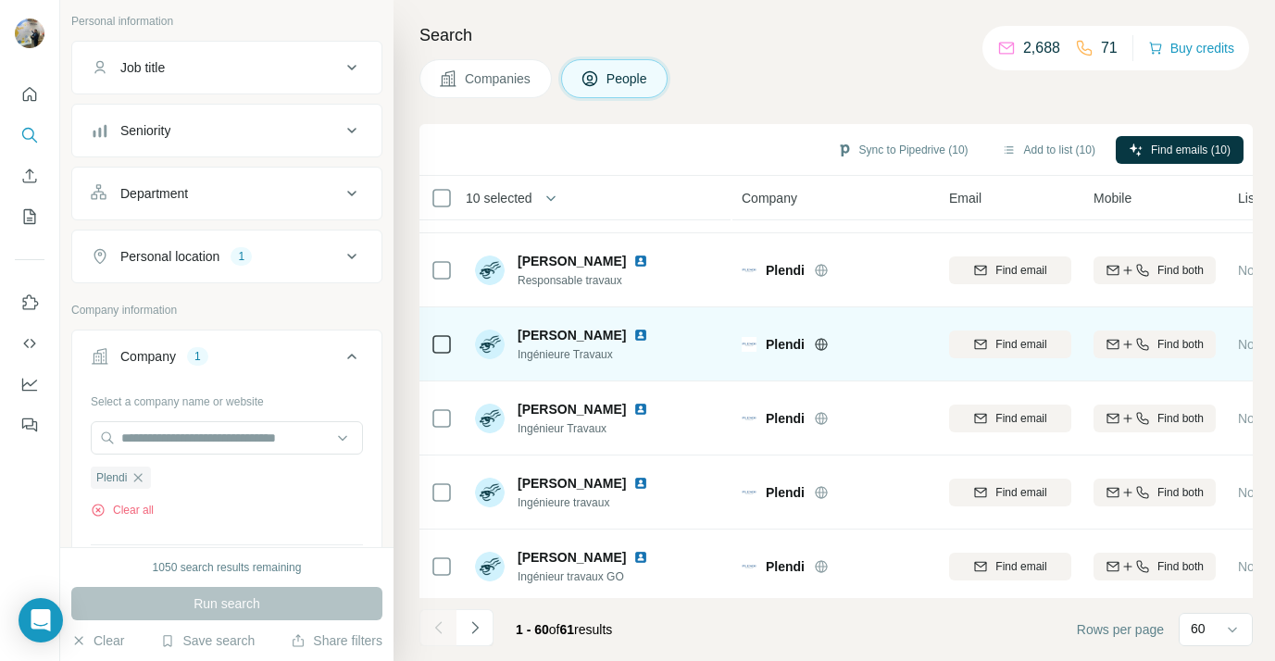
scroll to position [4068, 0]
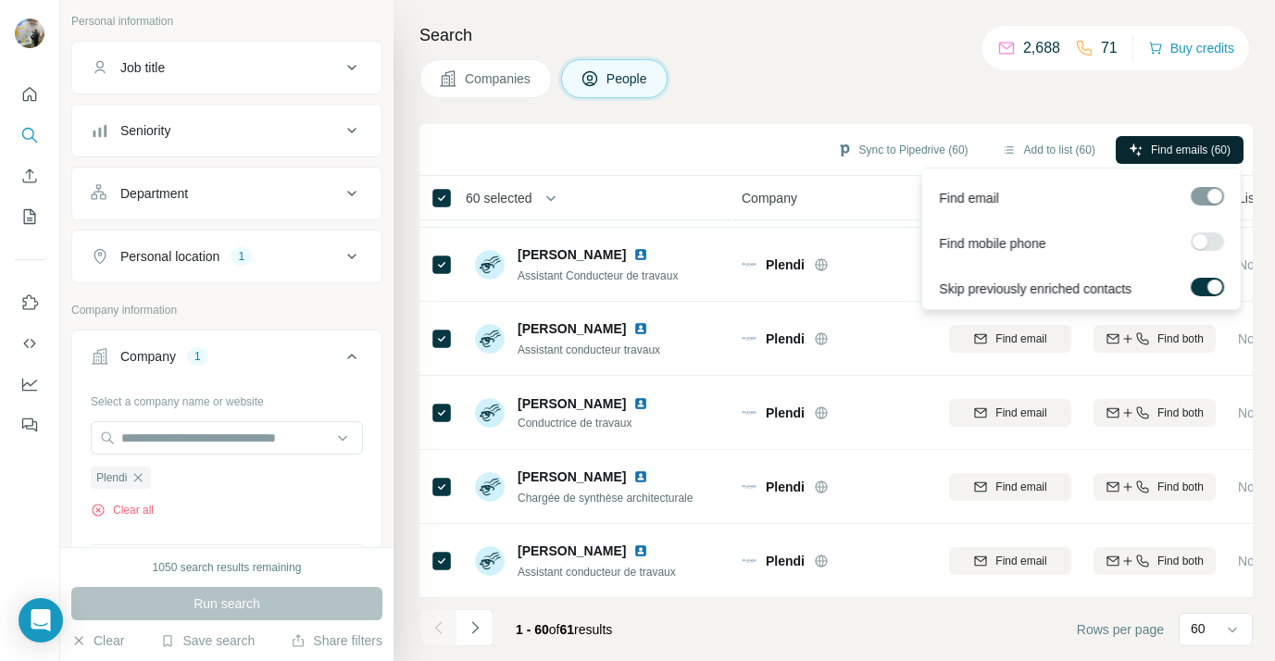
click at [1157, 151] on span "Find emails (60)" at bounding box center [1191, 150] width 80 height 17
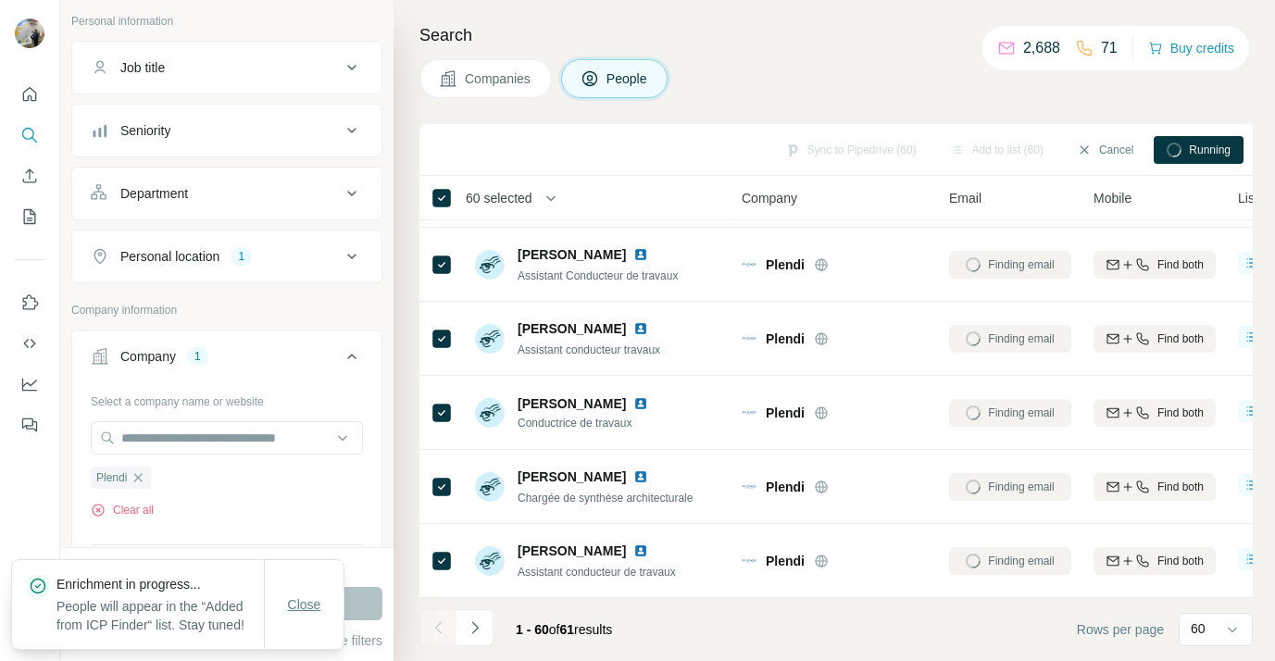
click at [319, 588] on button "Close" at bounding box center [304, 604] width 59 height 33
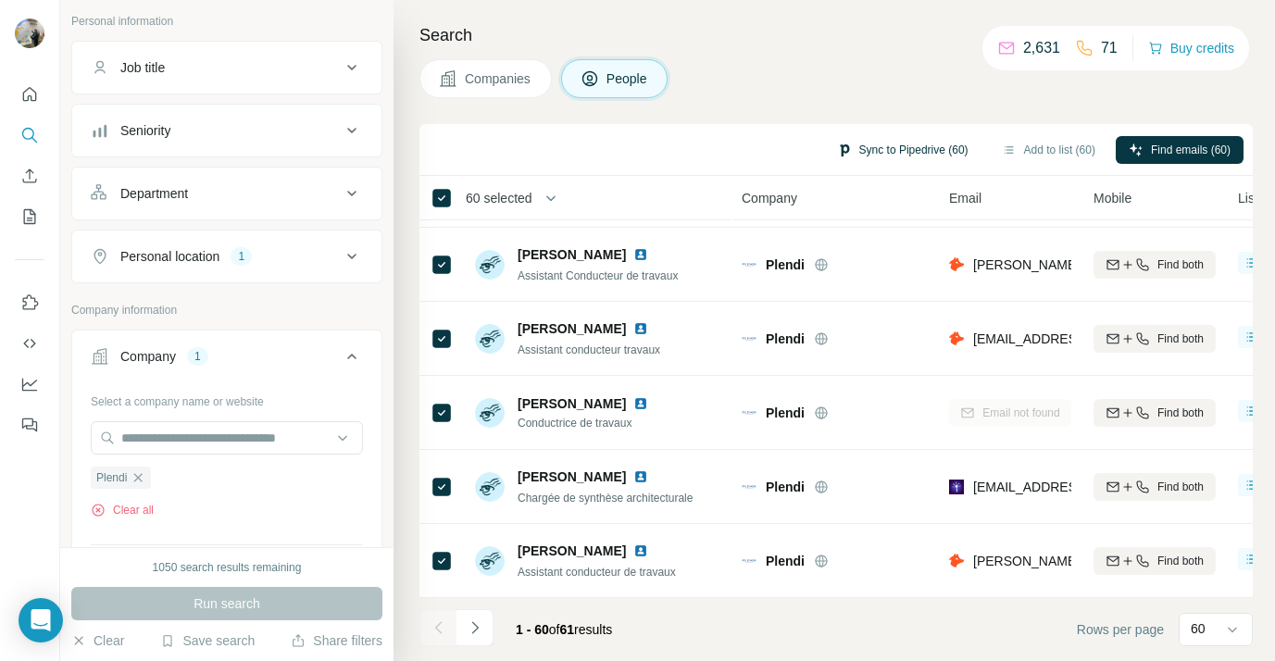
click at [908, 157] on button "Sync to Pipedrive (60)" at bounding box center [902, 150] width 157 height 28
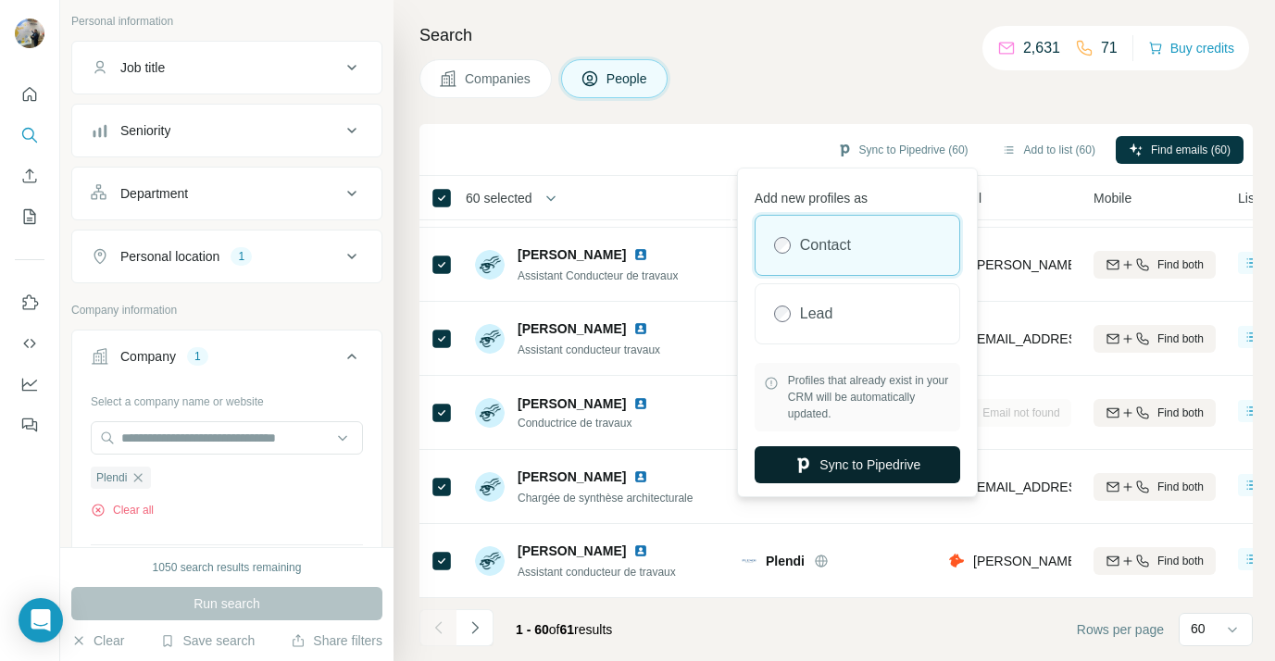
click at [848, 452] on button "Sync to Pipedrive" at bounding box center [858, 464] width 206 height 37
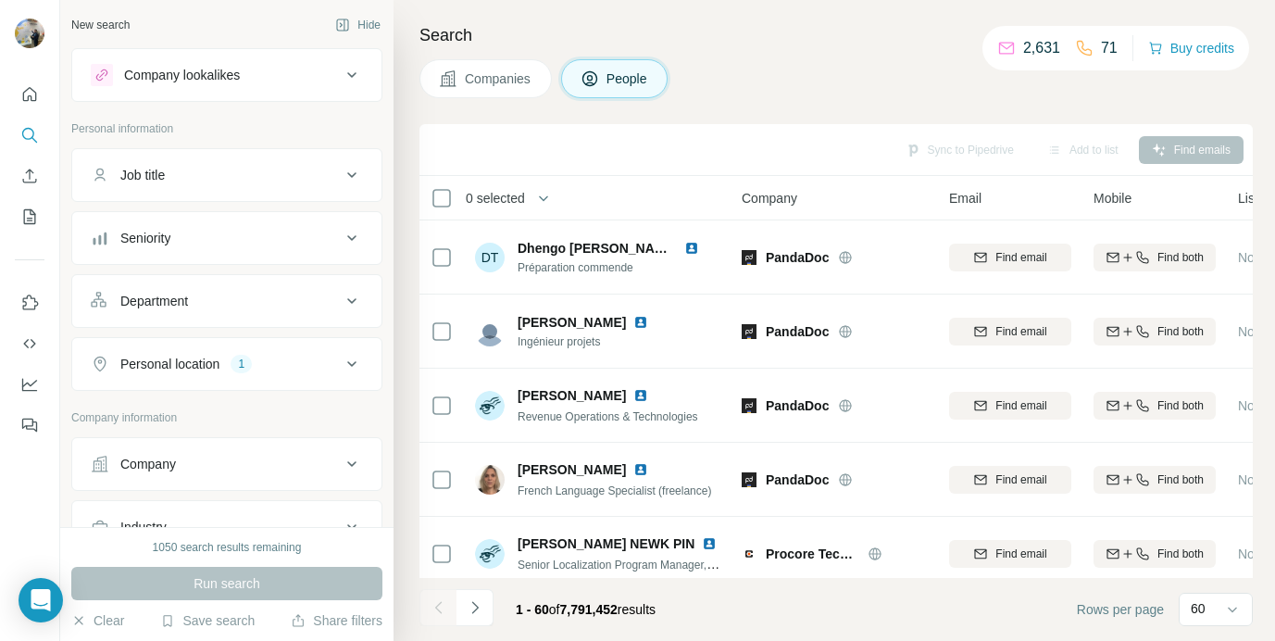
scroll to position [81, 0]
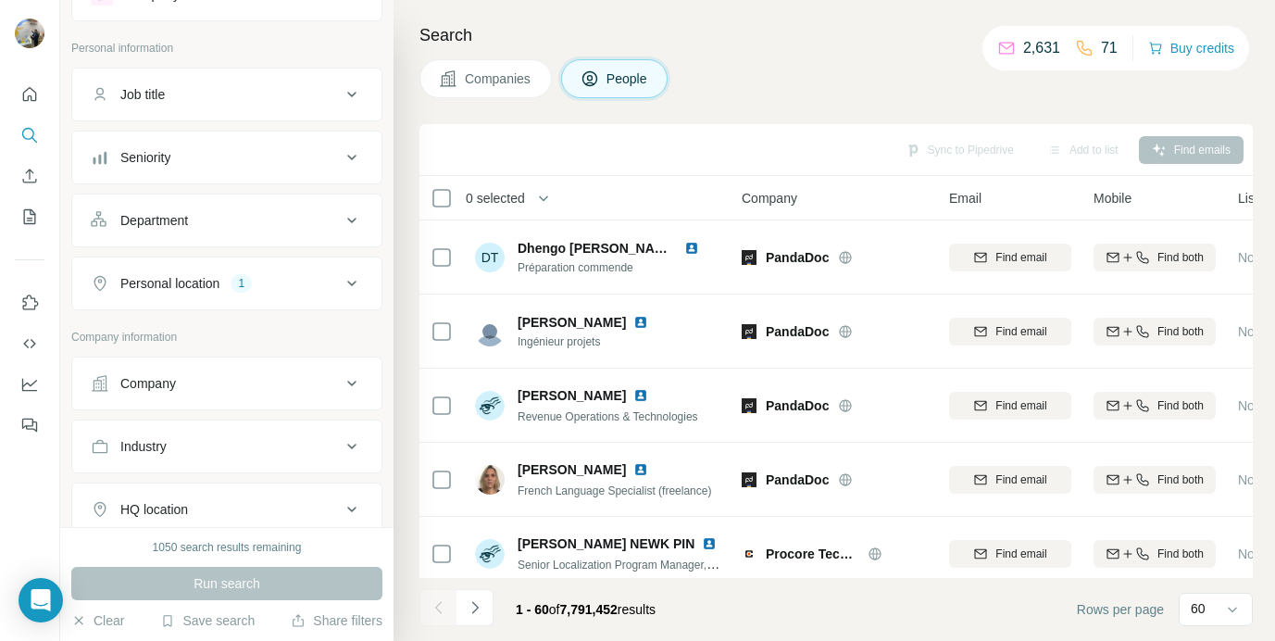
click at [183, 386] on div "Company" at bounding box center [216, 383] width 250 height 19
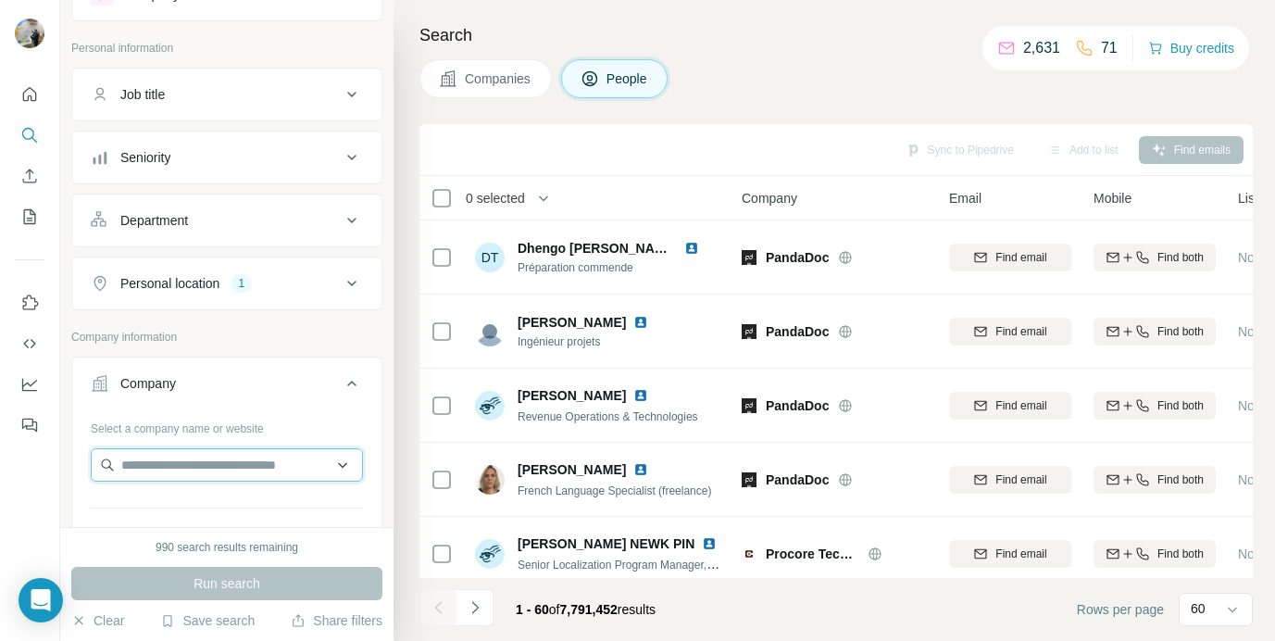
click at [182, 459] on input "text" at bounding box center [227, 464] width 272 height 33
paste input "**********"
type input "**********"
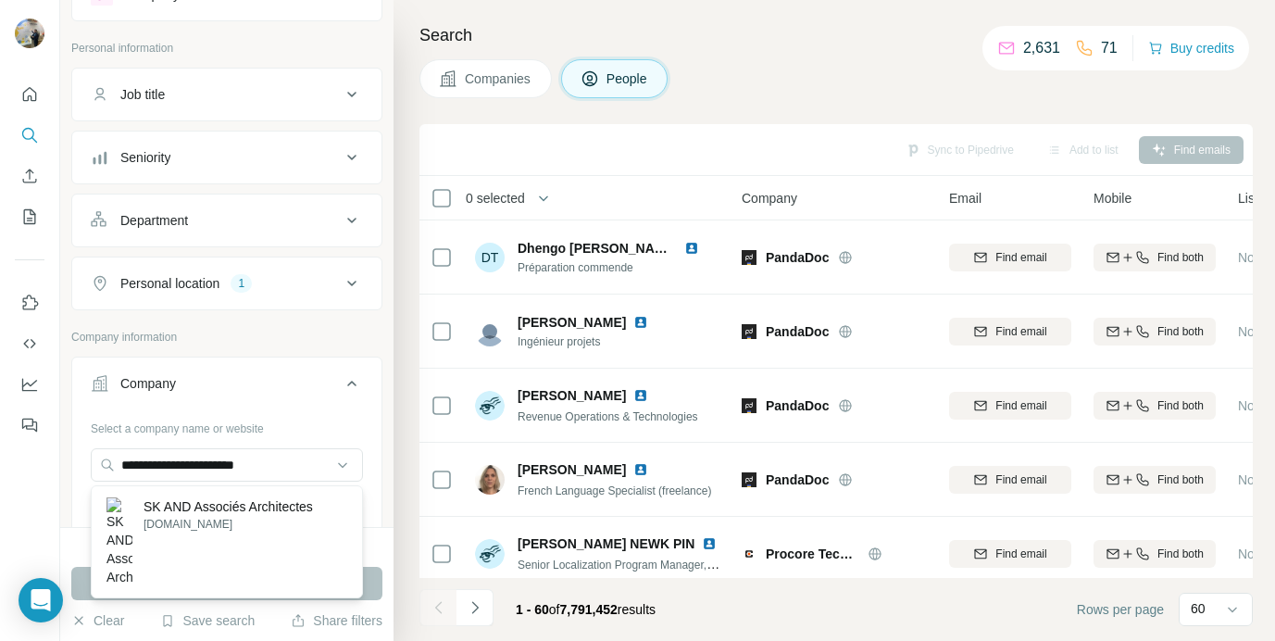
click at [195, 506] on p "SK AND Associés Architectes" at bounding box center [229, 506] width 170 height 19
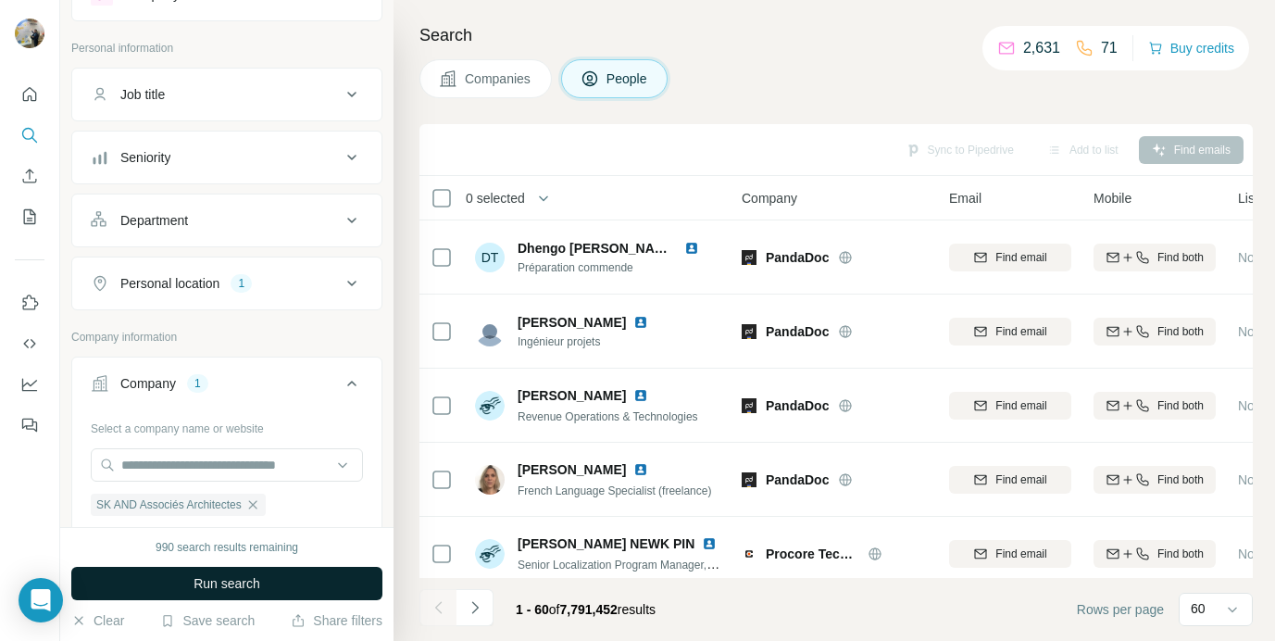
click at [209, 578] on span "Run search" at bounding box center [227, 583] width 67 height 19
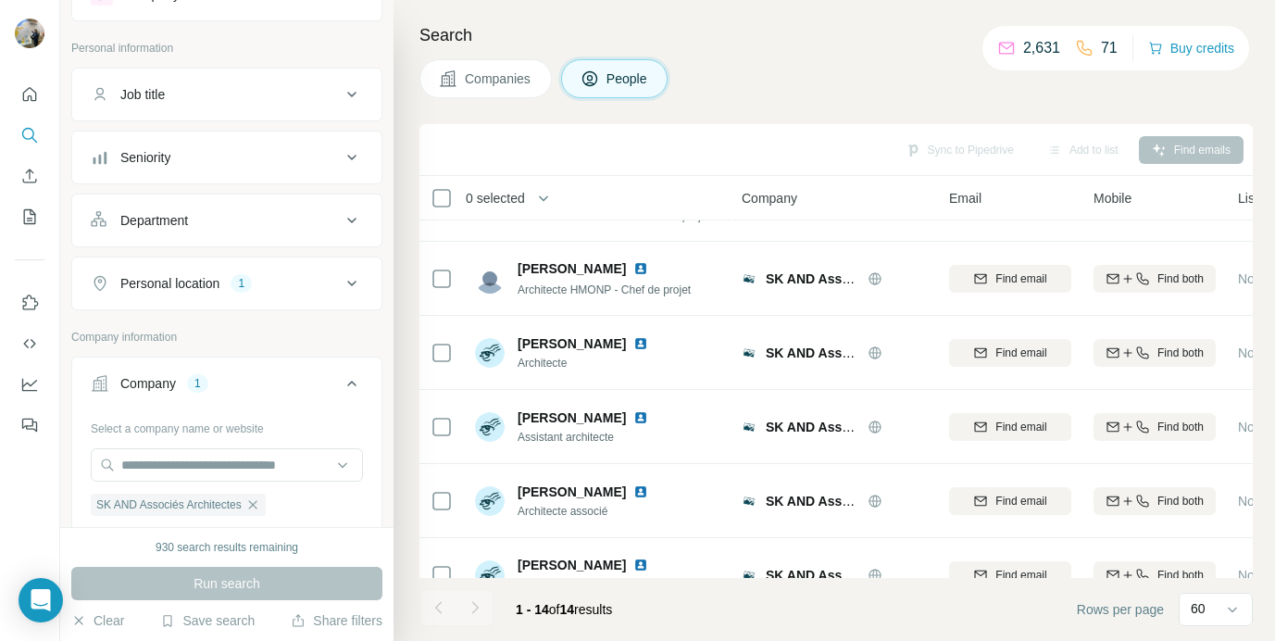
scroll to position [680, 0]
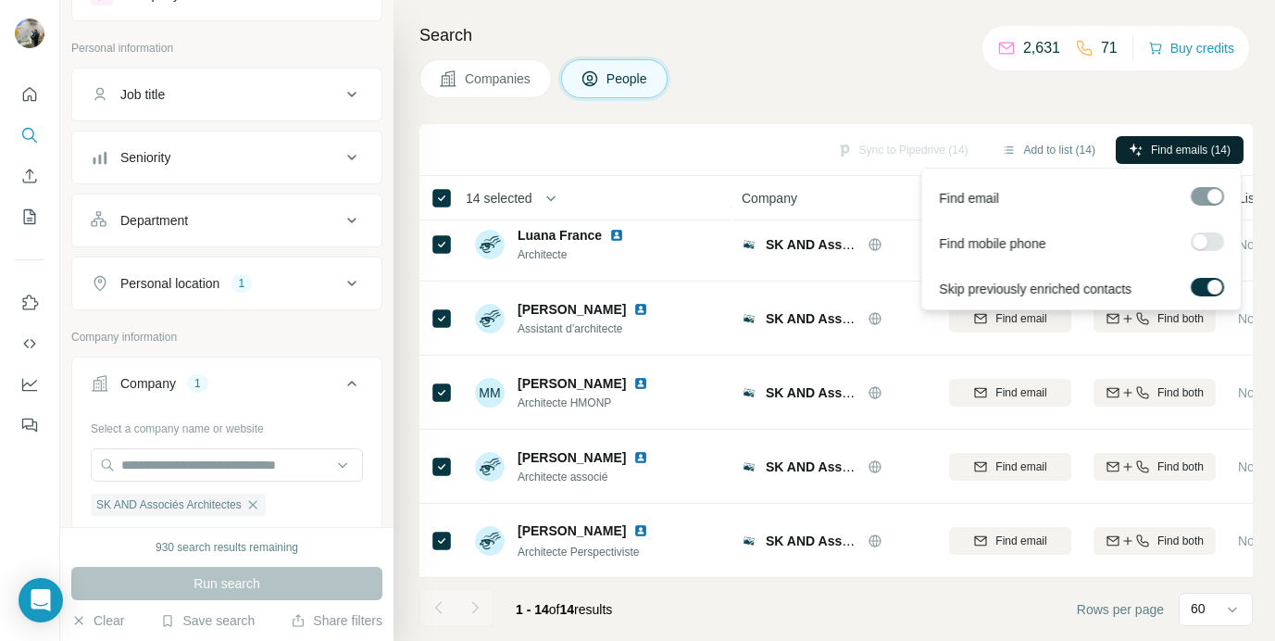
click at [1165, 156] on span "Find emails (14)" at bounding box center [1191, 150] width 80 height 17
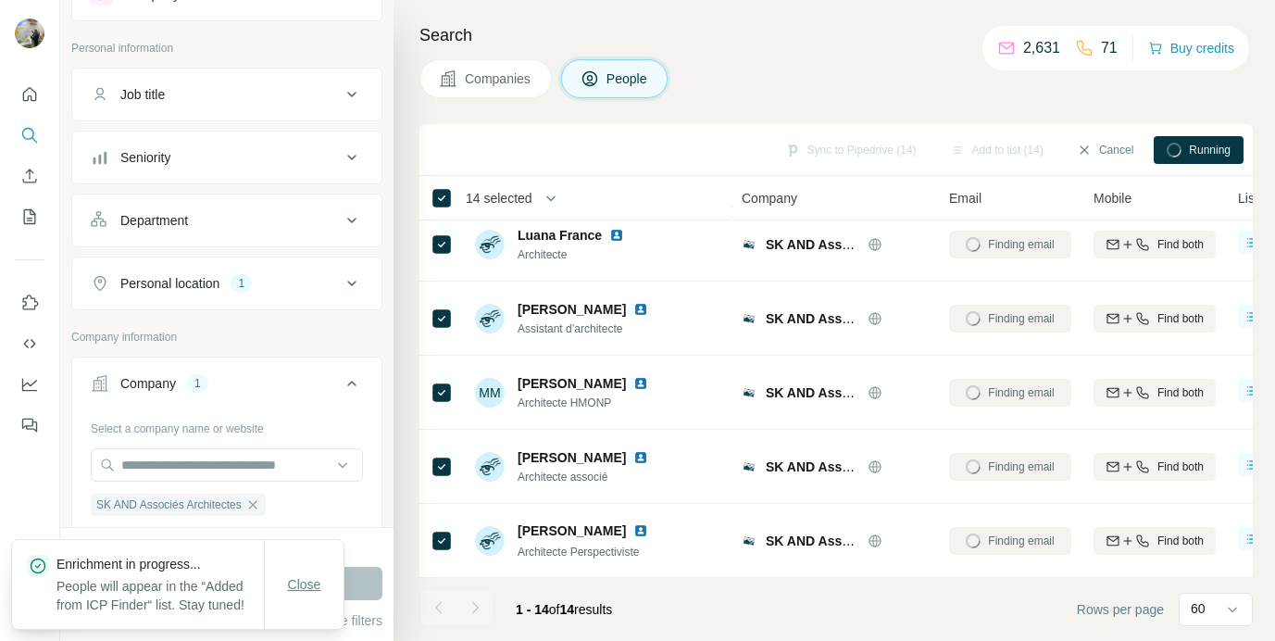
click at [283, 581] on button "Close" at bounding box center [304, 584] width 59 height 33
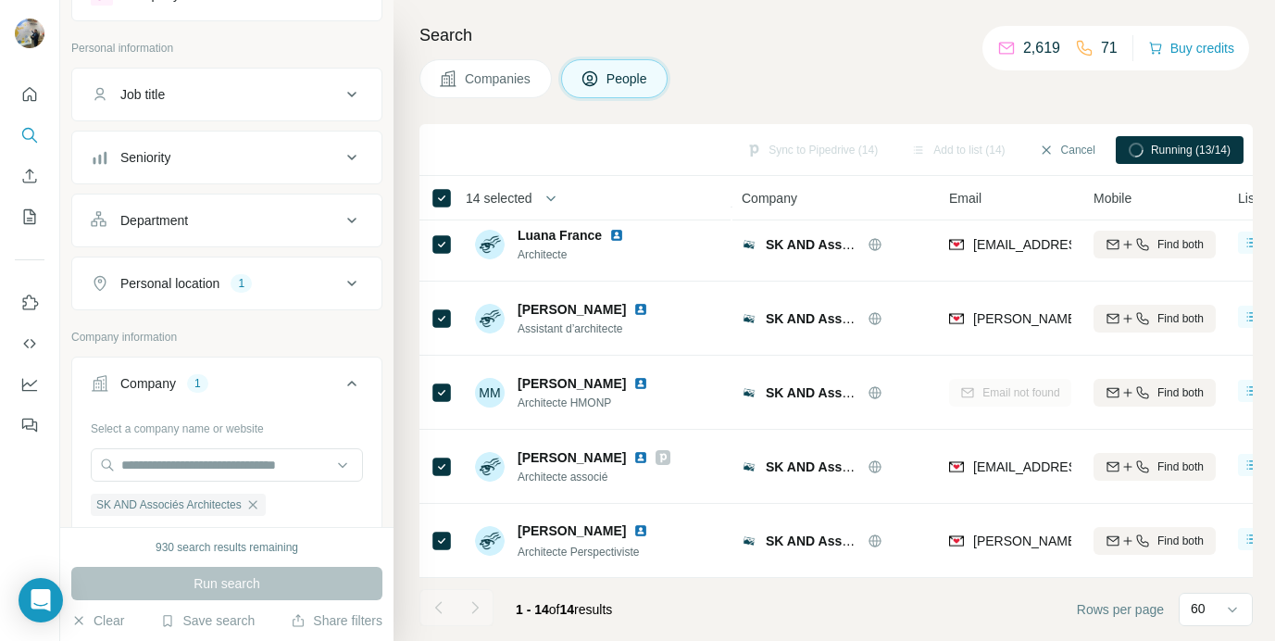
scroll to position [0, 0]
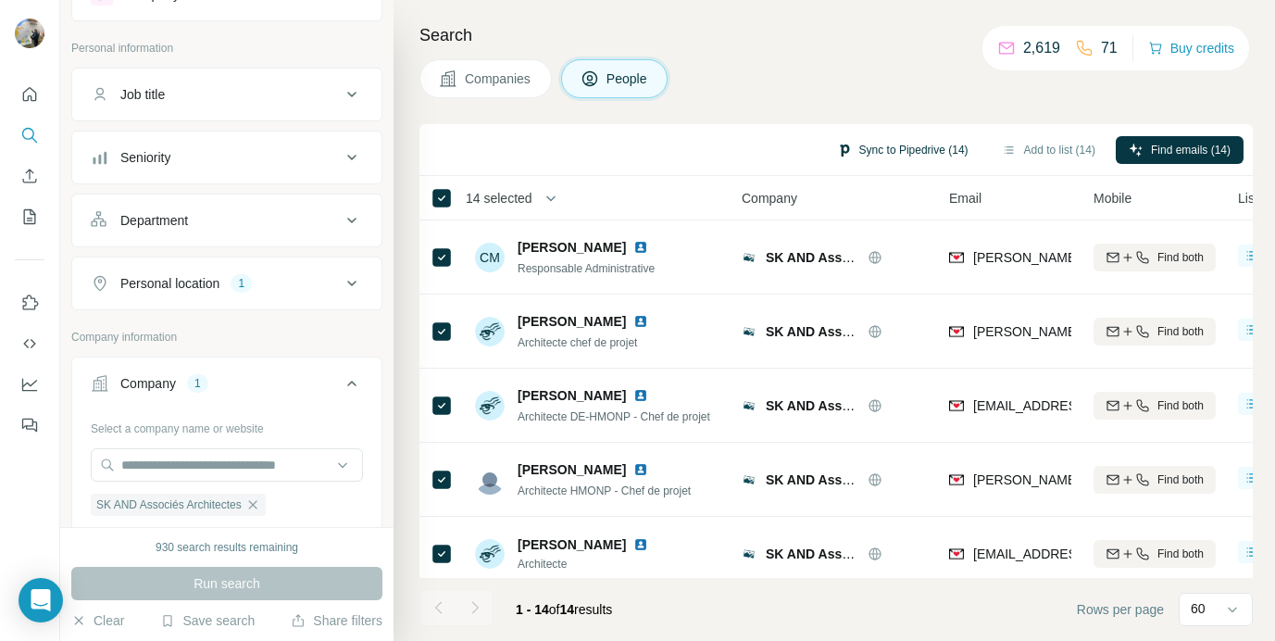
click at [918, 148] on button "Sync to Pipedrive (14)" at bounding box center [902, 150] width 157 height 28
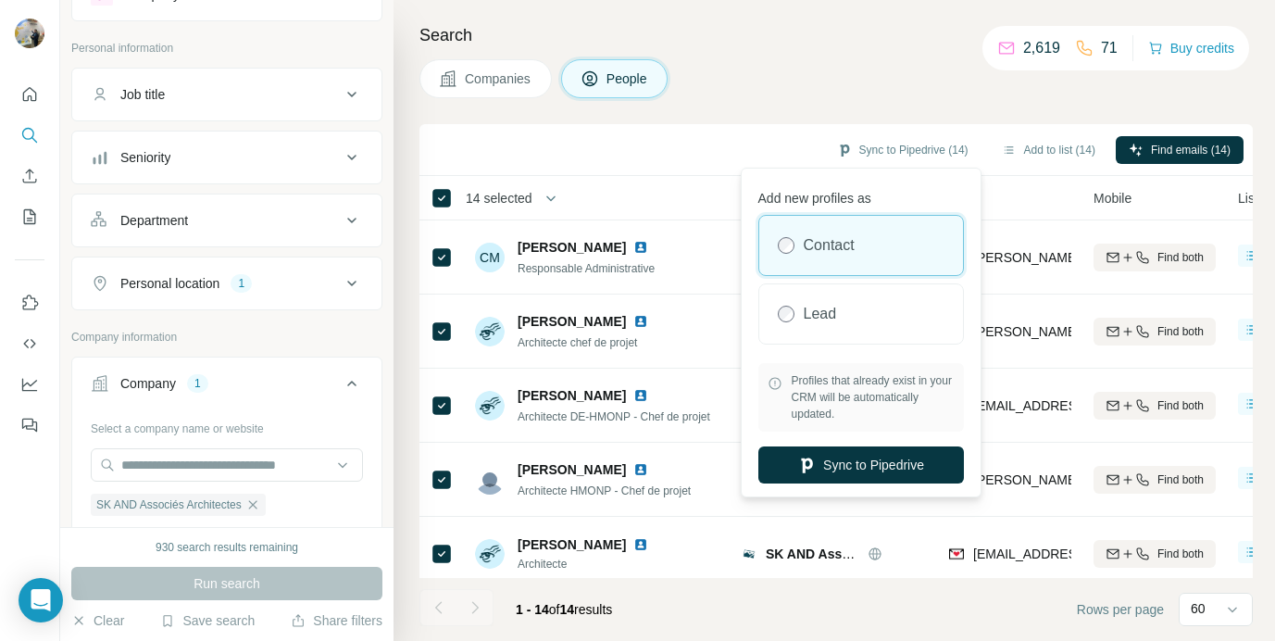
click at [840, 442] on div "Add new profiles as Contact Lead Profiles that already exist in your CRM will b…" at bounding box center [862, 332] width 232 height 320
click at [841, 459] on button "Sync to Pipedrive" at bounding box center [862, 464] width 206 height 37
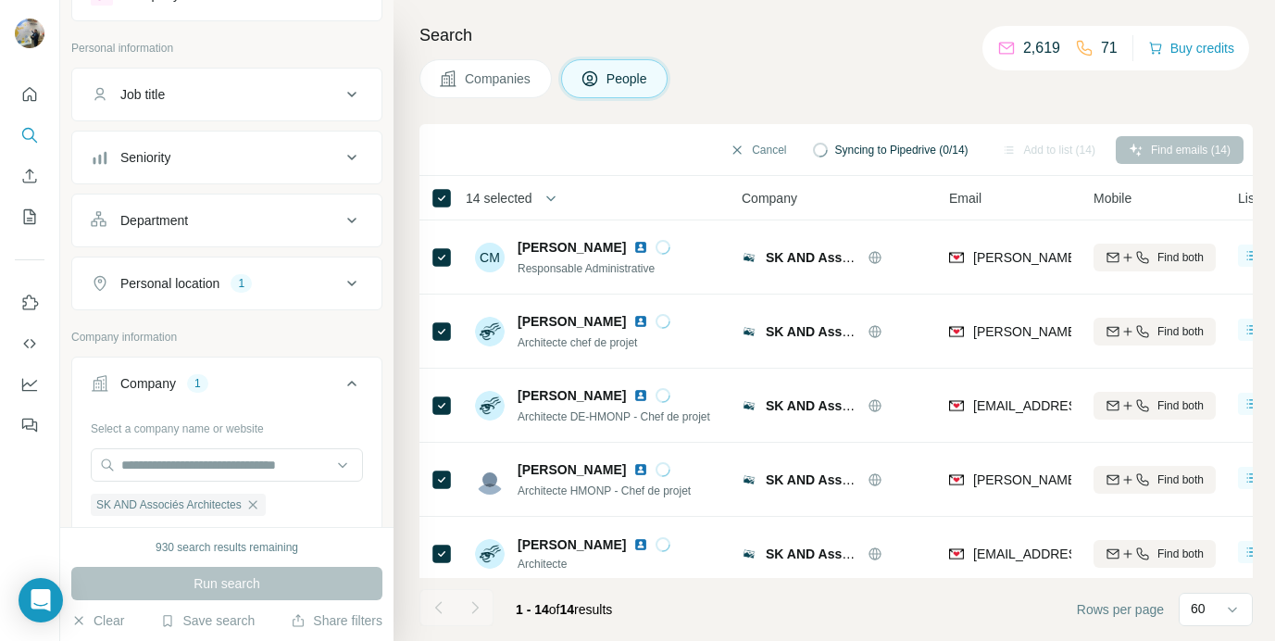
click at [820, 104] on div "Search Companies People Cancel Syncing to Pipedrive (0/14) Add to list (14) Fin…" at bounding box center [835, 320] width 882 height 641
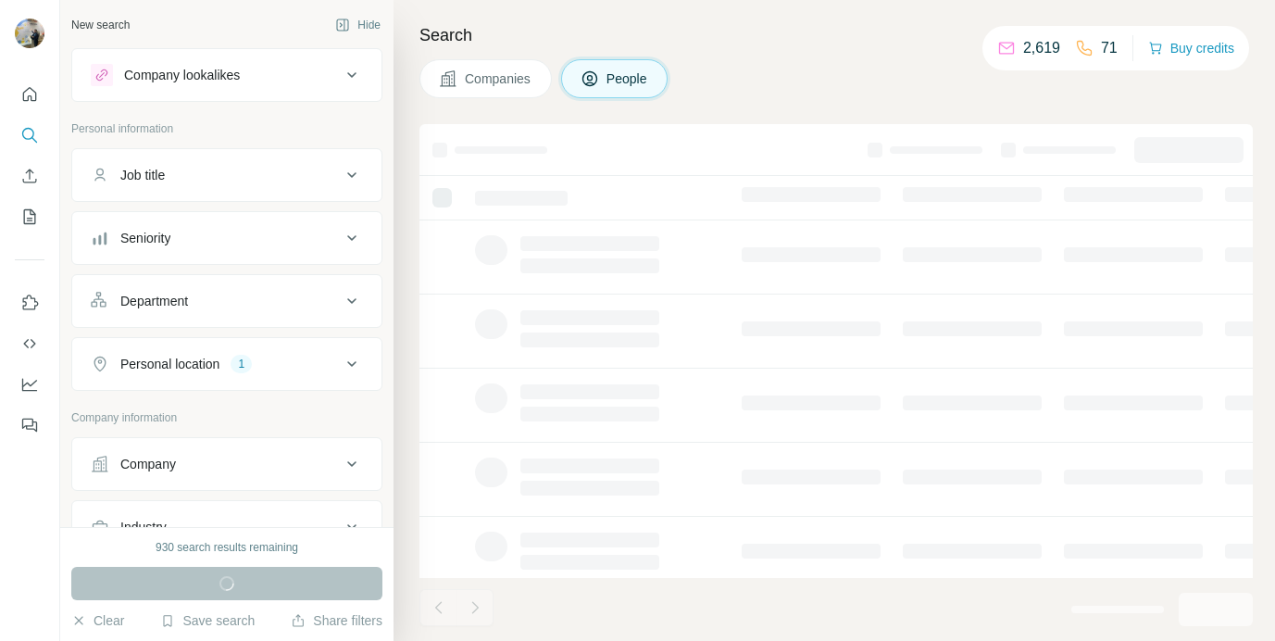
click at [191, 466] on div "Company" at bounding box center [216, 464] width 250 height 19
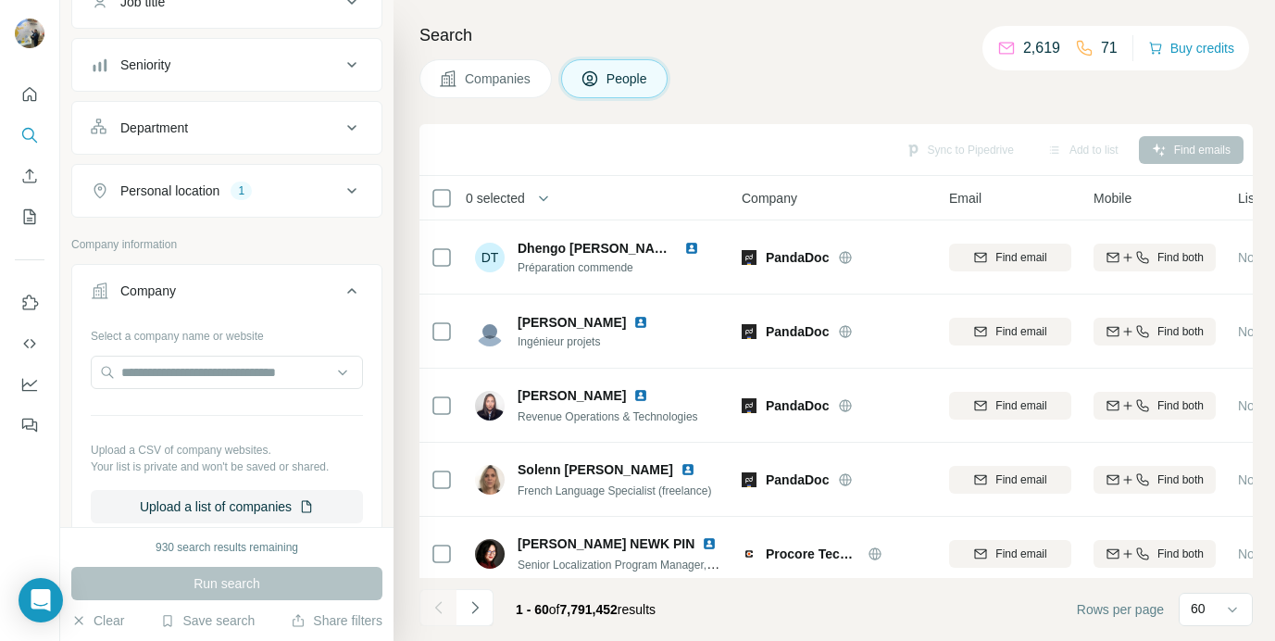
scroll to position [182, 0]
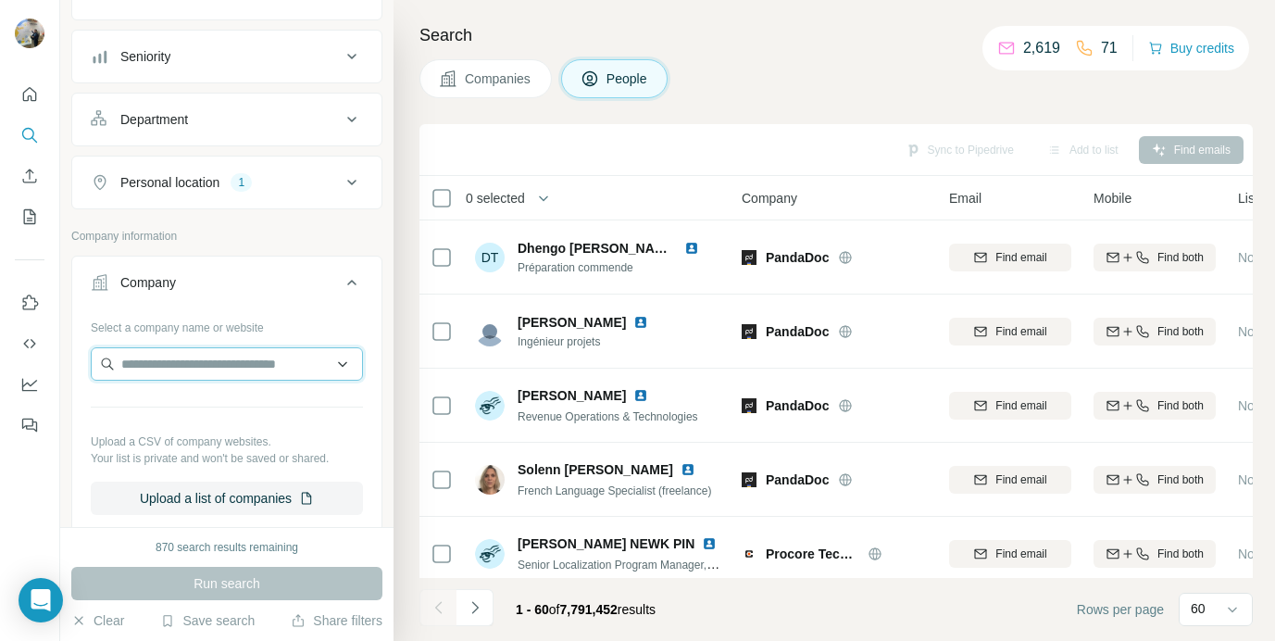
click at [182, 371] on input "text" at bounding box center [227, 363] width 272 height 33
paste input "**********"
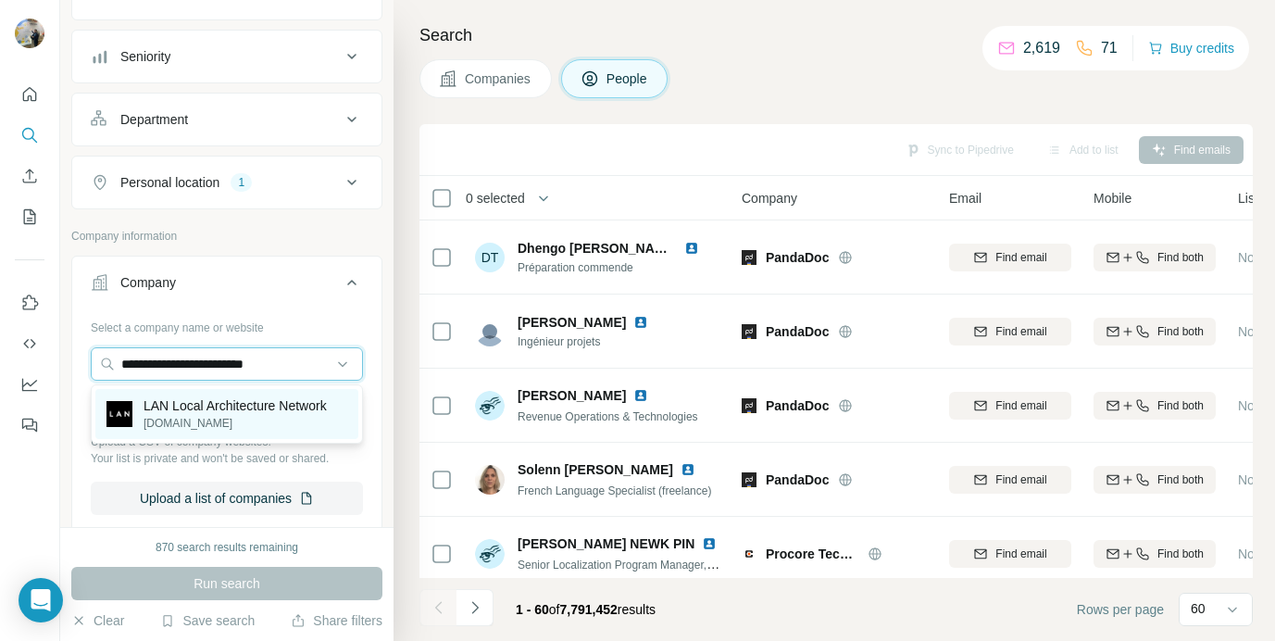
type input "**********"
click at [195, 414] on p "LAN Local Architecture Network" at bounding box center [235, 405] width 183 height 19
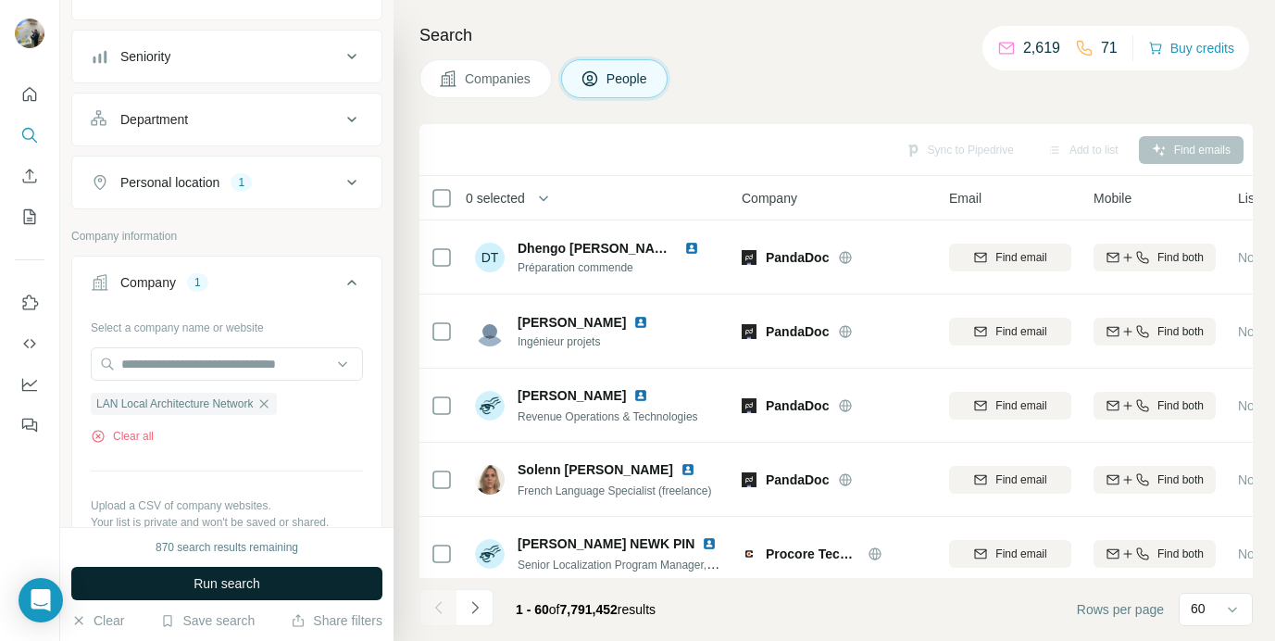
click at [219, 584] on span "Run search" at bounding box center [227, 583] width 67 height 19
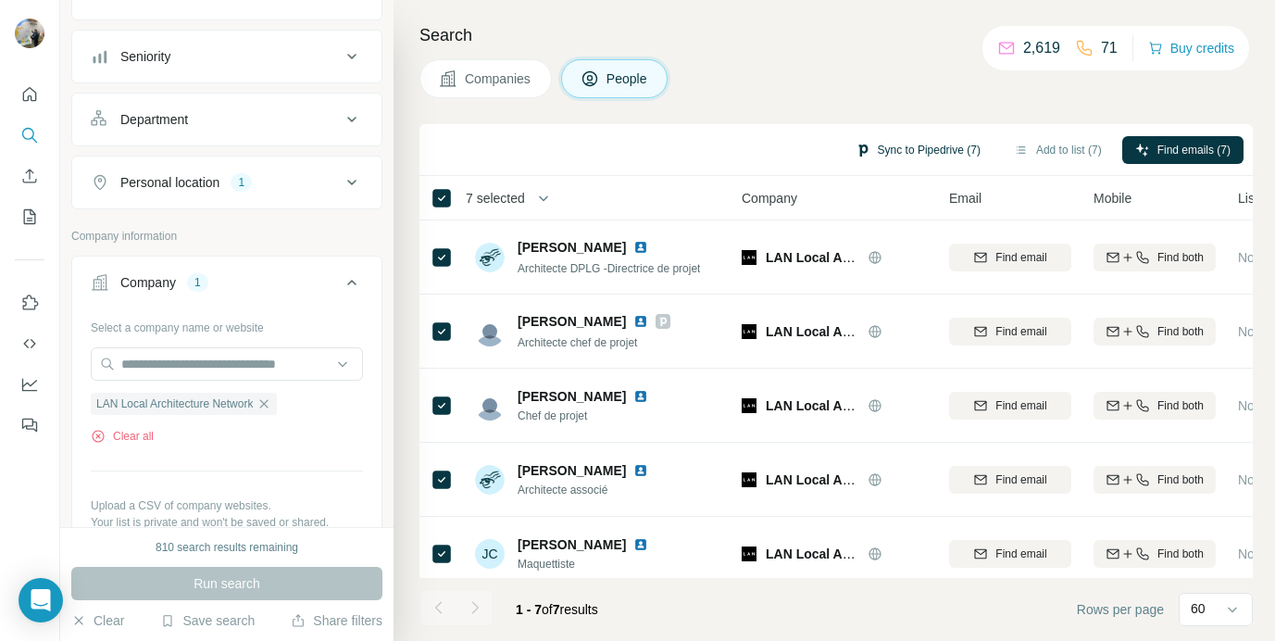
click at [950, 146] on button "Sync to Pipedrive (7)" at bounding box center [918, 150] width 151 height 28
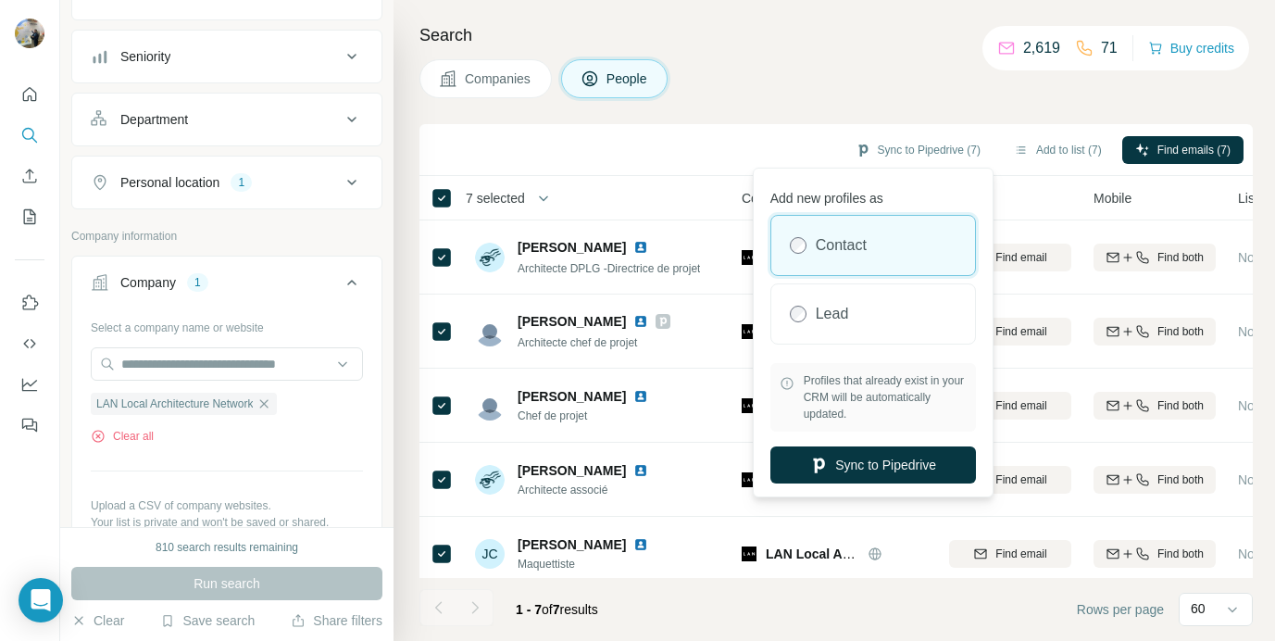
click at [933, 113] on div "Search Companies People Sync to Pipedrive (7) Add to list (7) Find emails (7) 7…" at bounding box center [835, 320] width 882 height 641
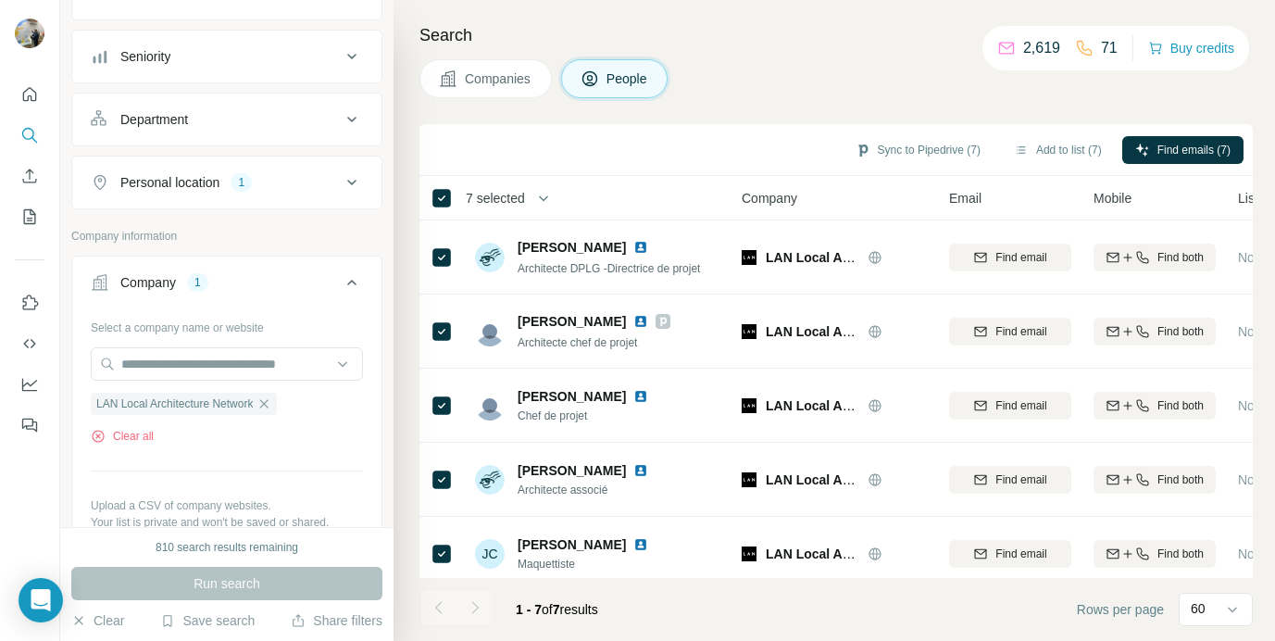
click at [1156, 126] on div "Sync to Pipedrive (7) Add to list (7) Find emails (7)" at bounding box center [837, 150] width 834 height 52
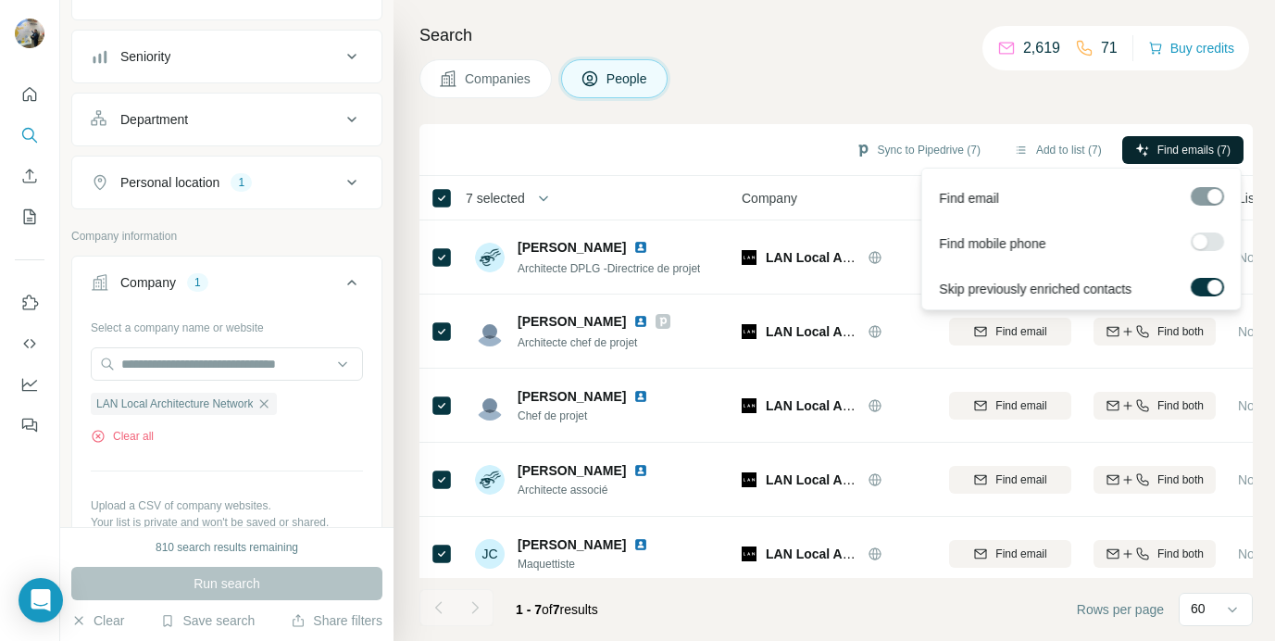
click at [1158, 142] on span "Find emails (7)" at bounding box center [1194, 150] width 73 height 17
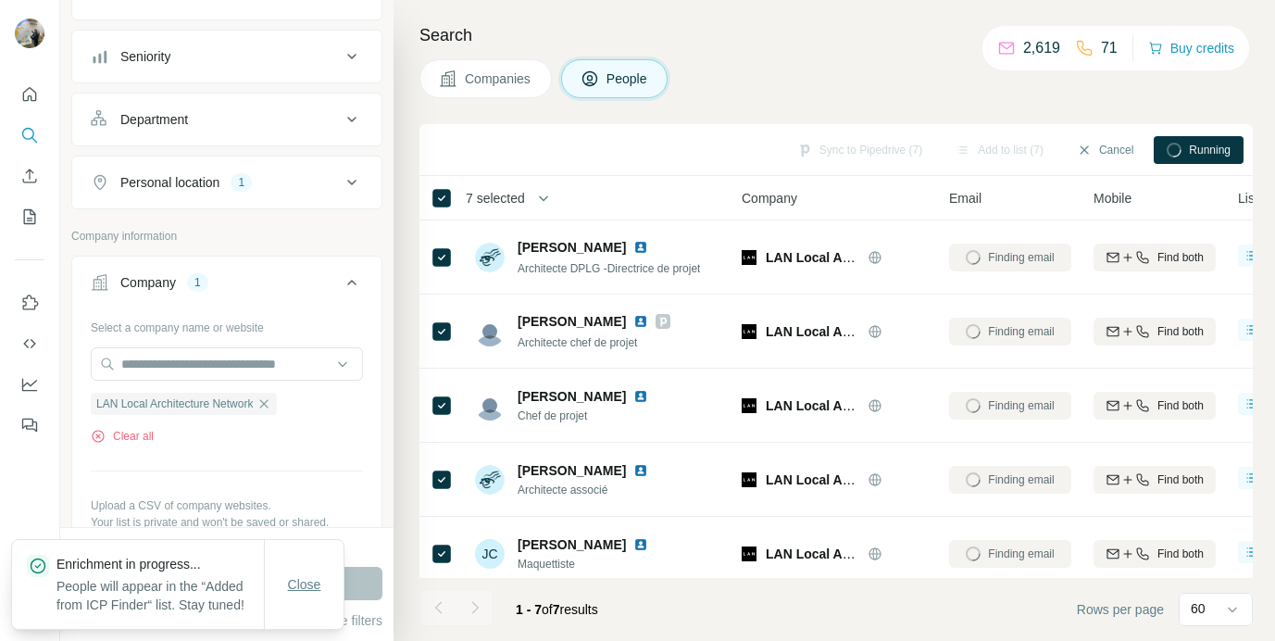
click at [302, 576] on span "Close" at bounding box center [304, 584] width 33 height 19
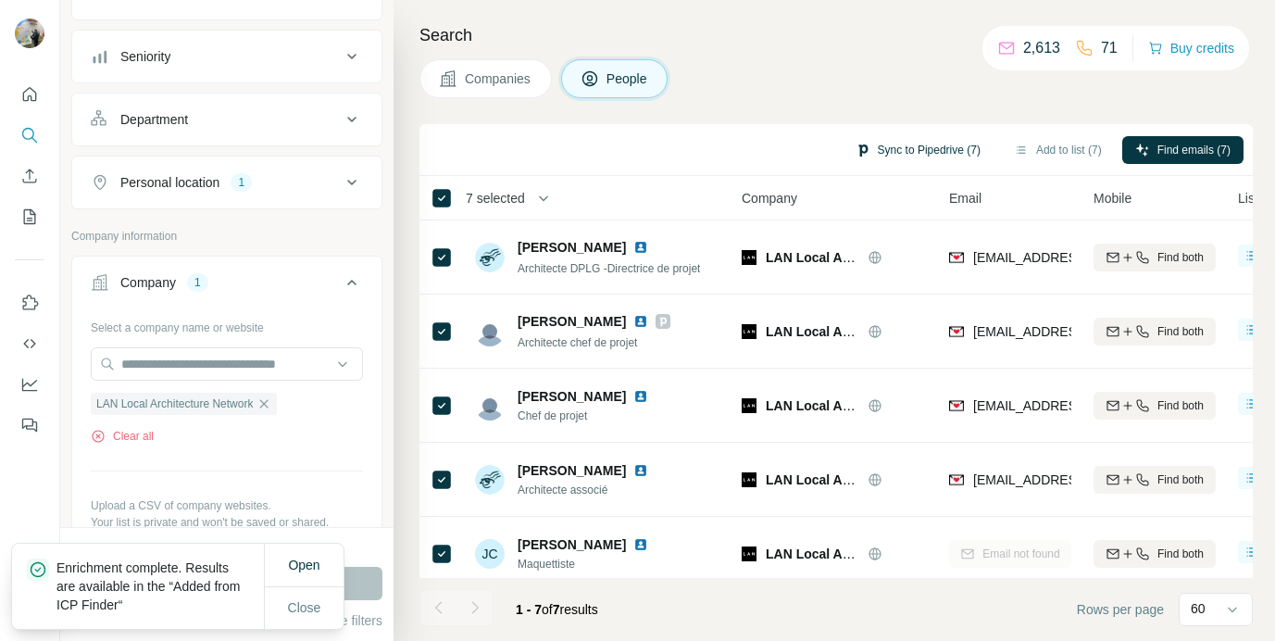
click at [906, 145] on button "Sync to Pipedrive (7)" at bounding box center [918, 150] width 151 height 28
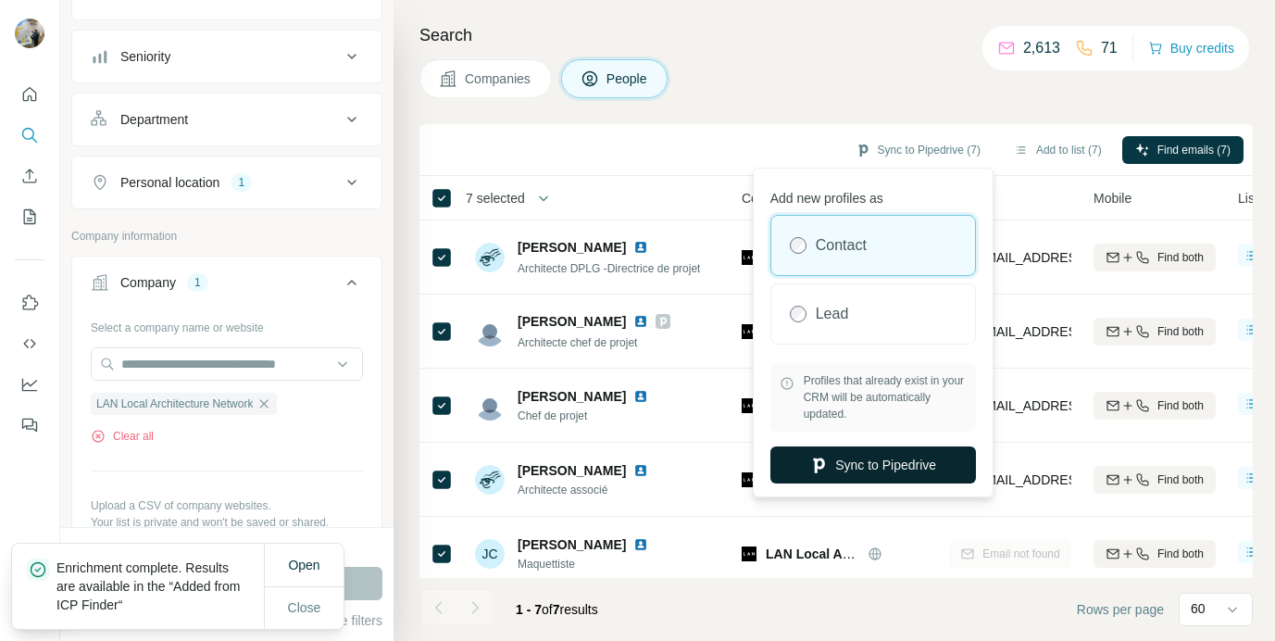
click at [911, 463] on button "Sync to Pipedrive" at bounding box center [874, 464] width 206 height 37
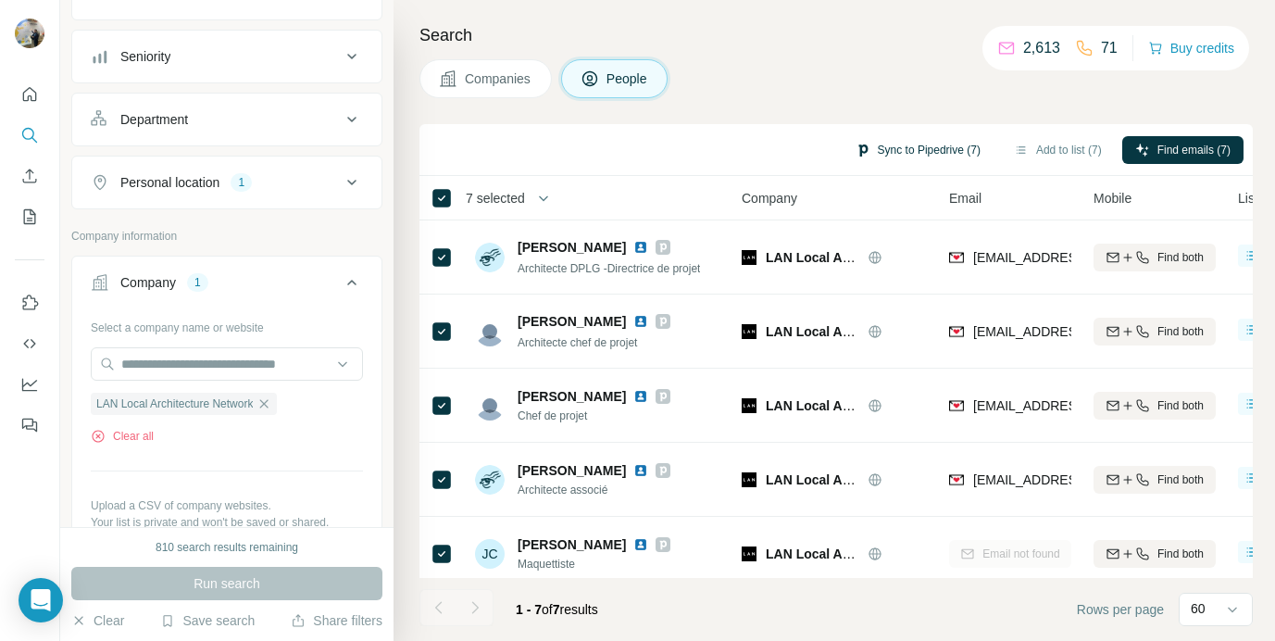
click at [903, 145] on button "Sync to Pipedrive (7)" at bounding box center [918, 150] width 151 height 28
click at [785, 126] on div "Sync to Pipedrive (7) Add to list (7) Find emails (7)" at bounding box center [837, 150] width 834 height 52
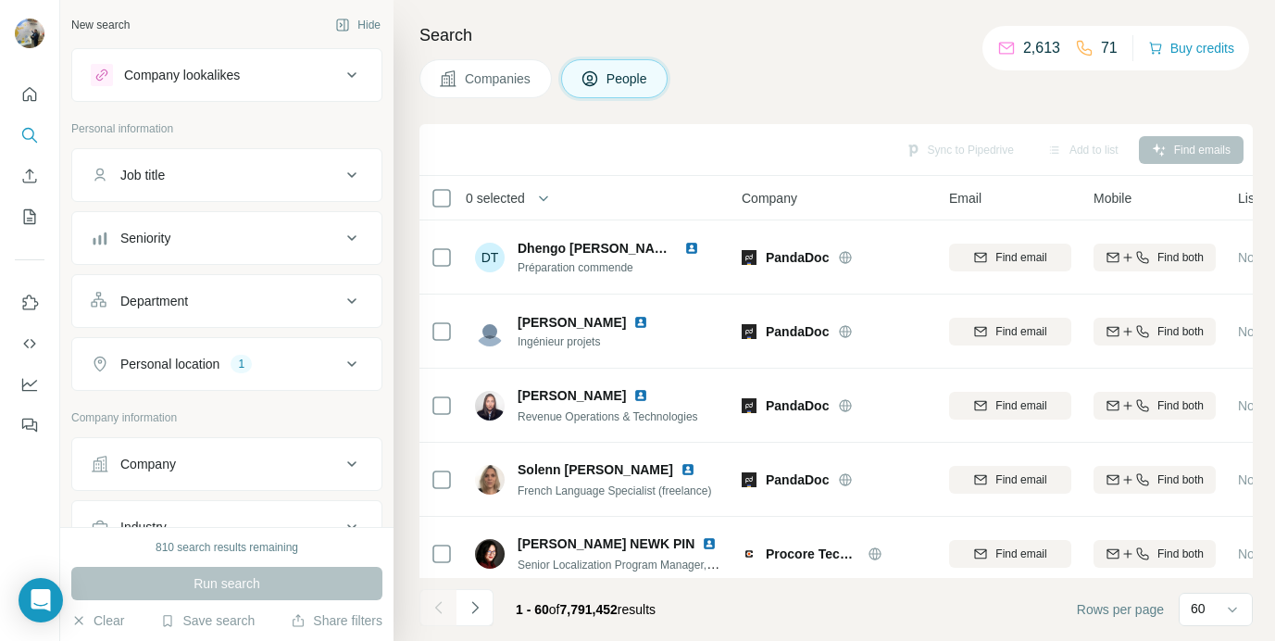
click at [193, 452] on button "Company" at bounding box center [226, 464] width 309 height 44
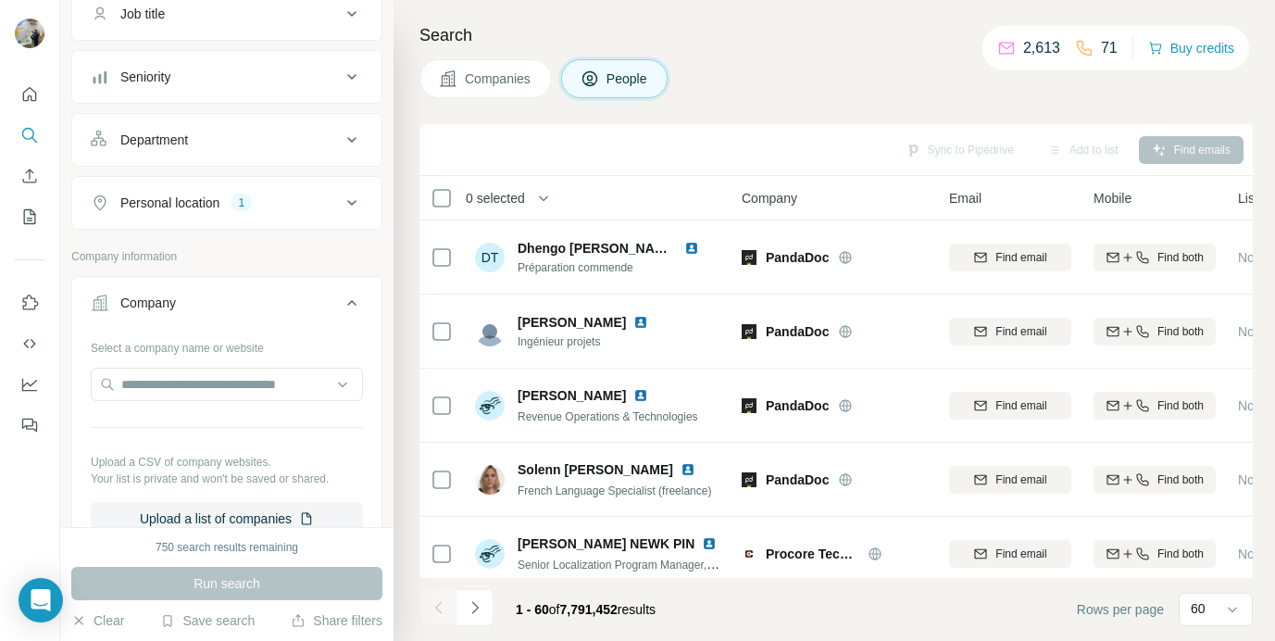
scroll to position [178, 0]
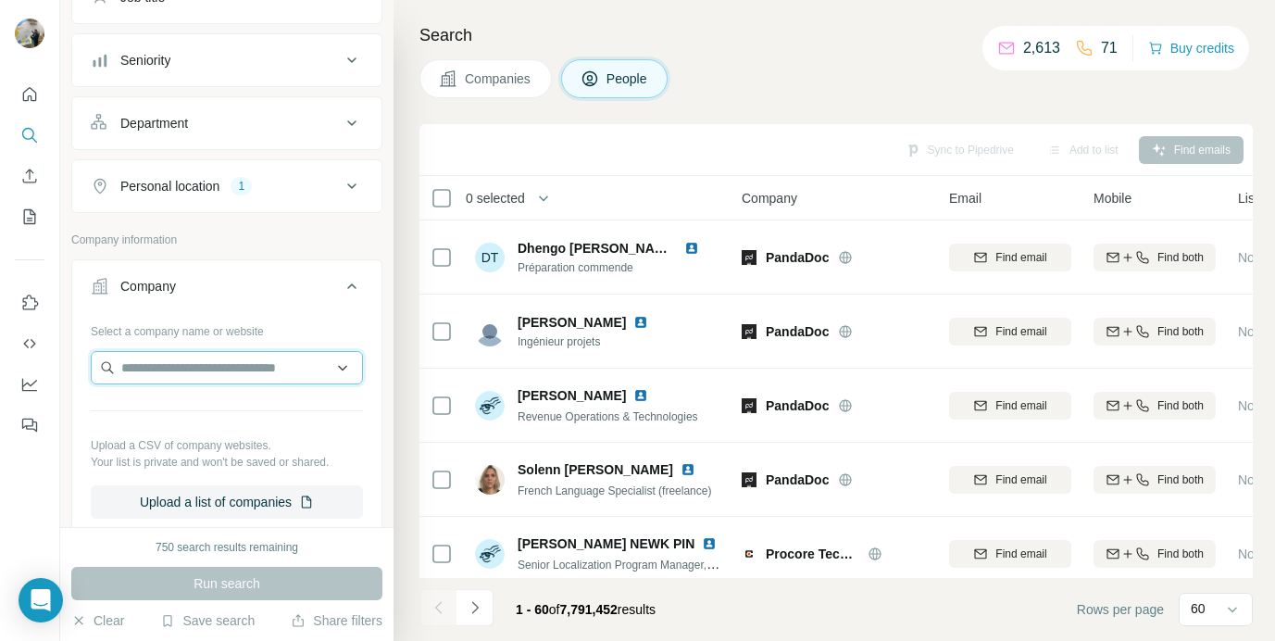
click at [176, 371] on input "text" at bounding box center [227, 367] width 272 height 33
paste input "**********"
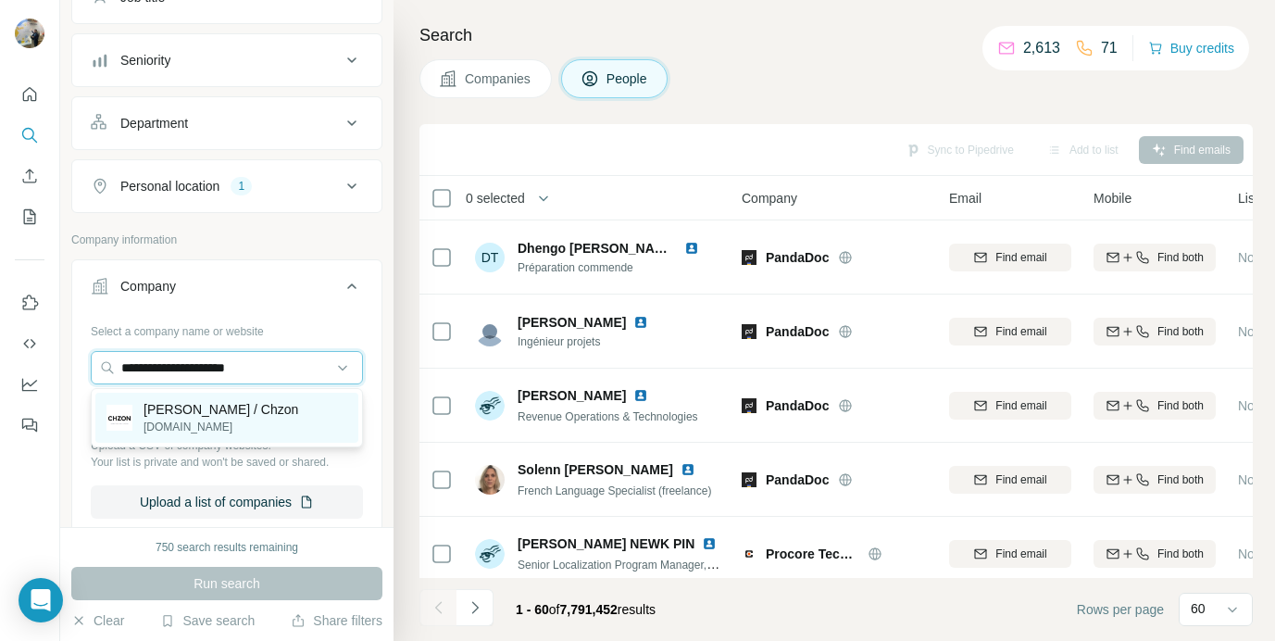
type input "**********"
click at [210, 419] on p "[DOMAIN_NAME]" at bounding box center [221, 427] width 155 height 17
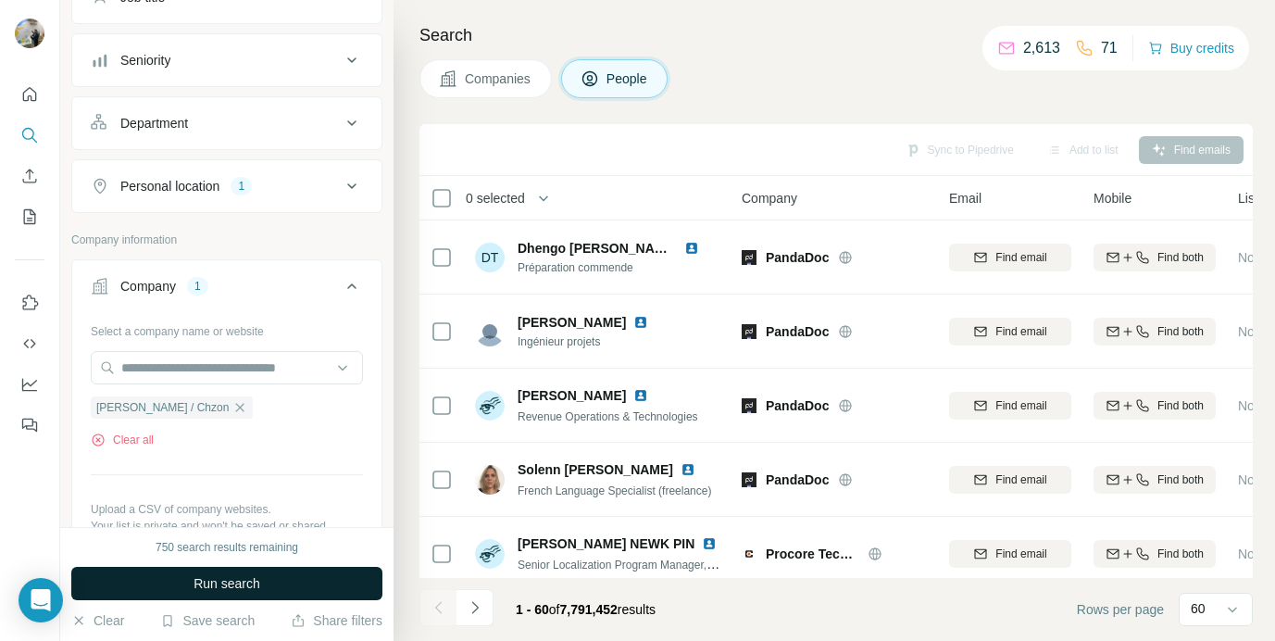
click at [213, 588] on span "Run search" at bounding box center [227, 583] width 67 height 19
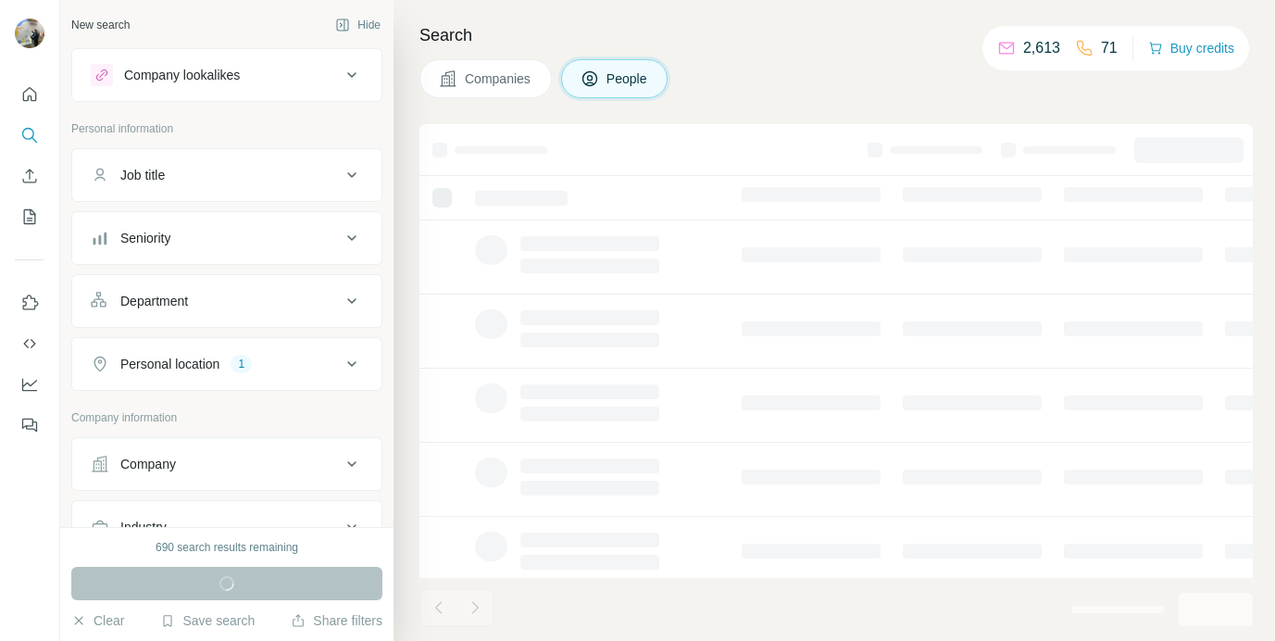
scroll to position [158, 0]
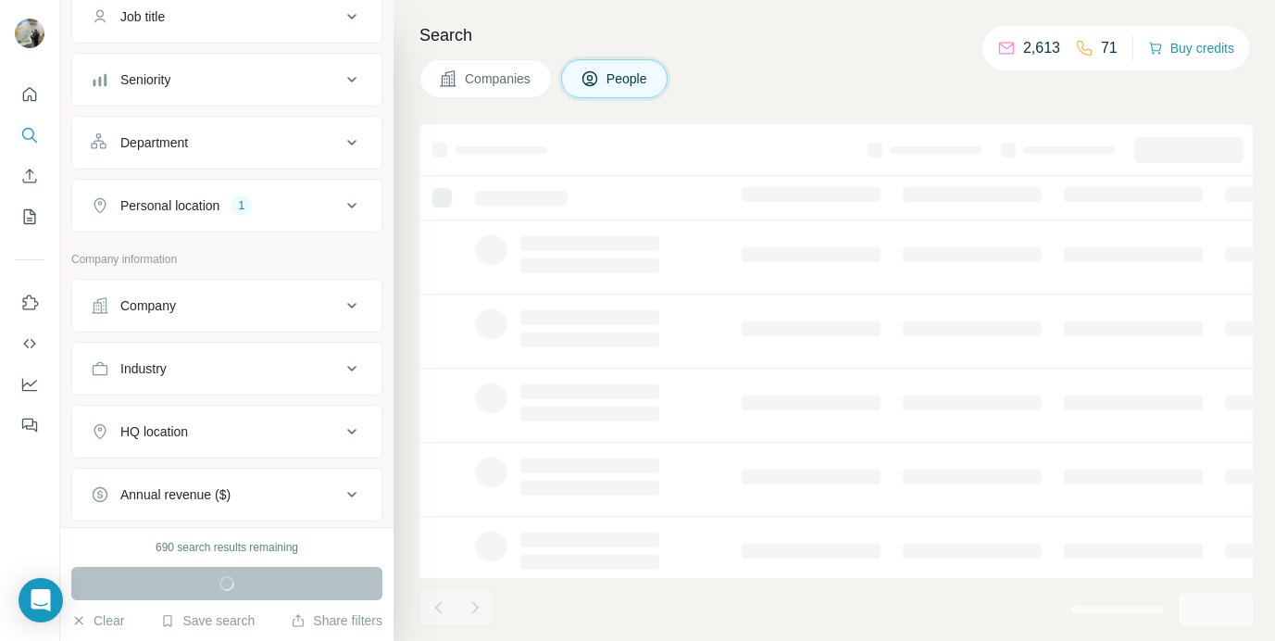
click at [217, 307] on div "Company" at bounding box center [216, 305] width 250 height 19
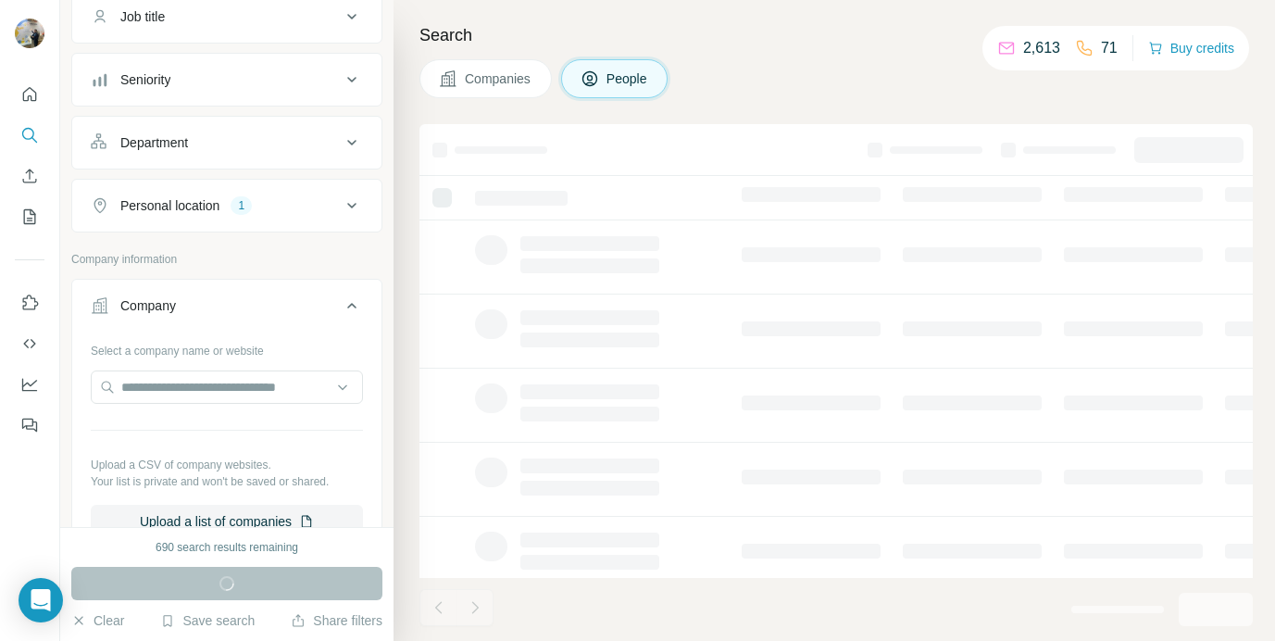
scroll to position [206, 0]
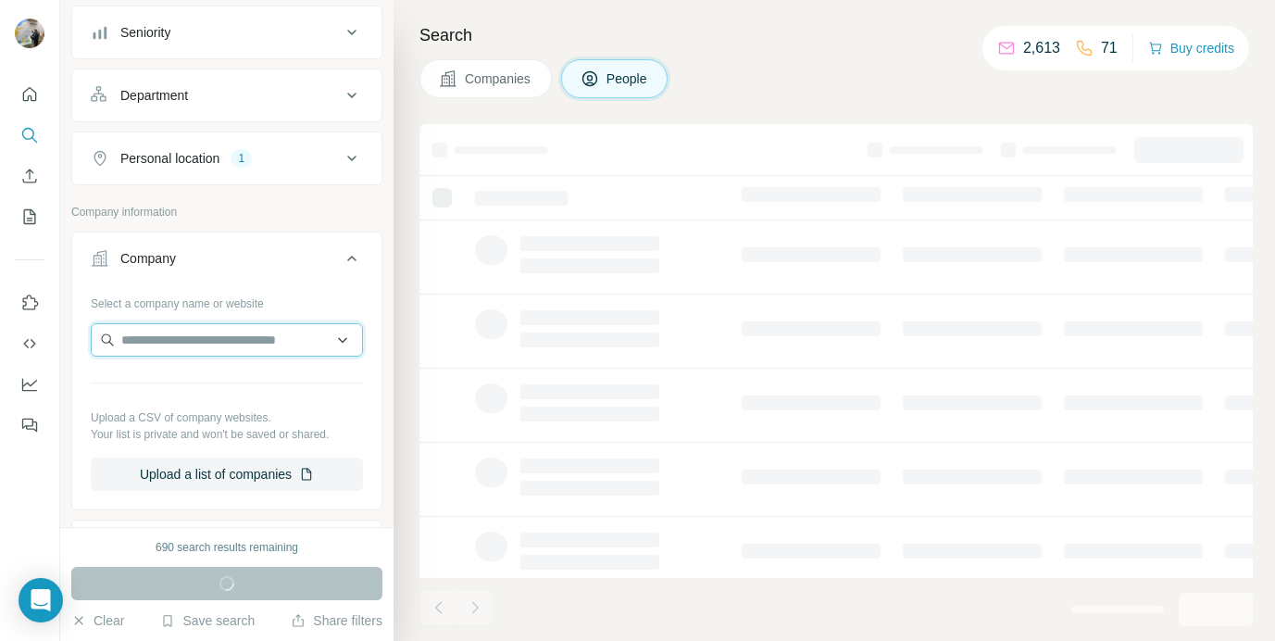
click at [196, 352] on input "text" at bounding box center [227, 339] width 272 height 33
paste input "**********"
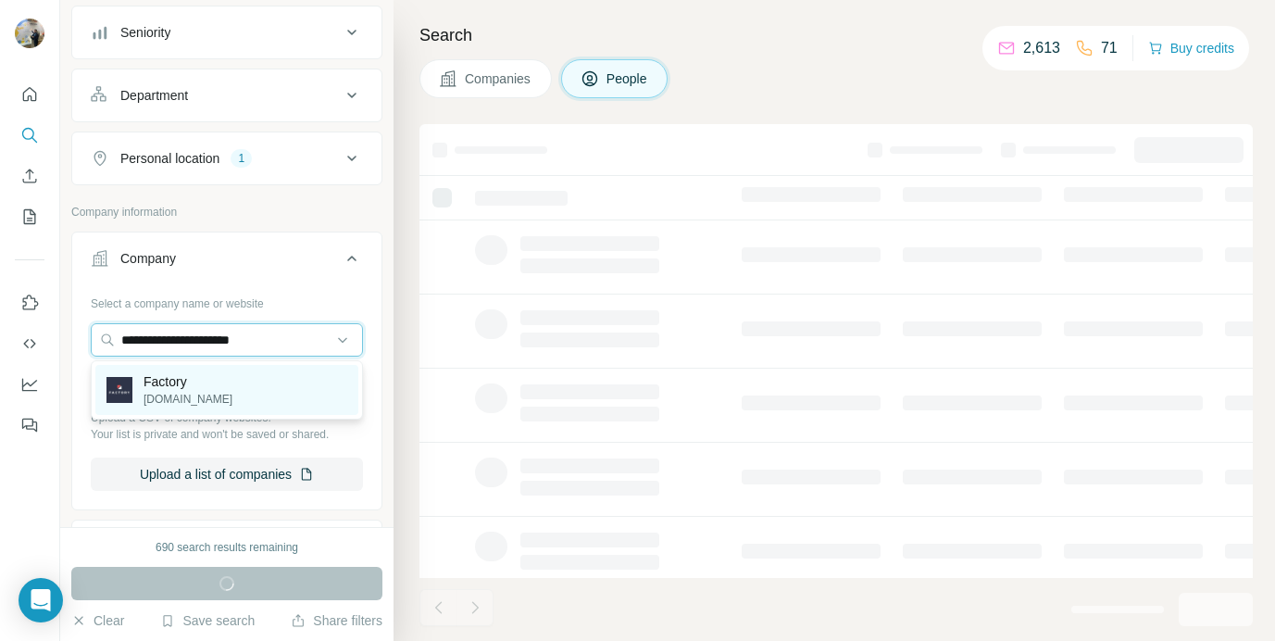
type input "**********"
click at [229, 383] on div "Factory factory.fr" at bounding box center [226, 390] width 263 height 50
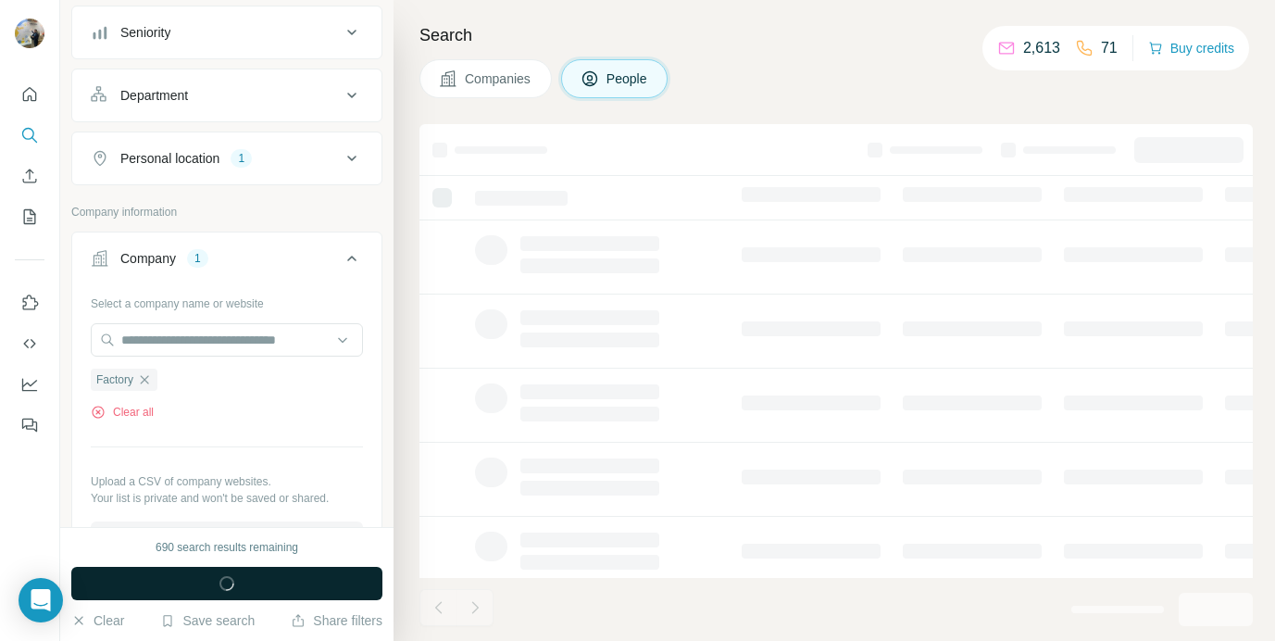
click at [233, 583] on circle "button" at bounding box center [227, 583] width 17 height 17
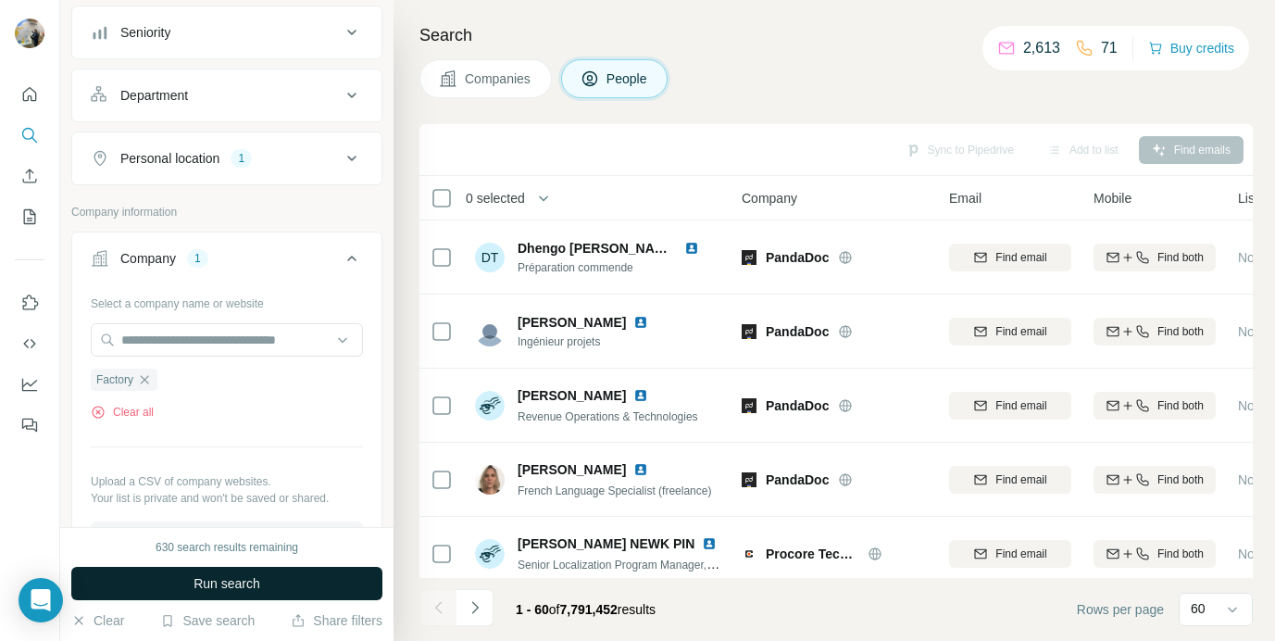
click at [248, 580] on span "Run search" at bounding box center [227, 583] width 67 height 19
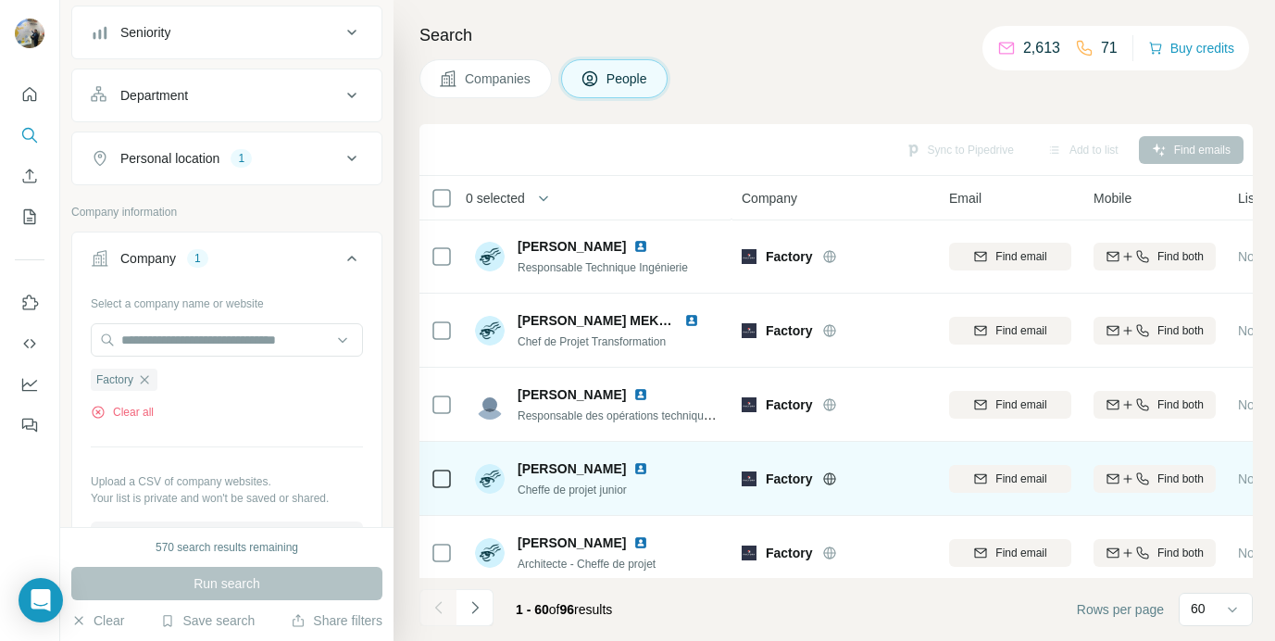
scroll to position [4089, 0]
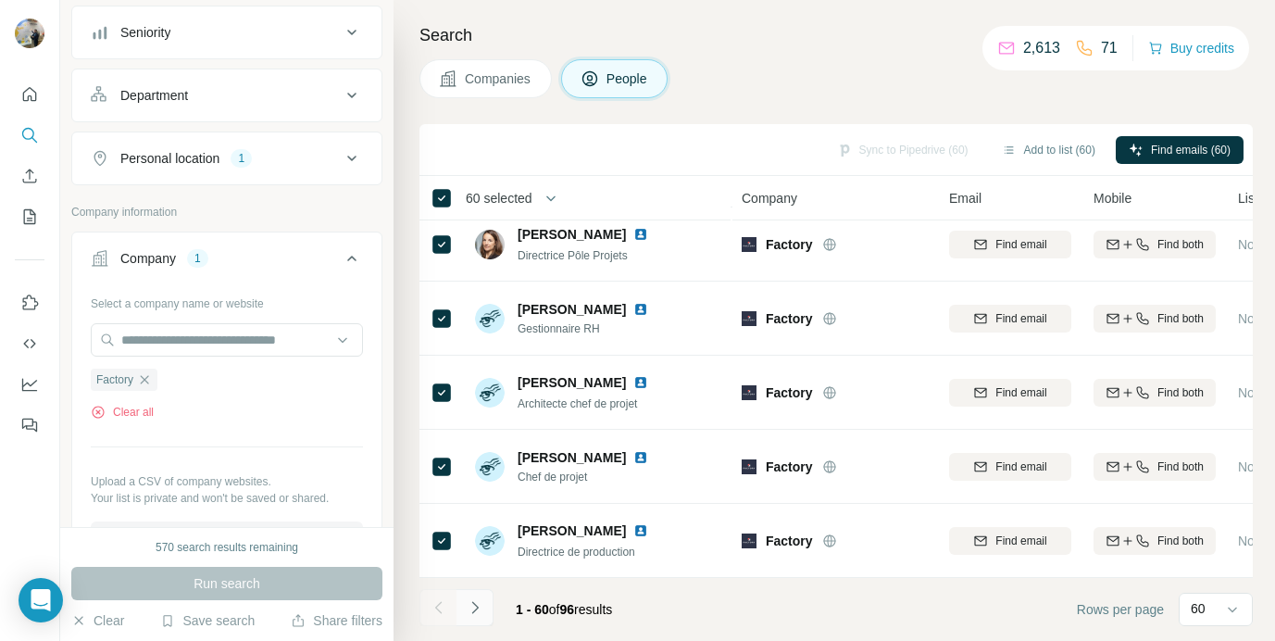
click at [479, 613] on icon "Navigate to next page" at bounding box center [475, 607] width 19 height 19
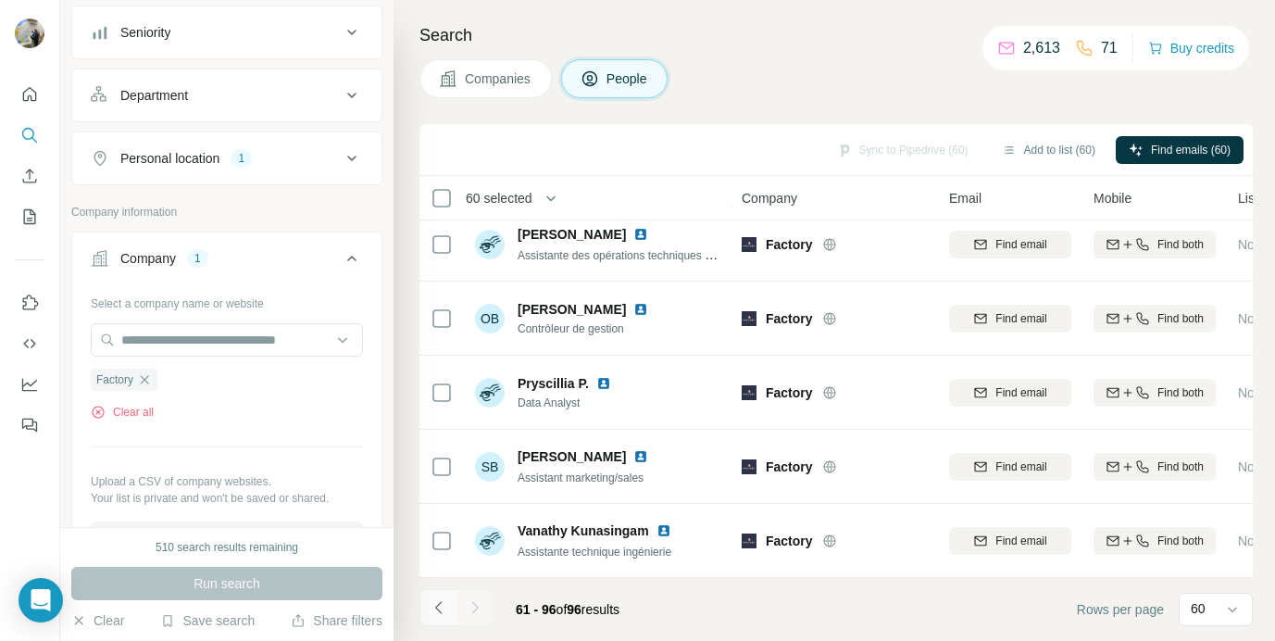
click at [450, 613] on button "Navigate to previous page" at bounding box center [438, 607] width 37 height 37
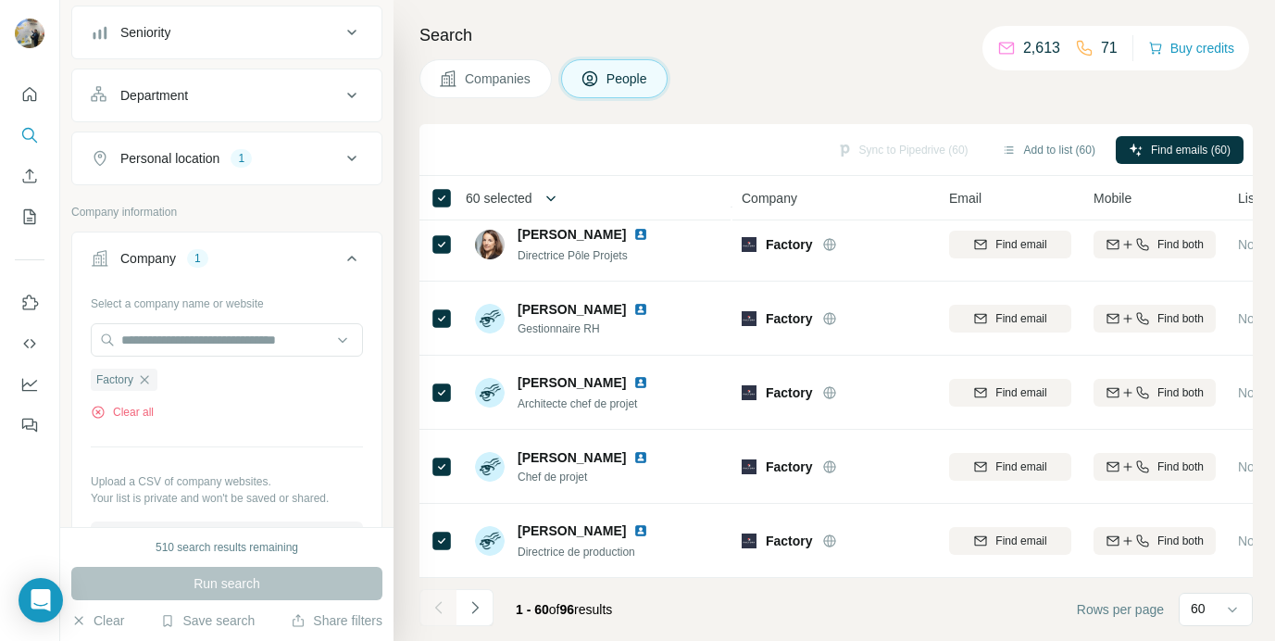
click at [556, 197] on icon "button" at bounding box center [551, 198] width 9 height 6
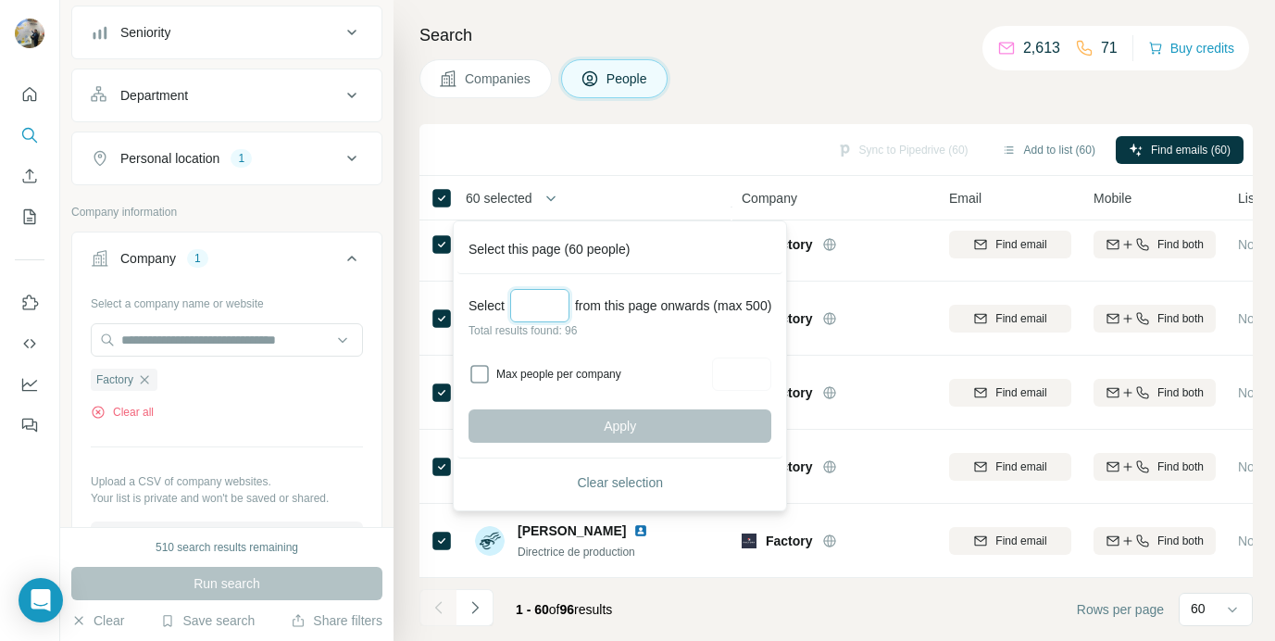
click at [539, 305] on input "Select a number (up to 500)" at bounding box center [539, 305] width 59 height 33
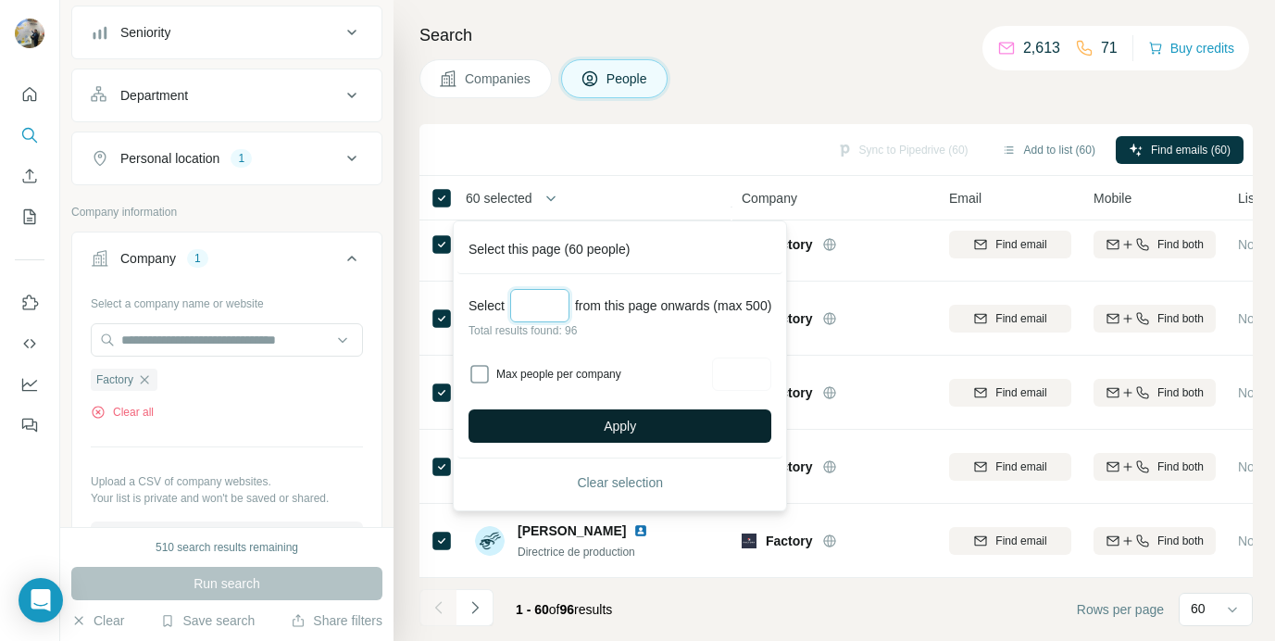
type input "**"
click at [599, 412] on button "Apply" at bounding box center [620, 425] width 303 height 33
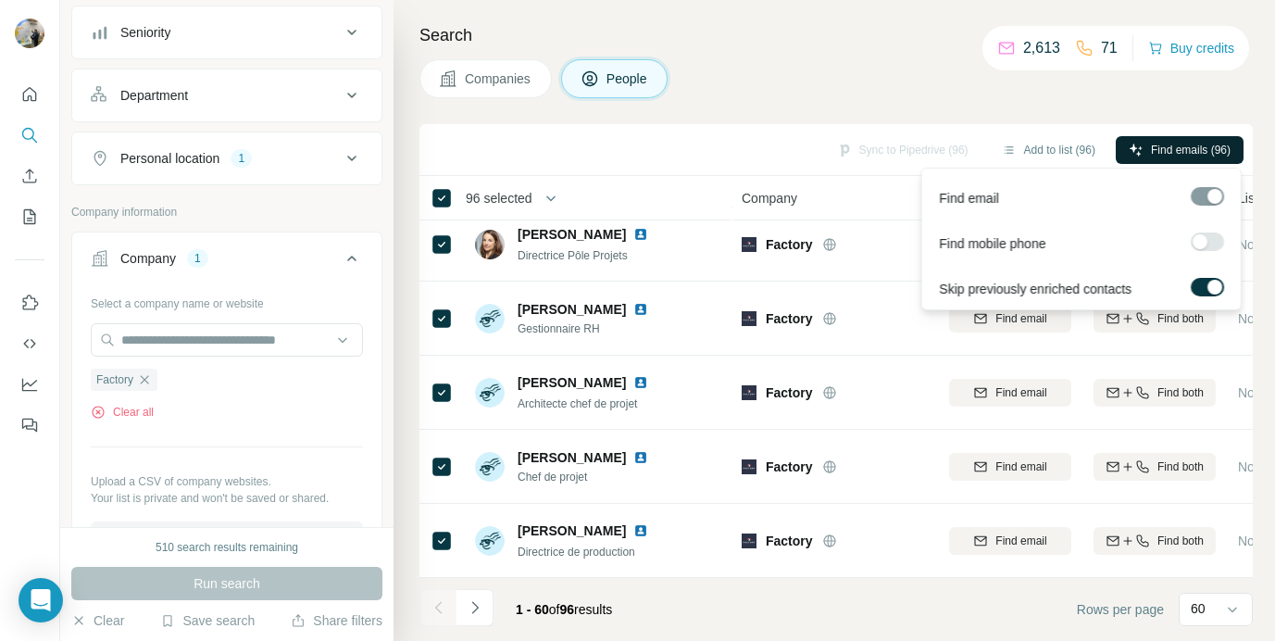
click at [1195, 147] on span "Find emails (96)" at bounding box center [1191, 150] width 80 height 17
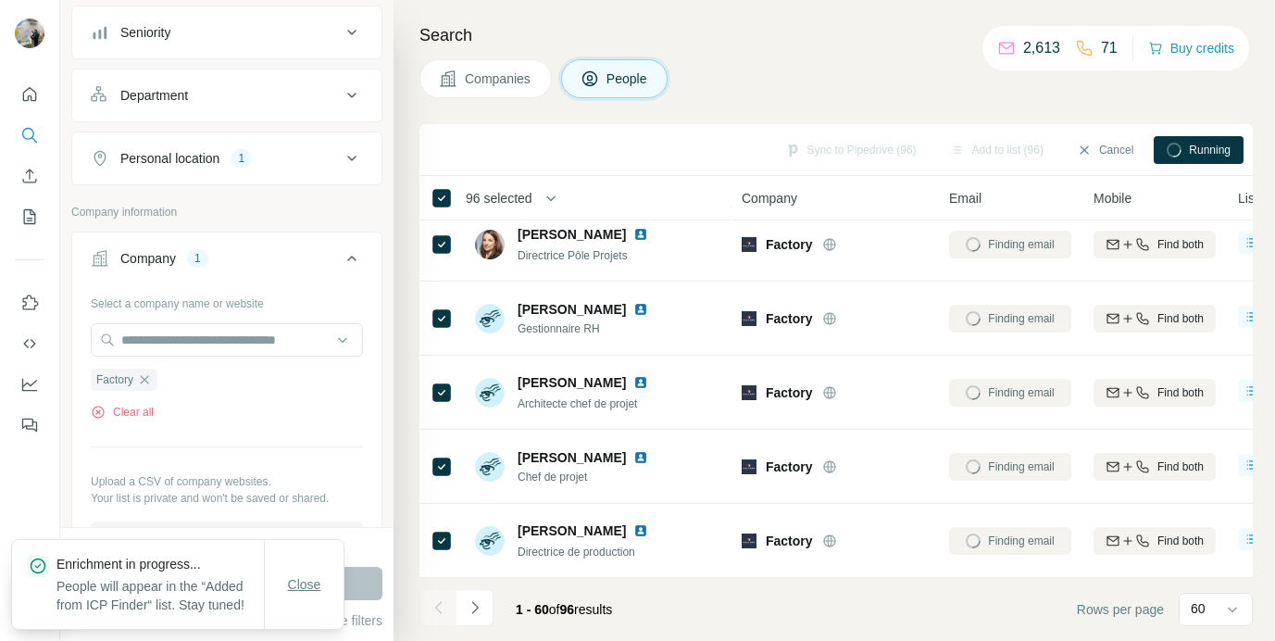
click at [314, 576] on span "Close" at bounding box center [304, 584] width 33 height 19
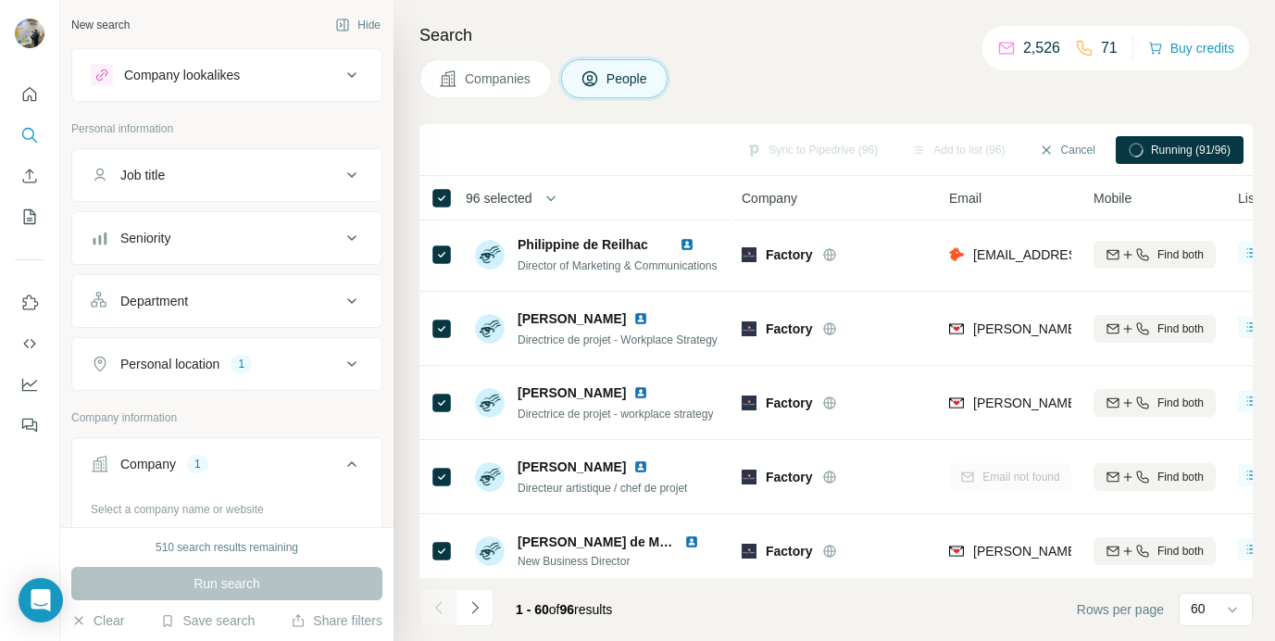
scroll to position [1036, 0]
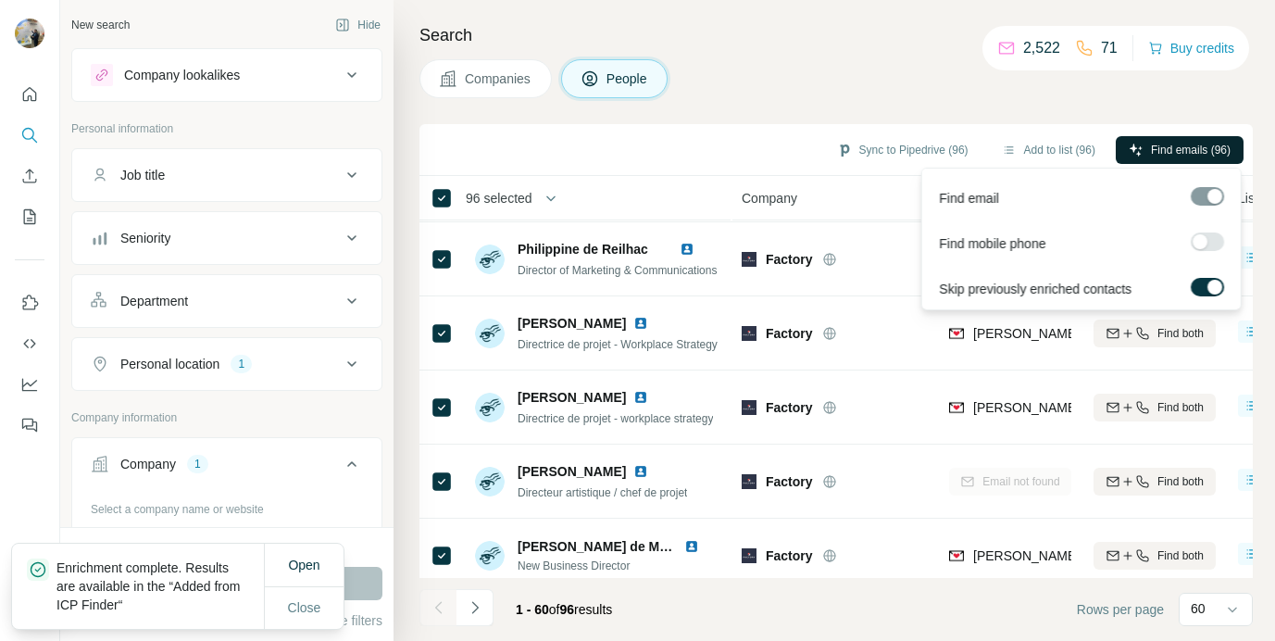
click at [1175, 147] on span "Find emails (96)" at bounding box center [1191, 150] width 80 height 17
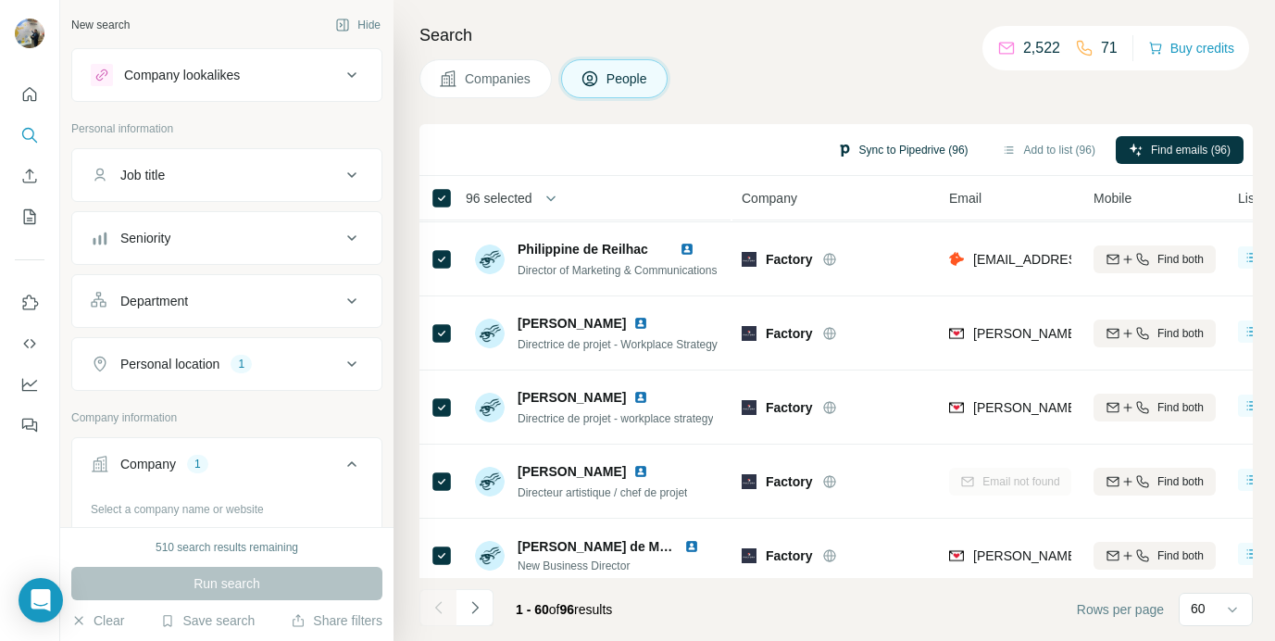
click at [937, 145] on button "Sync to Pipedrive (96)" at bounding box center [902, 150] width 157 height 28
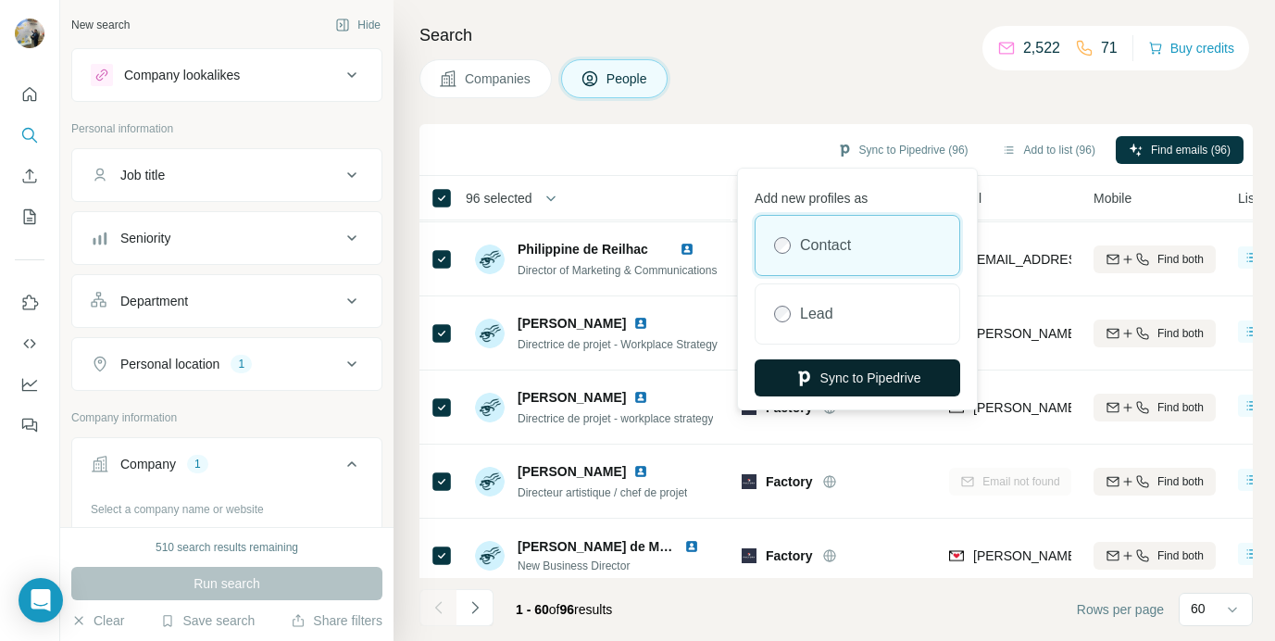
click at [835, 383] on button "Sync to Pipedrive" at bounding box center [858, 377] width 206 height 37
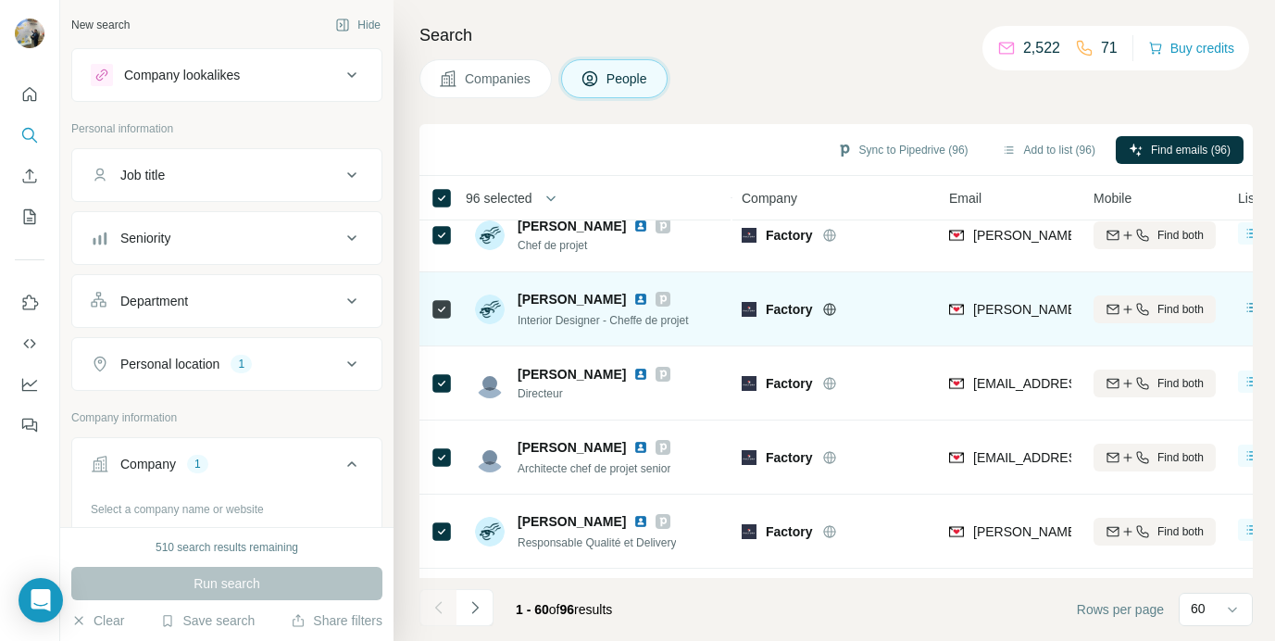
scroll to position [2538, 0]
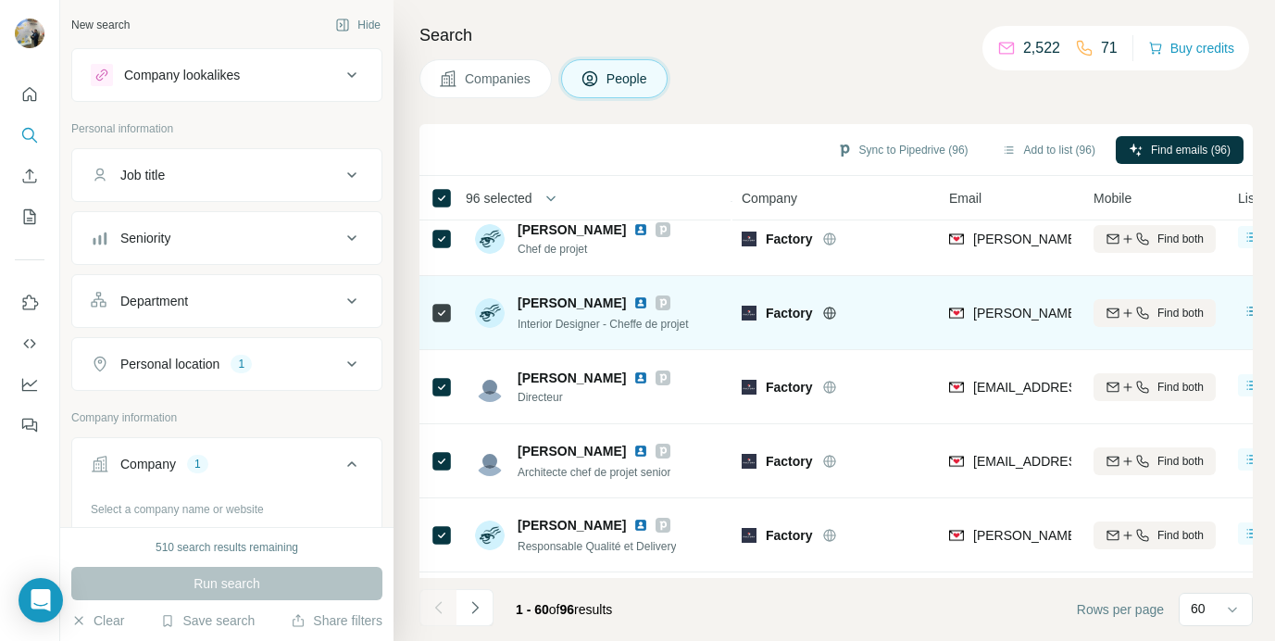
click at [648, 303] on img at bounding box center [641, 302] width 15 height 15
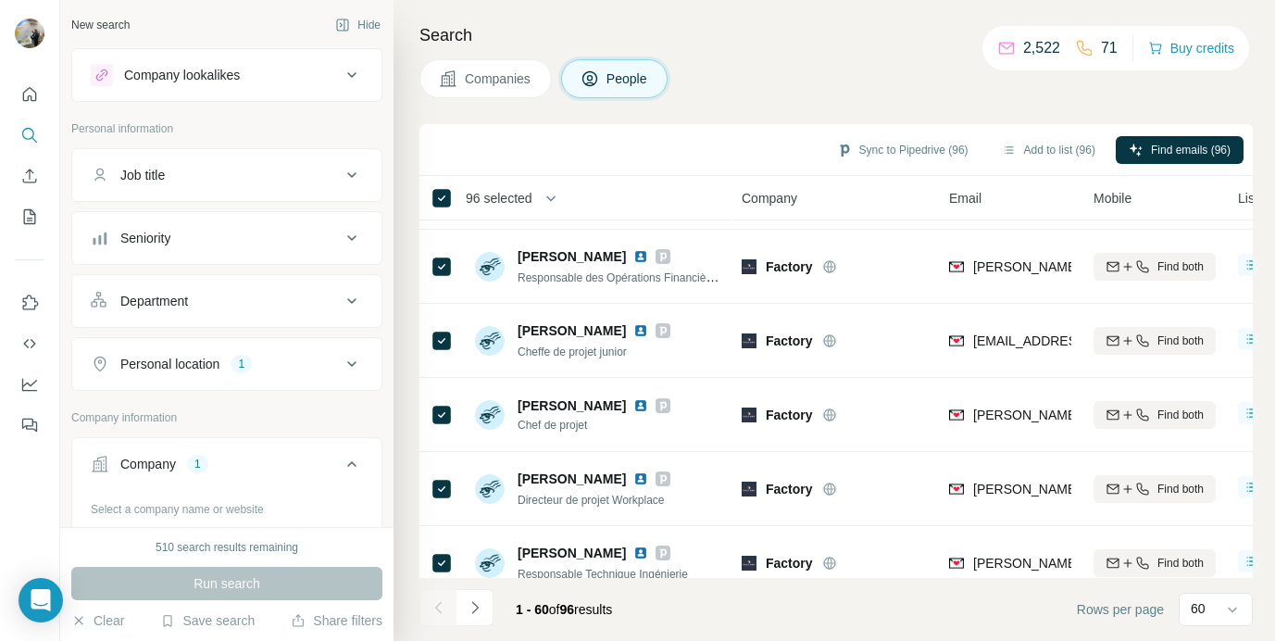
scroll to position [3009, 0]
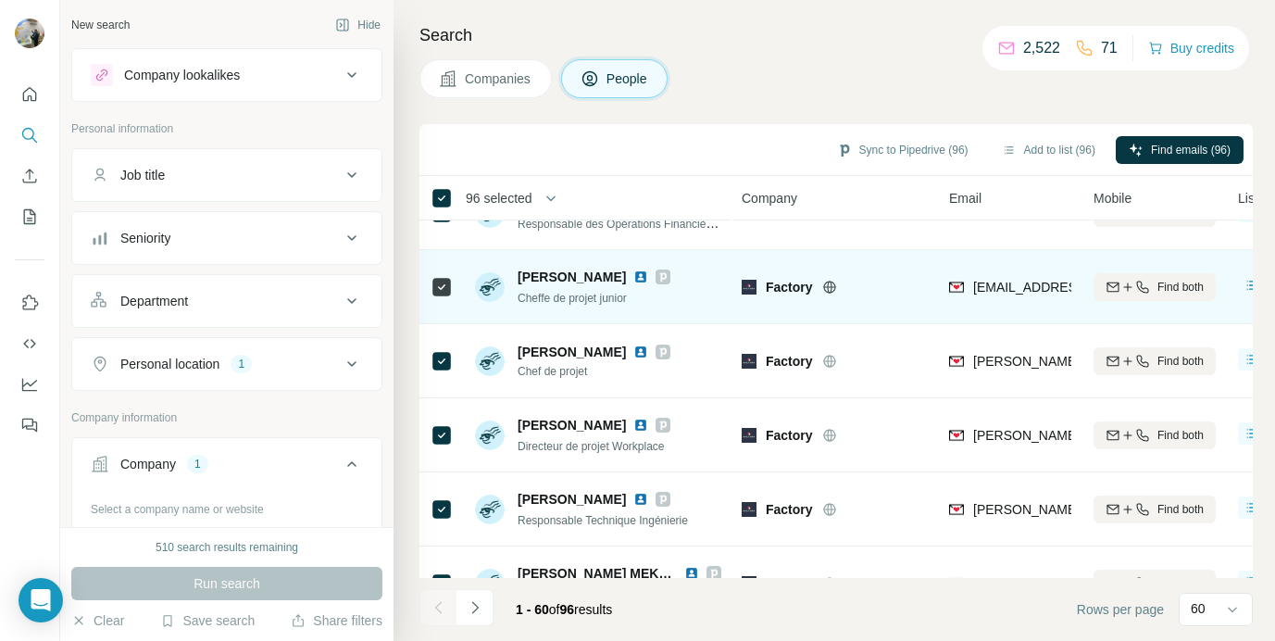
click at [648, 274] on img at bounding box center [641, 277] width 15 height 15
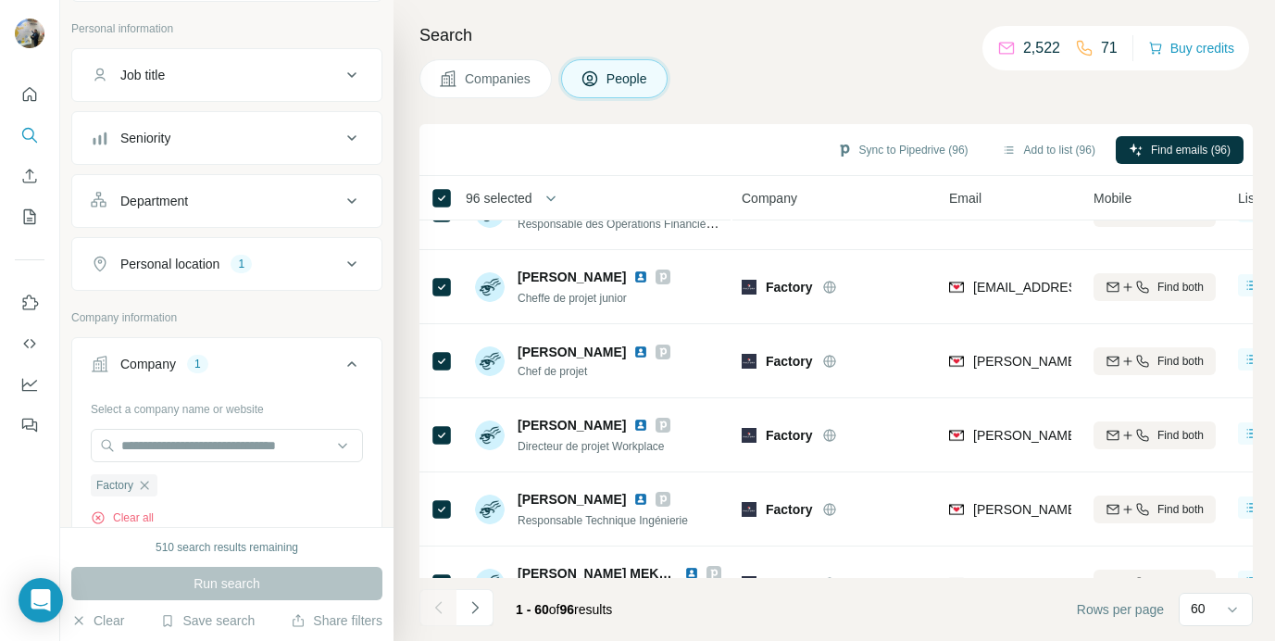
scroll to position [132, 0]
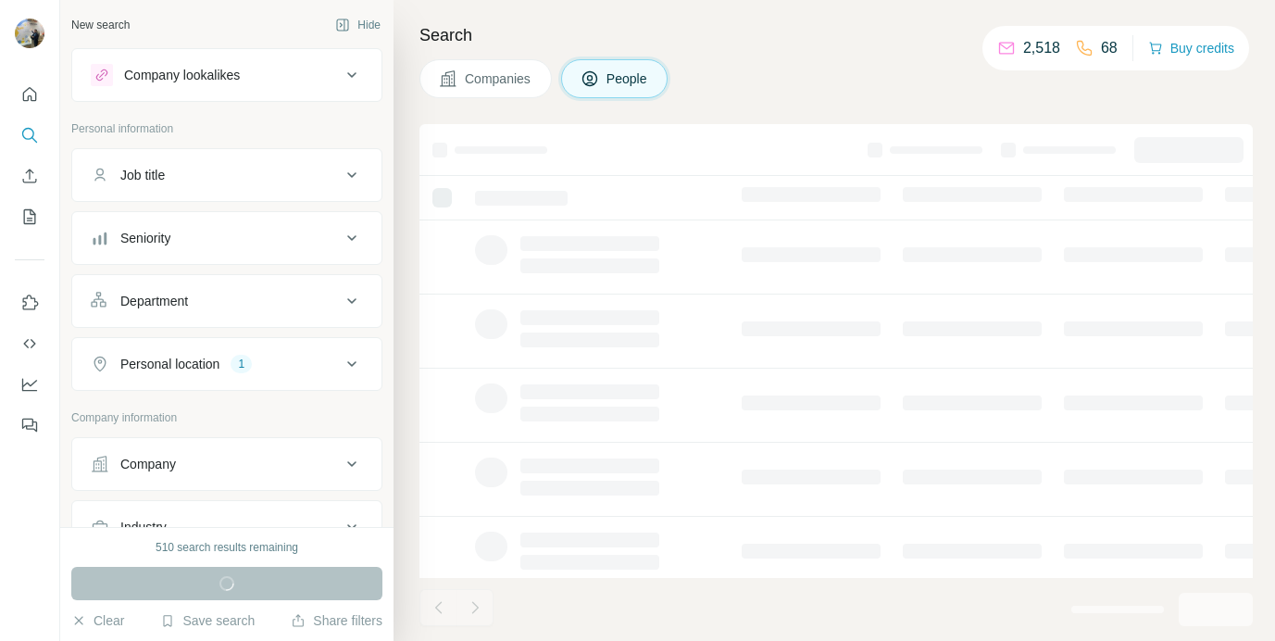
click at [172, 453] on button "Company" at bounding box center [226, 464] width 309 height 44
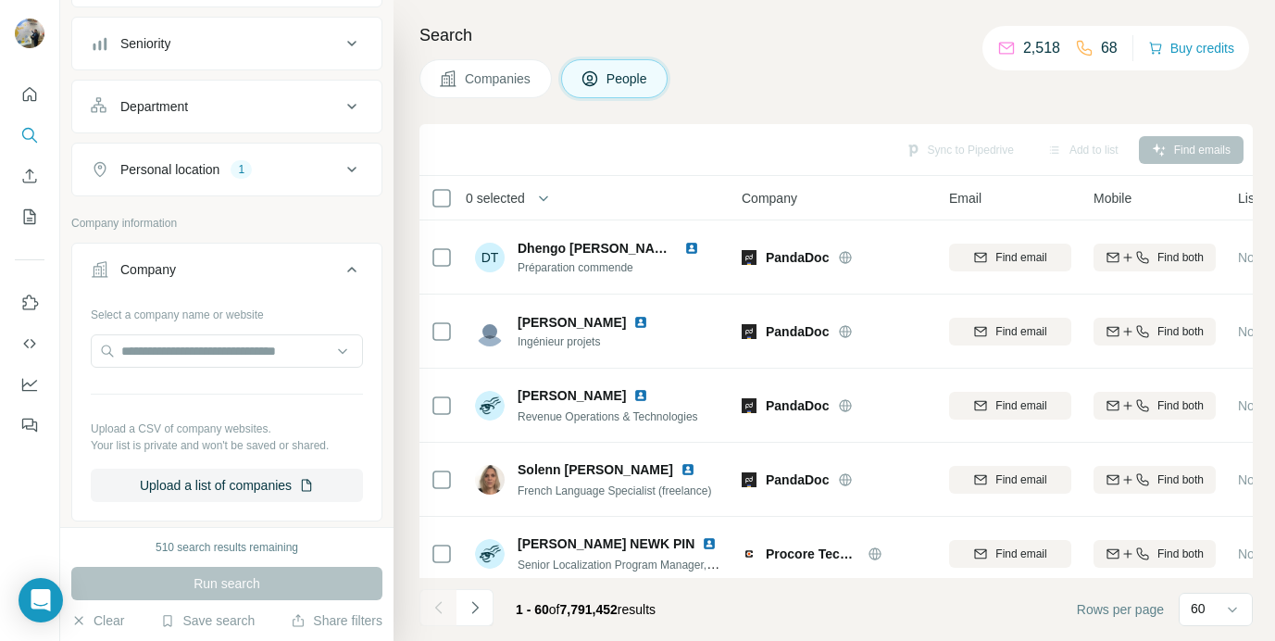
scroll to position [194, 0]
click at [169, 345] on input "text" at bounding box center [227, 351] width 272 height 33
paste input "**********"
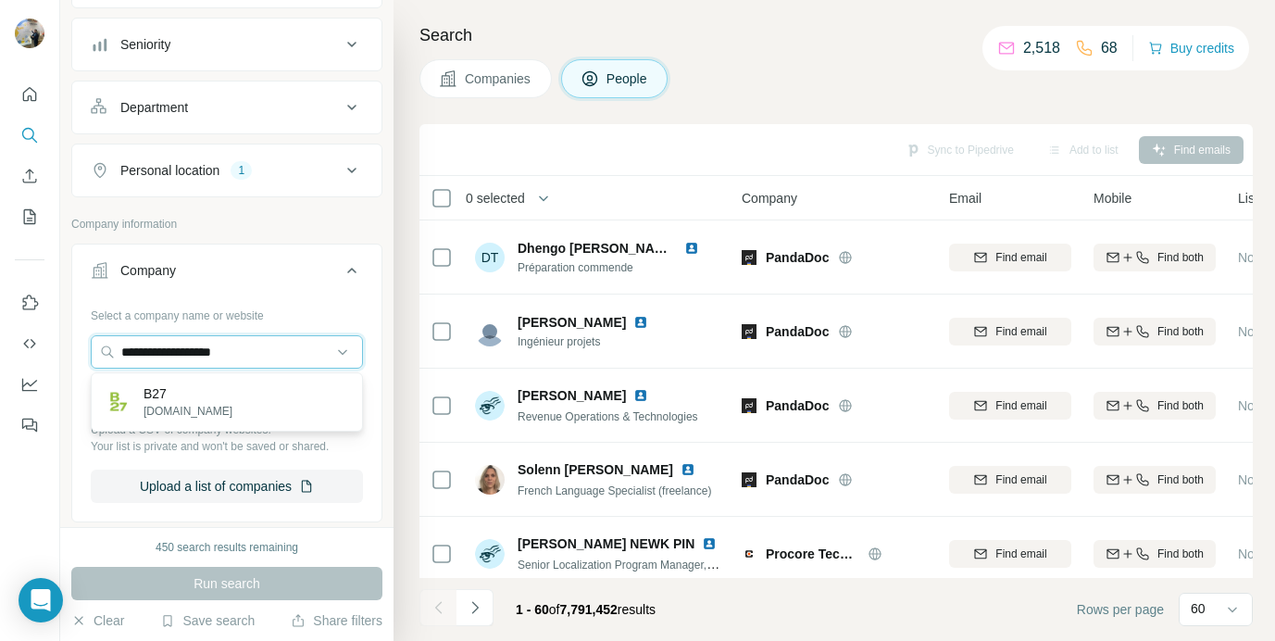
type input "**********"
click at [214, 410] on div "B27 [DOMAIN_NAME]" at bounding box center [226, 402] width 263 height 50
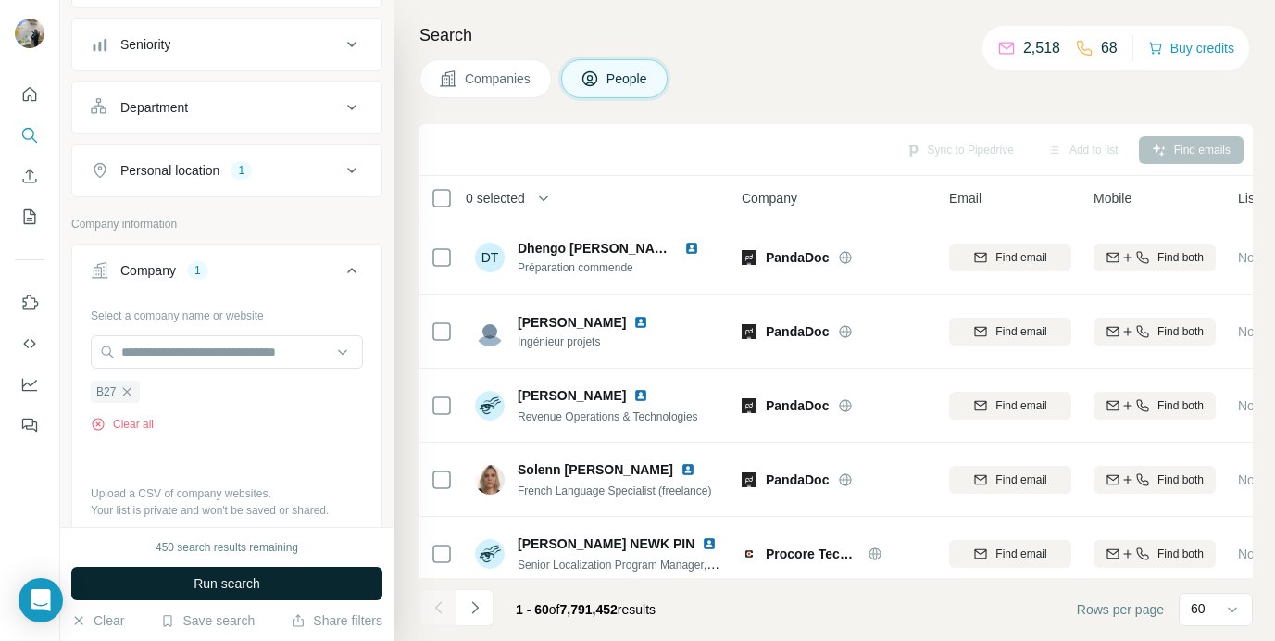
click at [211, 593] on button "Run search" at bounding box center [226, 583] width 311 height 33
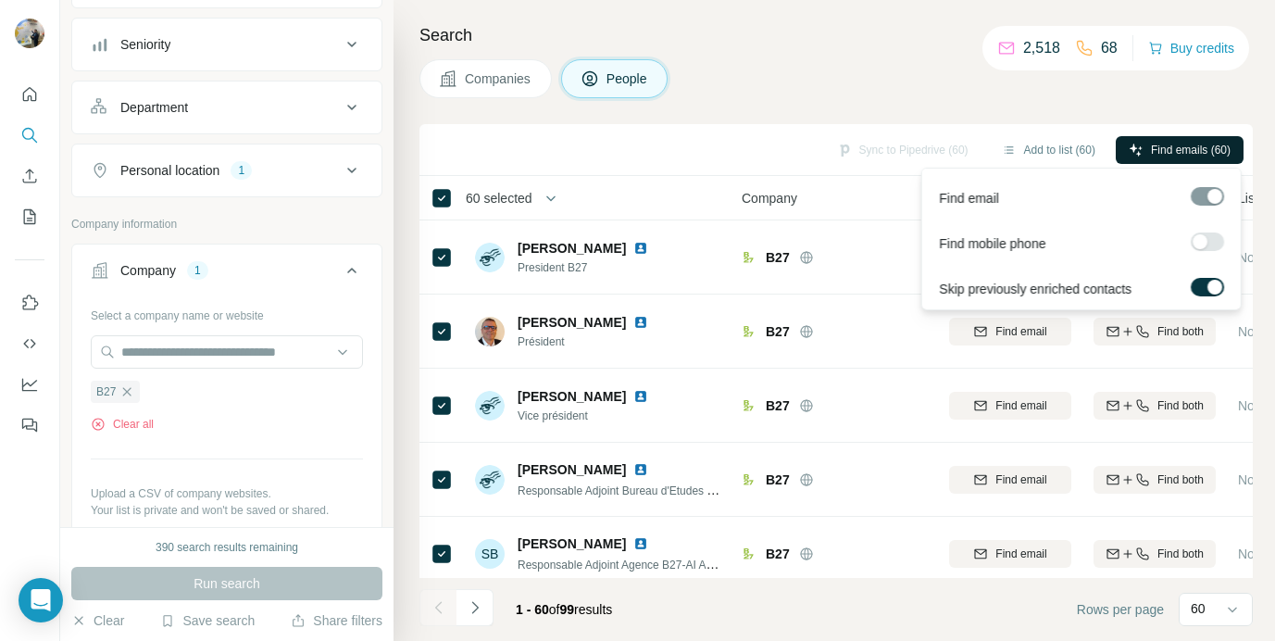
click at [1191, 154] on span "Find emails (60)" at bounding box center [1191, 150] width 80 height 17
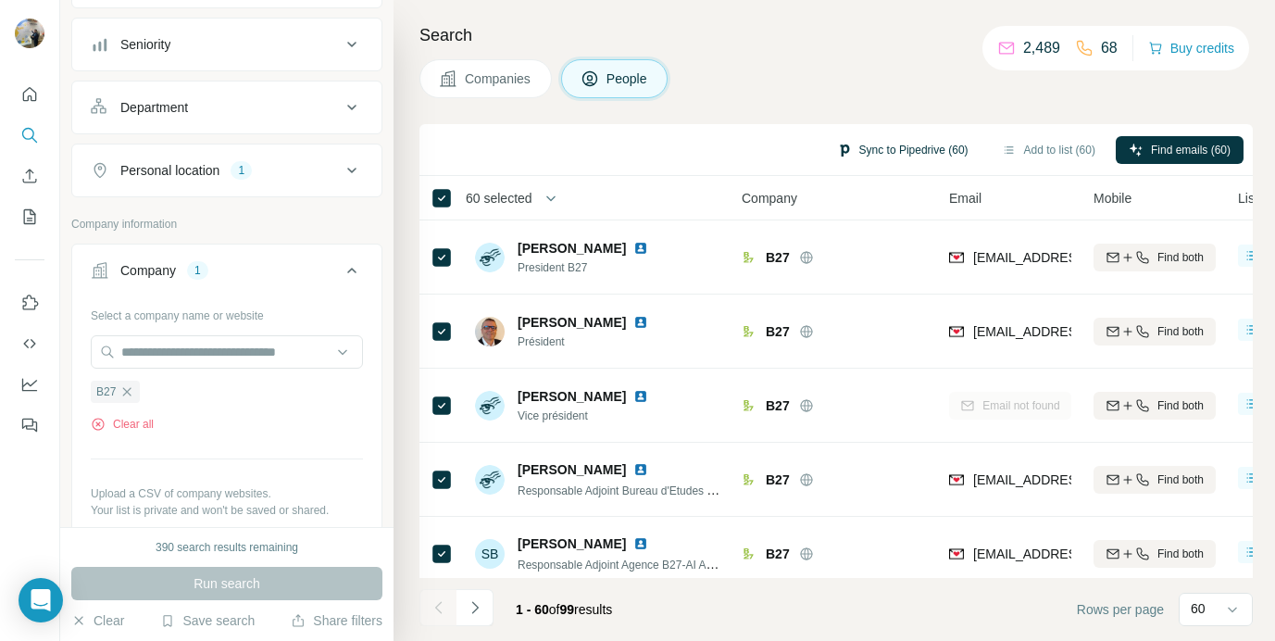
click at [891, 140] on button "Sync to Pipedrive (60)" at bounding box center [902, 150] width 157 height 28
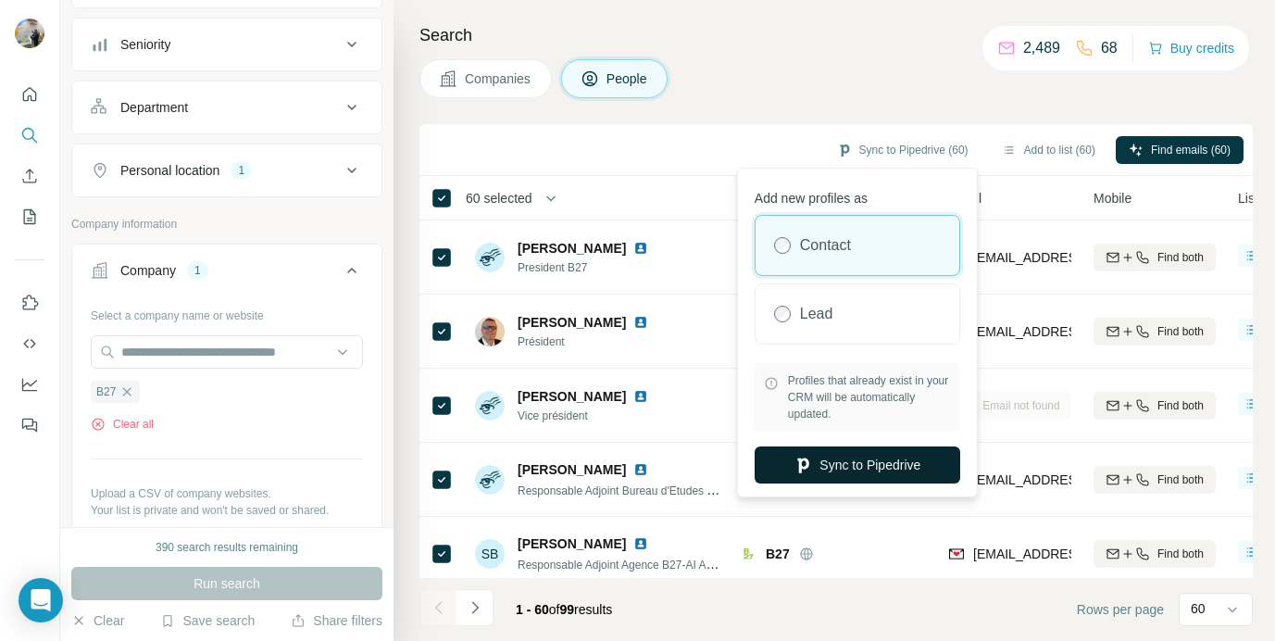
click at [820, 448] on button "Sync to Pipedrive" at bounding box center [858, 464] width 206 height 37
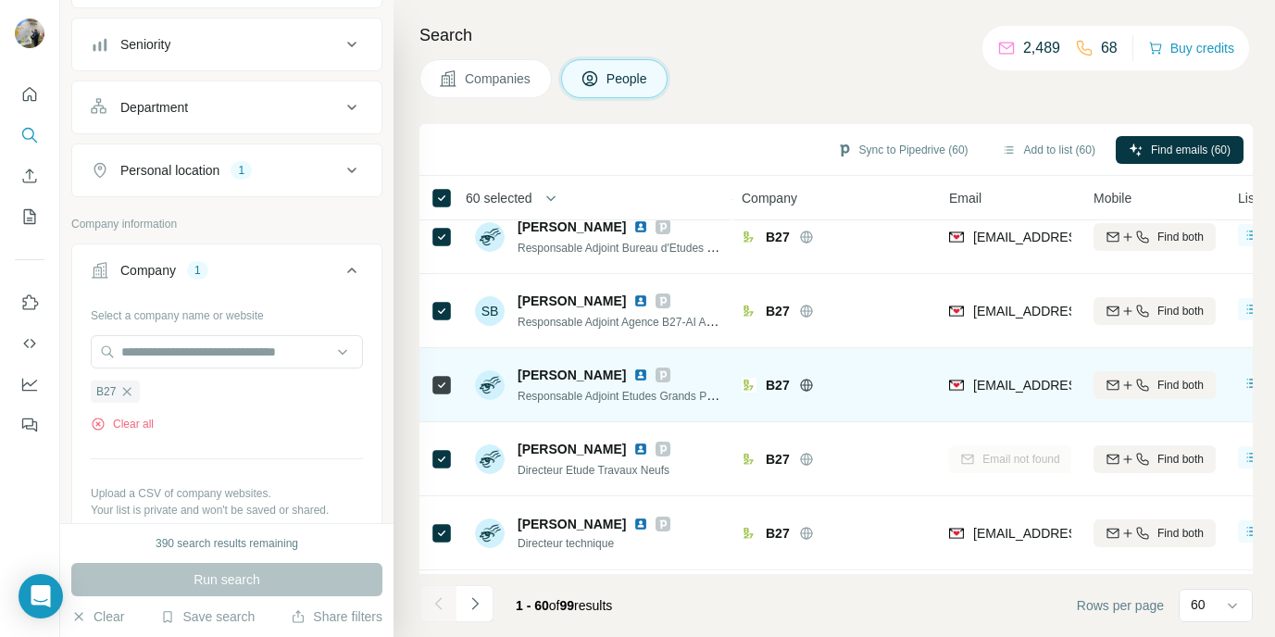
scroll to position [254, 0]
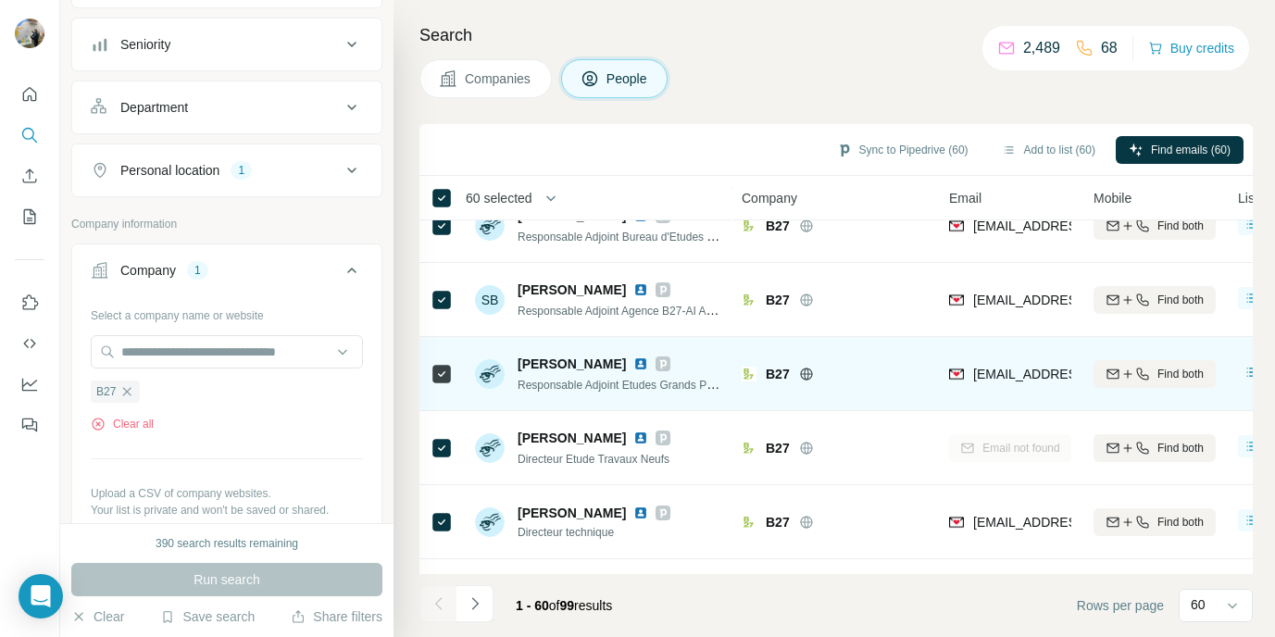
click at [643, 361] on img at bounding box center [641, 364] width 15 height 15
